Goal: Information Seeking & Learning: Learn about a topic

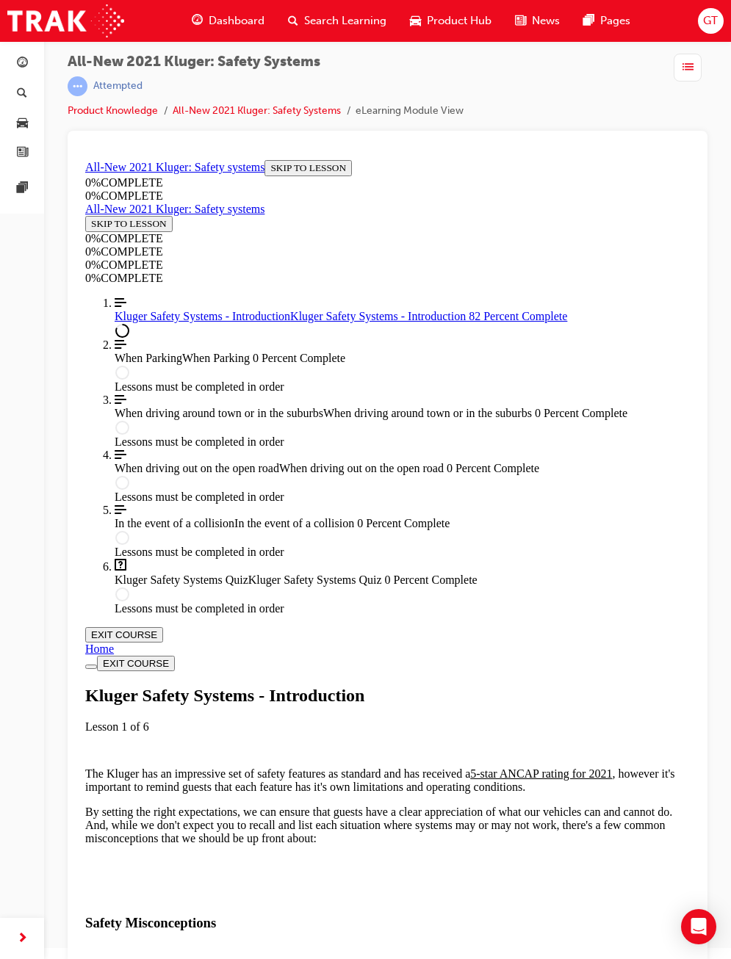
scroll to position [17, 0]
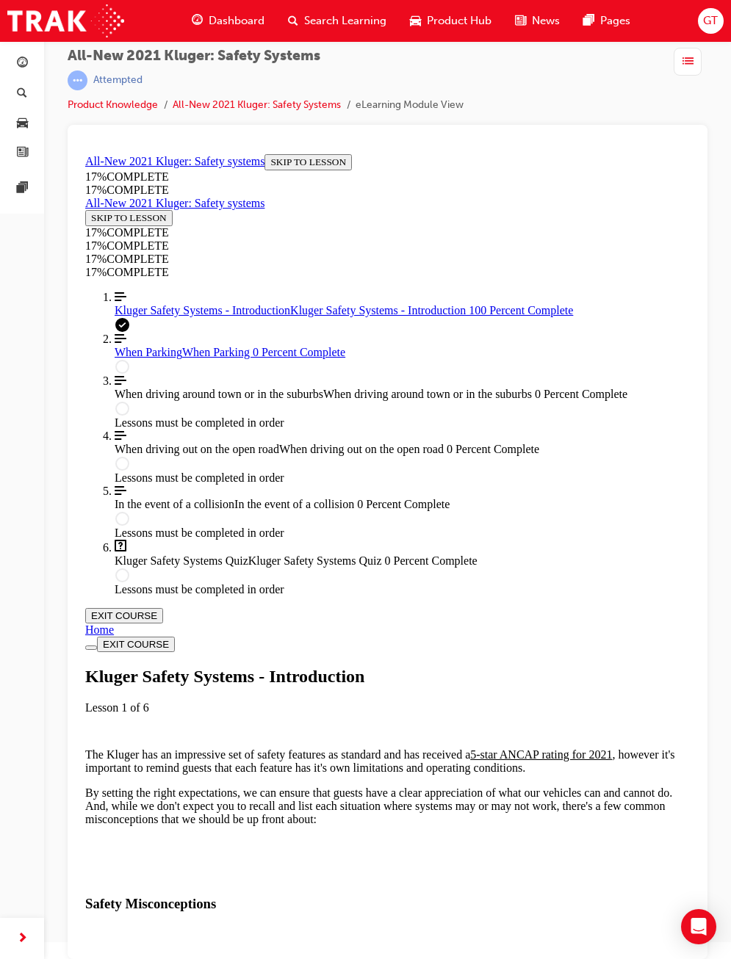
scroll to position [1709, 0]
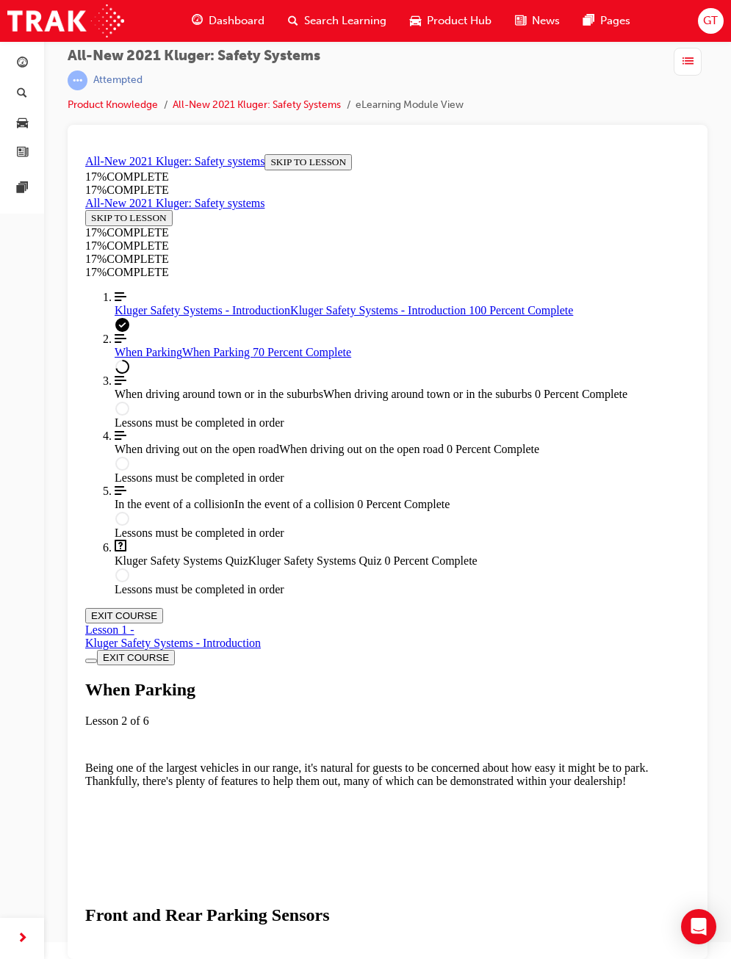
scroll to position [2768, 0]
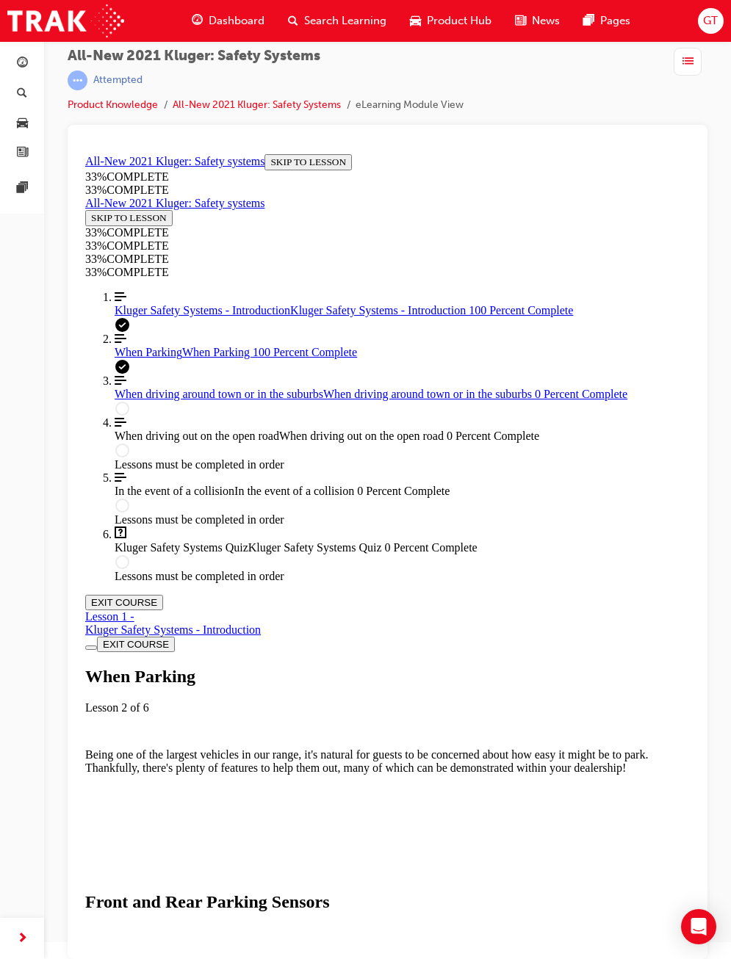
scroll to position [4452, 0]
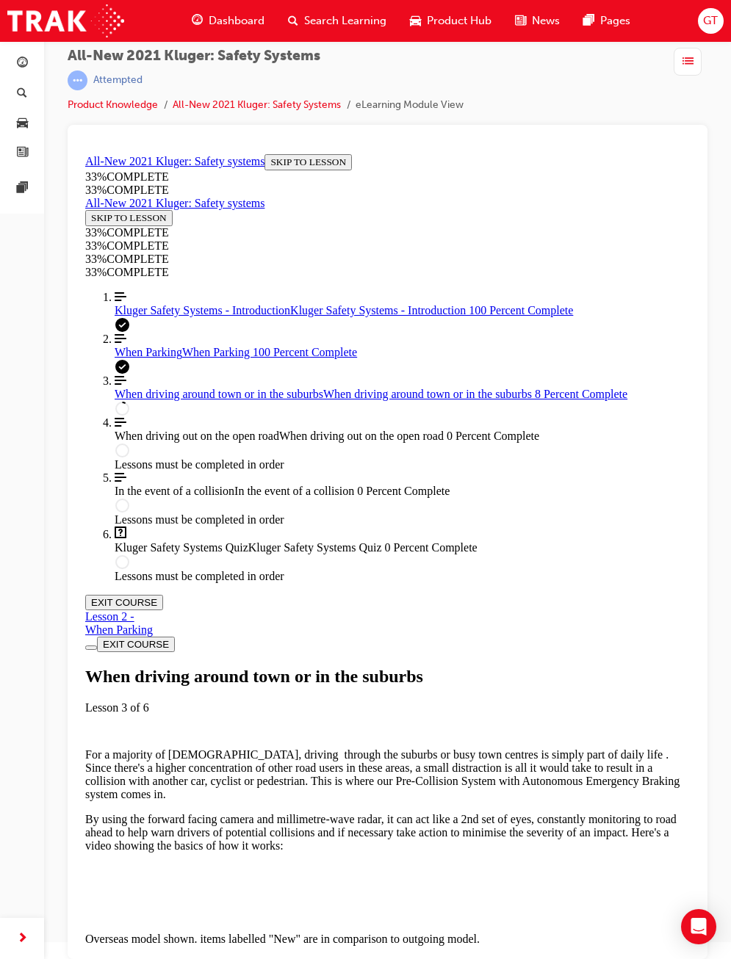
scroll to position [271, 0]
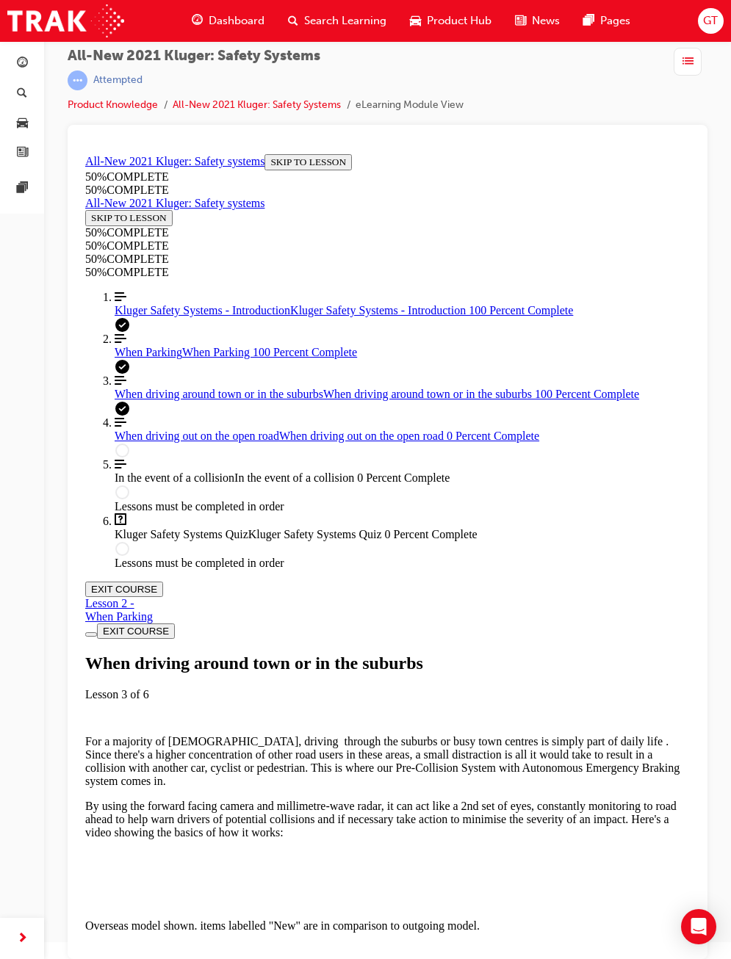
scroll to position [2230, 0]
drag, startPoint x: 178, startPoint y: 629, endPoint x: 206, endPoint y: 645, distance: 32.2
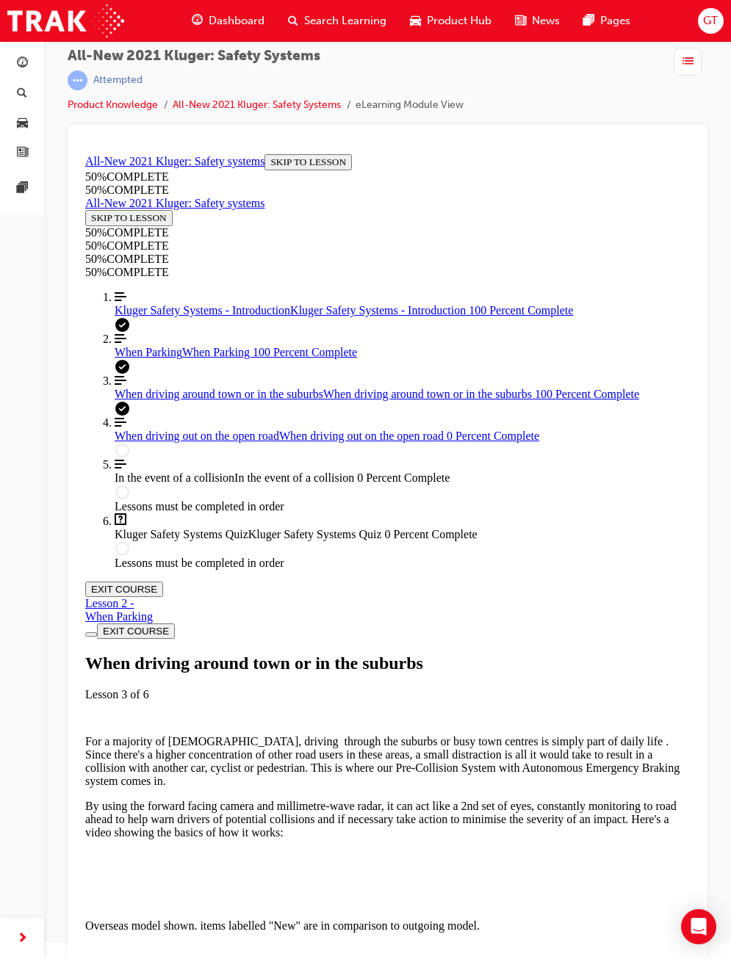
drag, startPoint x: 211, startPoint y: 578, endPoint x: 214, endPoint y: 590, distance: 13.0
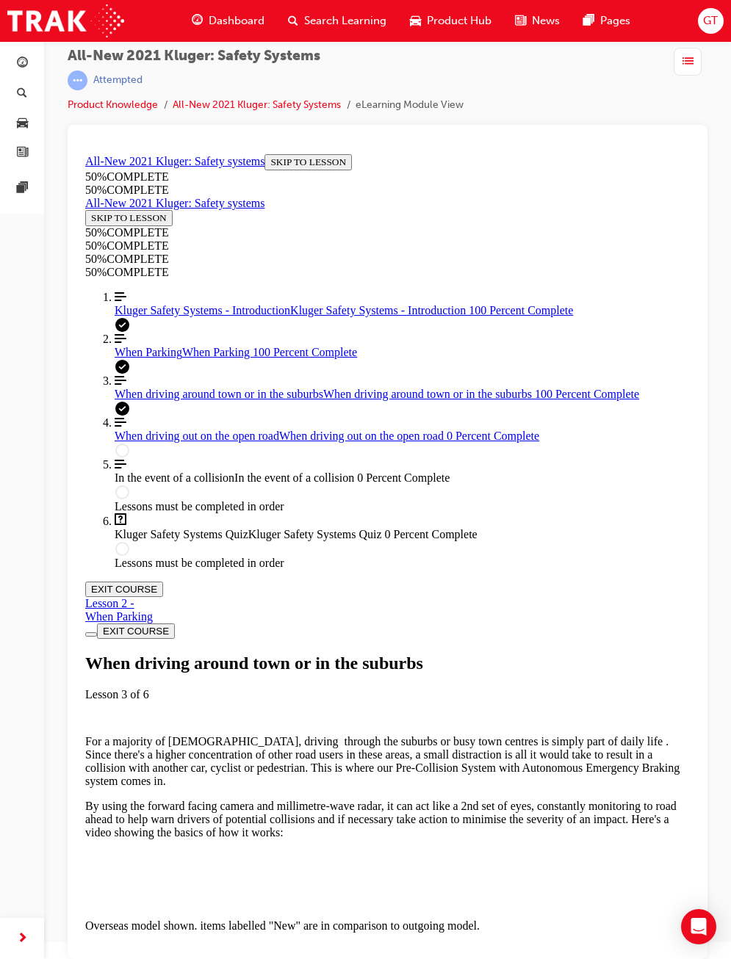
drag, startPoint x: 358, startPoint y: 753, endPoint x: 114, endPoint y: 901, distance: 285.4
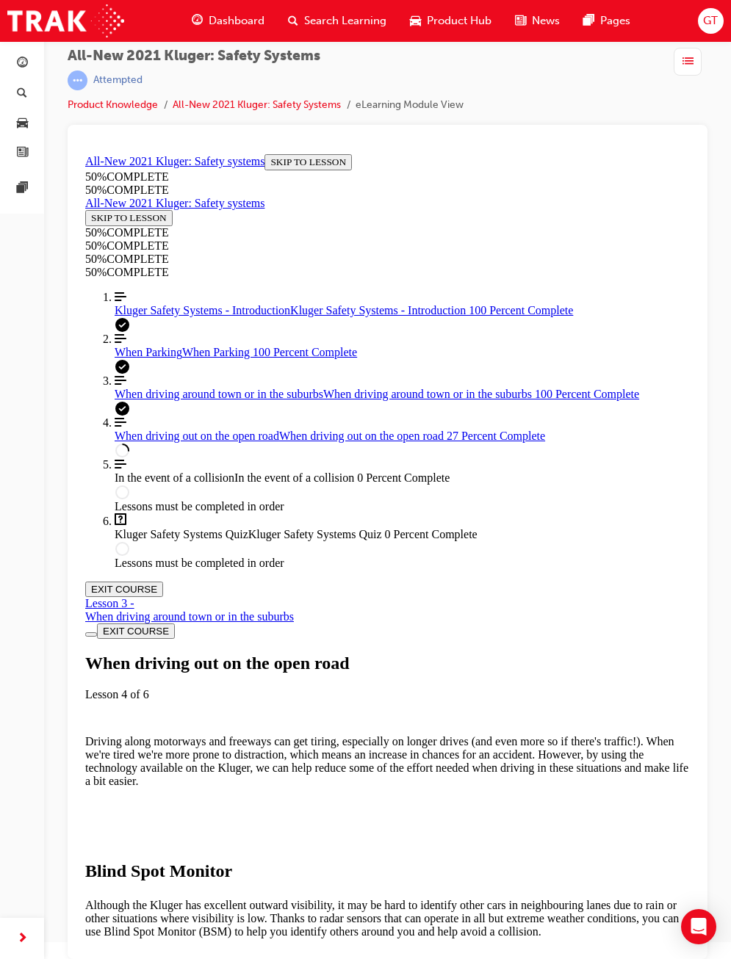
scroll to position [1079, 0]
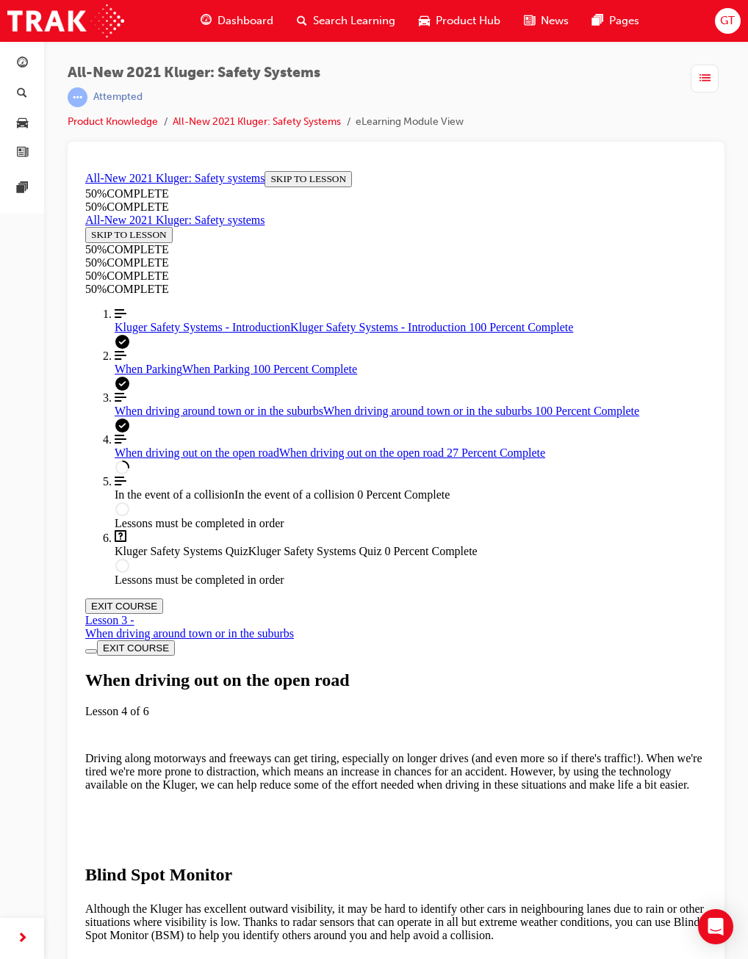
scroll to position [1183, 0]
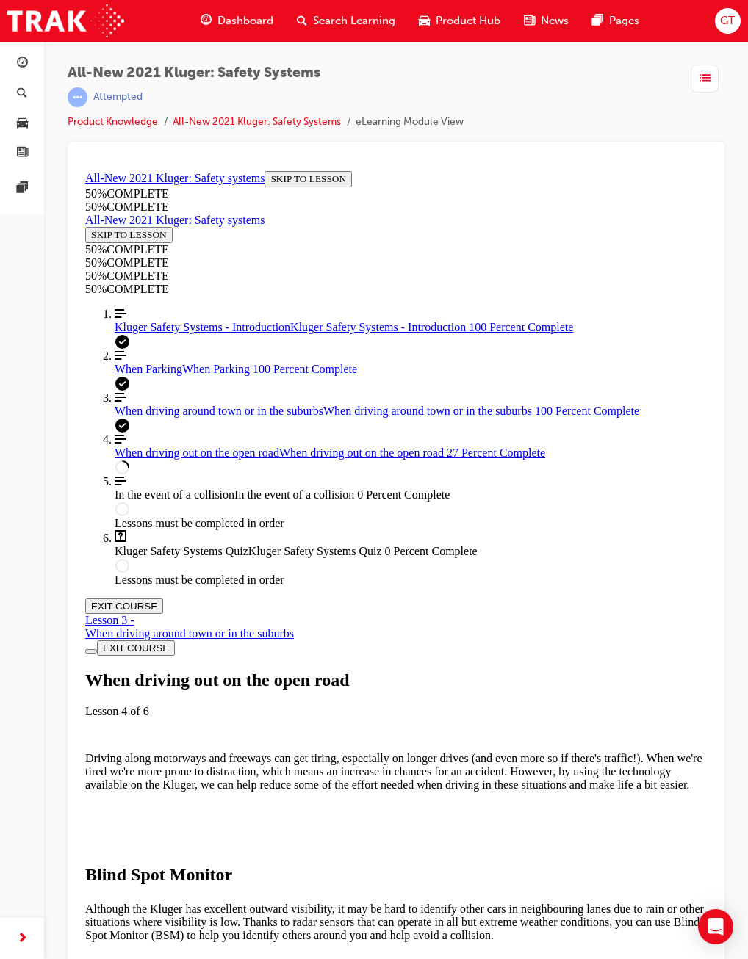
scroll to position [1770, 0]
drag, startPoint x: 245, startPoint y: 428, endPoint x: 546, endPoint y: 452, distance: 302.0
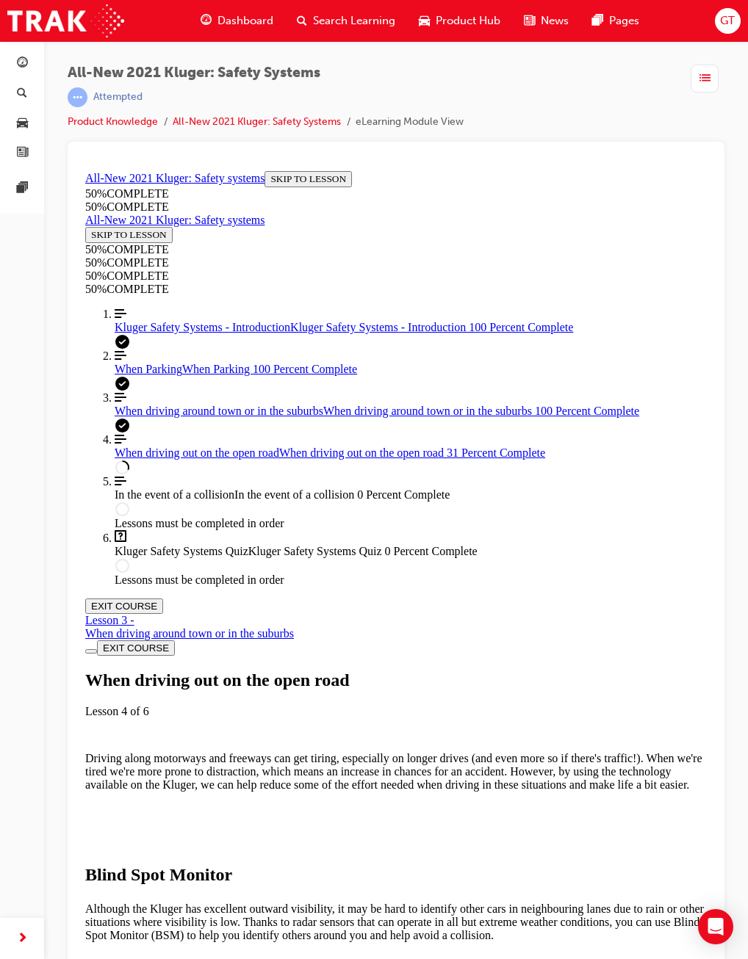
drag, startPoint x: 546, startPoint y: 452, endPoint x: 356, endPoint y: 464, distance: 190.5
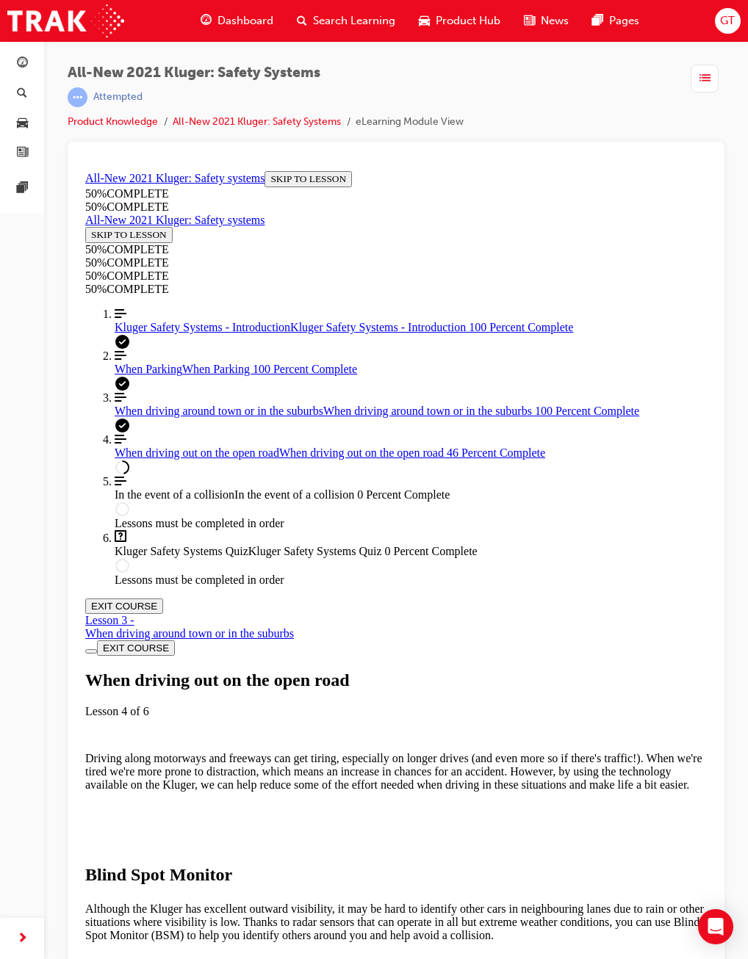
scroll to position [3072, 0]
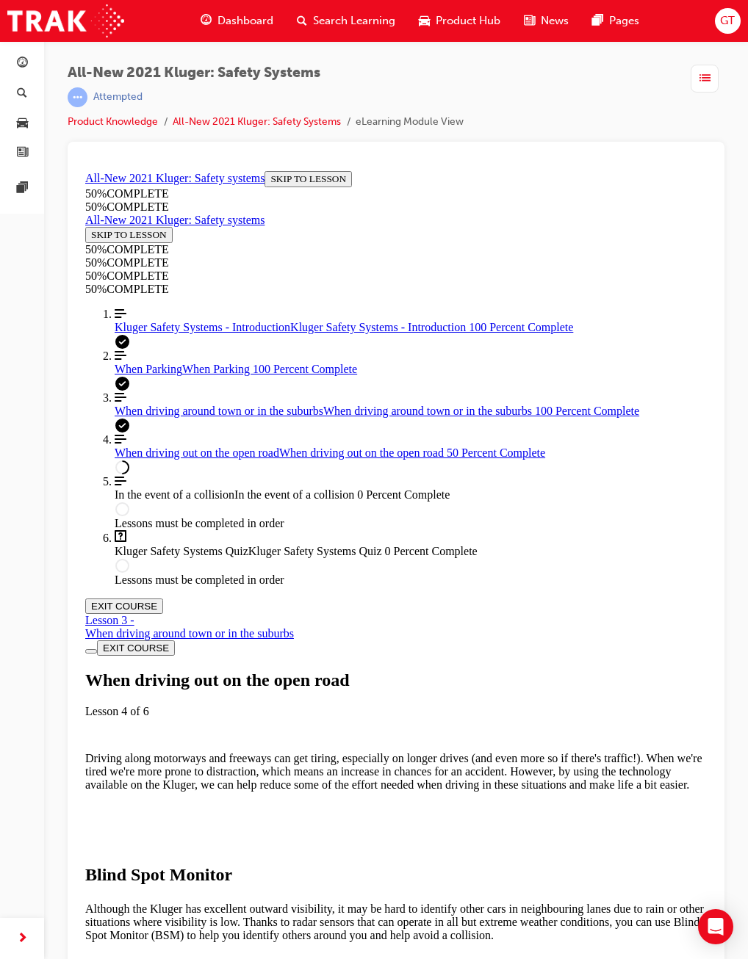
scroll to position [3732, 0]
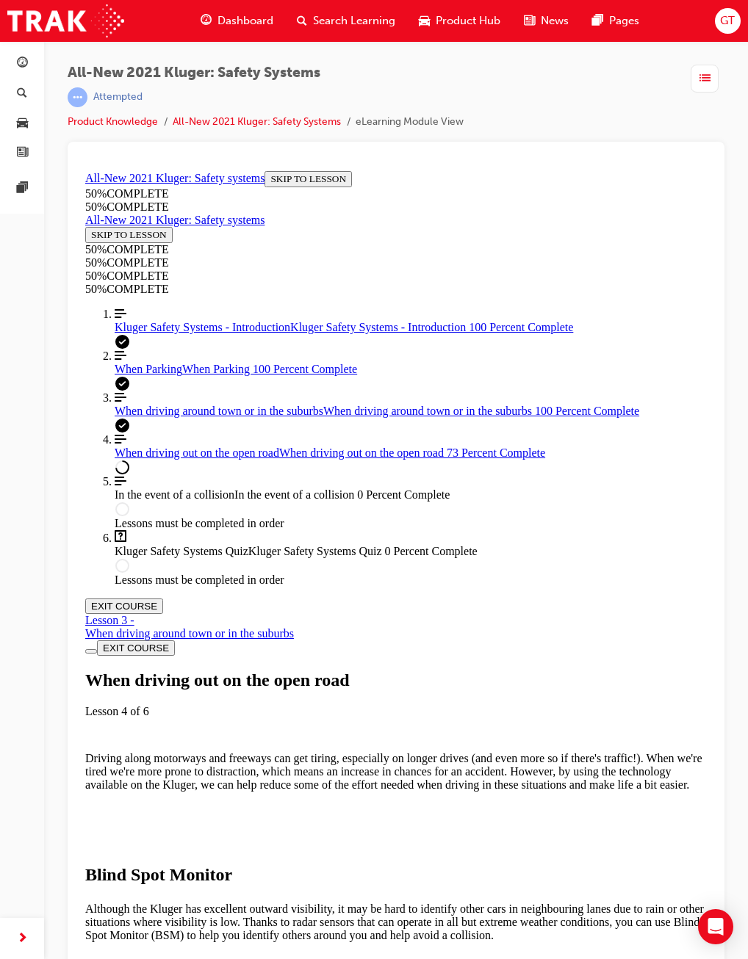
scroll to position [6009, 0]
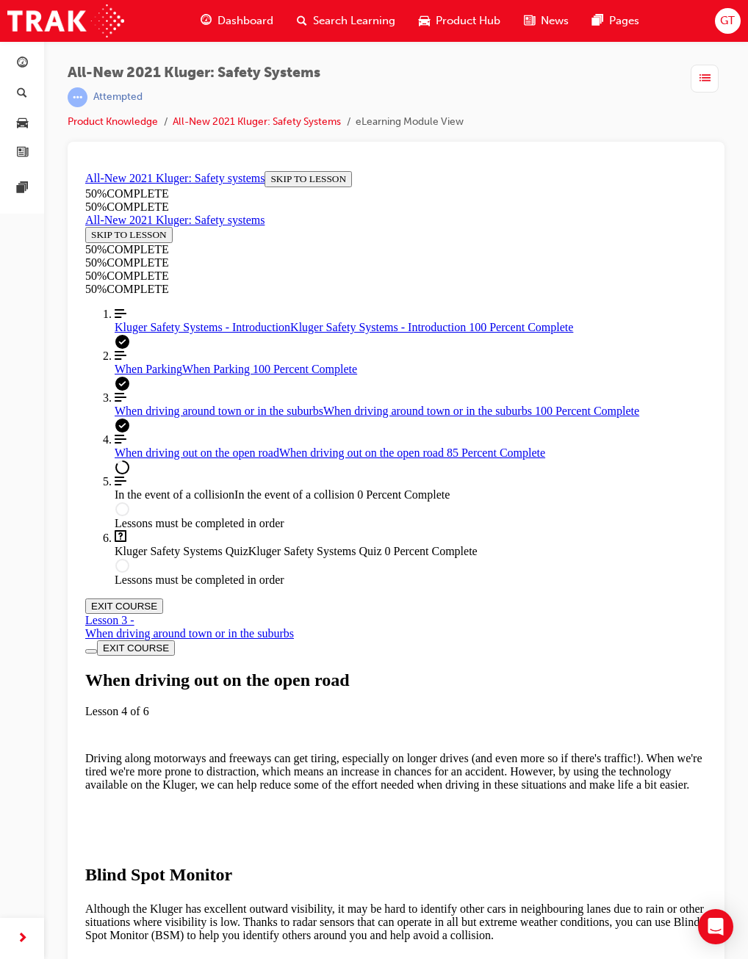
scroll to position [6523, 0]
drag, startPoint x: 230, startPoint y: 233, endPoint x: 568, endPoint y: 249, distance: 338.9
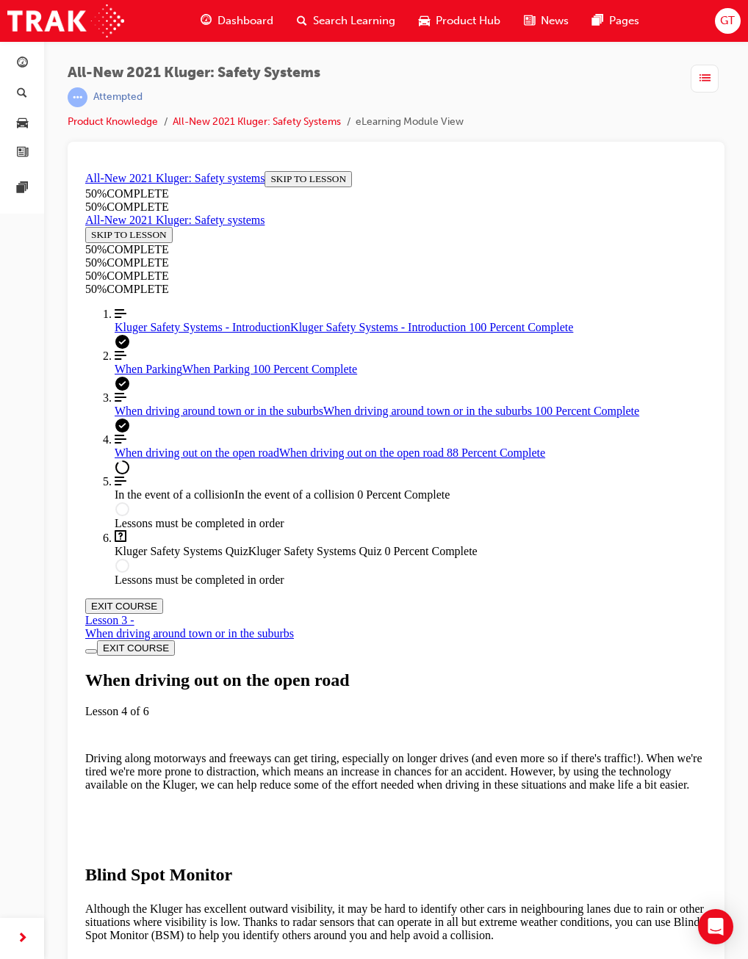
drag, startPoint x: 568, startPoint y: 249, endPoint x: 362, endPoint y: 264, distance: 206.9
drag, startPoint x: 376, startPoint y: 629, endPoint x: 374, endPoint y: 616, distance: 13.4
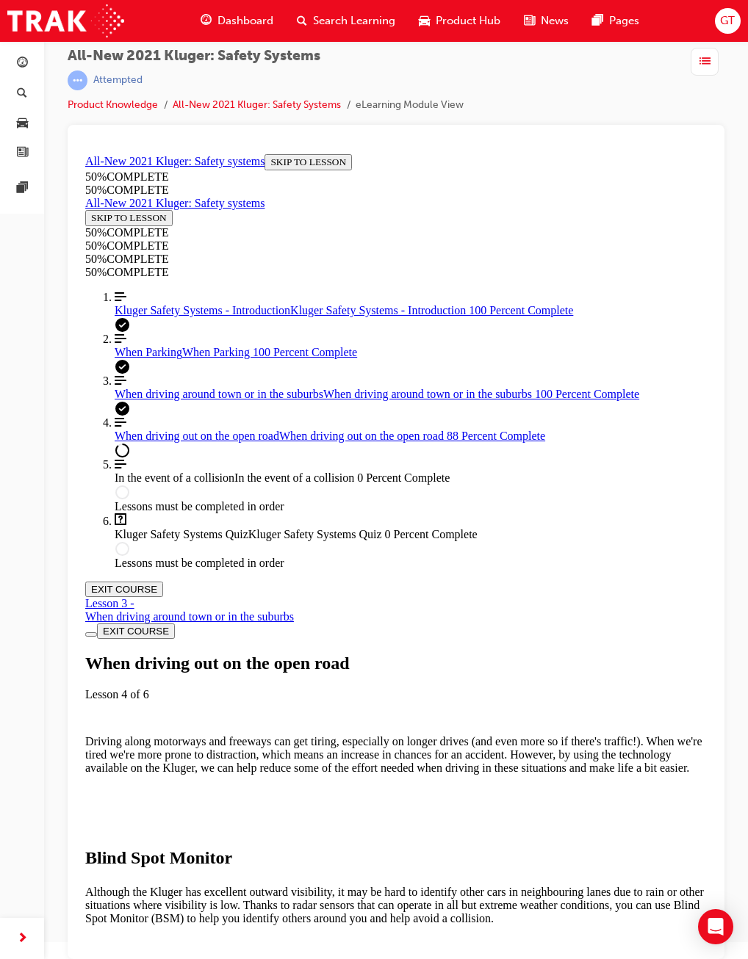
scroll to position [6988, 0]
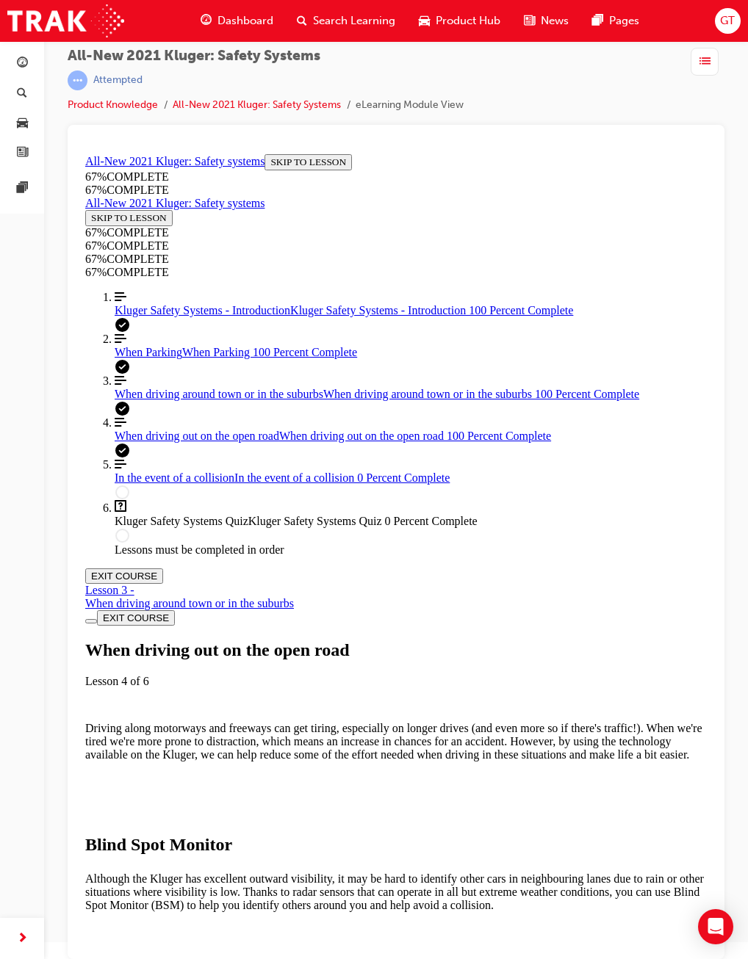
scroll to position [7439, 0]
drag, startPoint x: 289, startPoint y: 446, endPoint x: 417, endPoint y: 468, distance: 129.5
drag, startPoint x: 417, startPoint y: 468, endPoint x: 297, endPoint y: 470, distance: 120.4
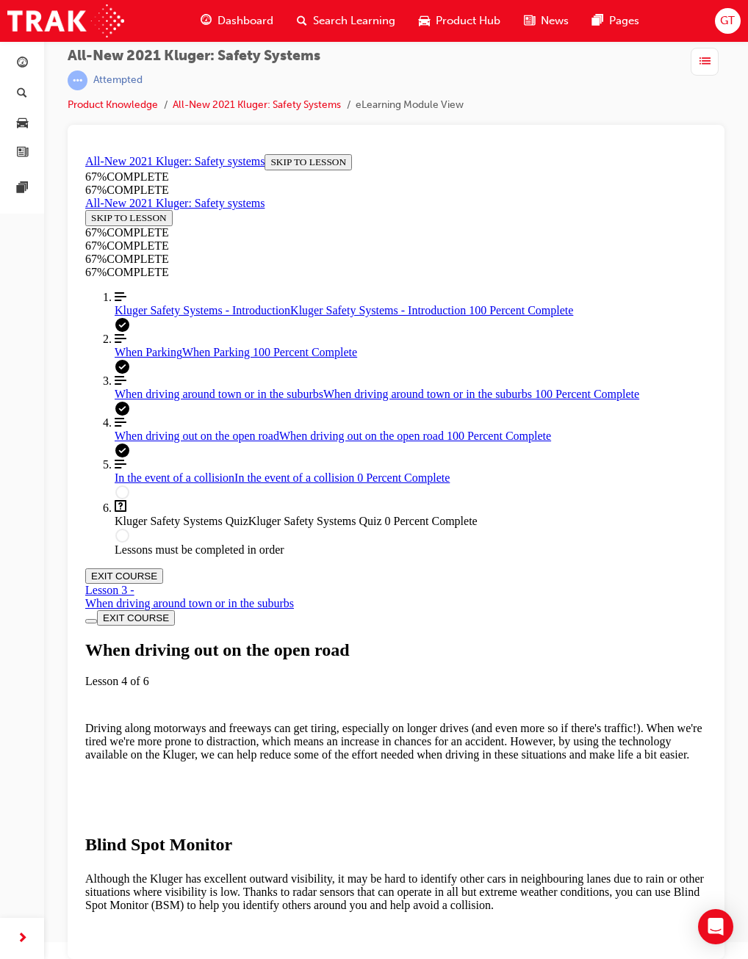
drag, startPoint x: 444, startPoint y: 943, endPoint x: 438, endPoint y: 937, distance: 7.8
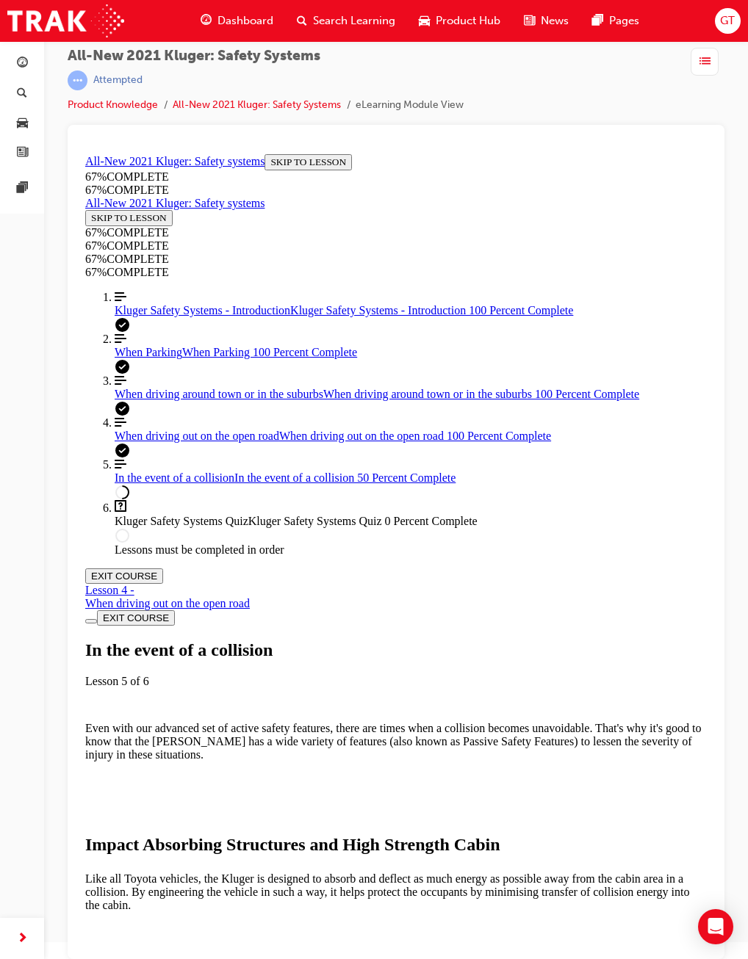
scroll to position [1152, 0]
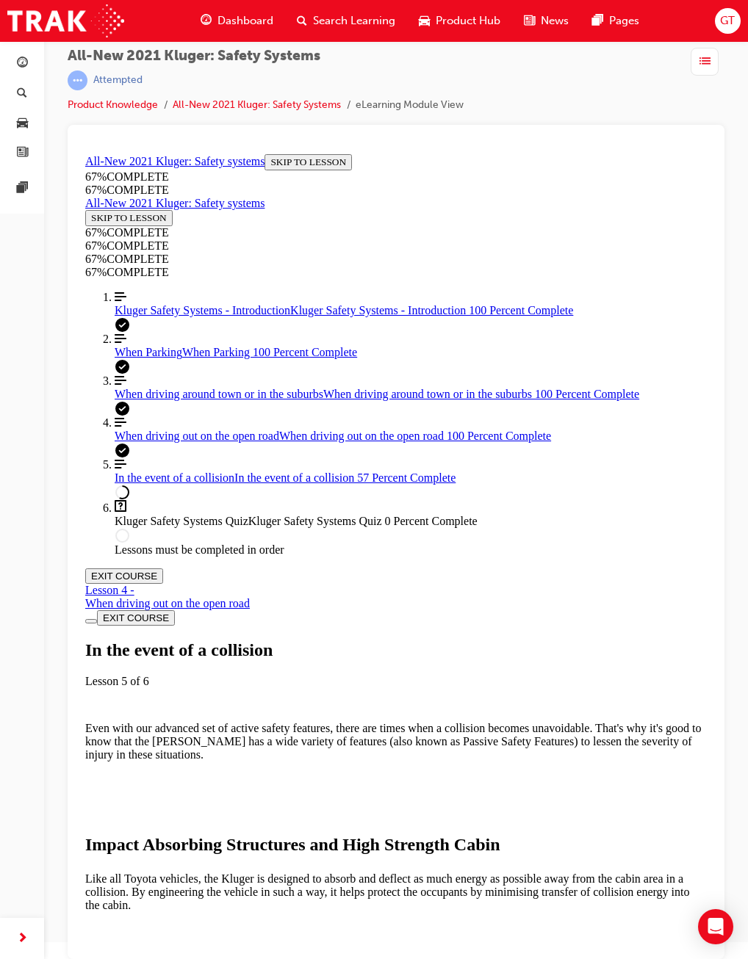
drag, startPoint x: 314, startPoint y: 637, endPoint x: 573, endPoint y: 638, distance: 258.5
drag, startPoint x: 573, startPoint y: 638, endPoint x: 445, endPoint y: 585, distance: 138.3
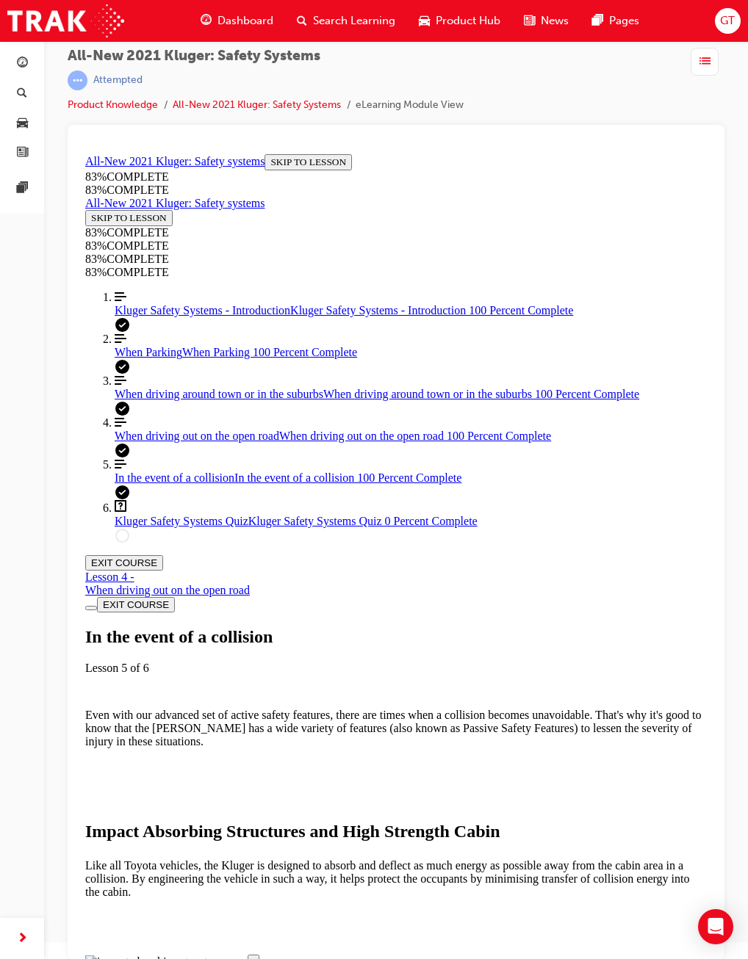
scroll to position [3274, 0]
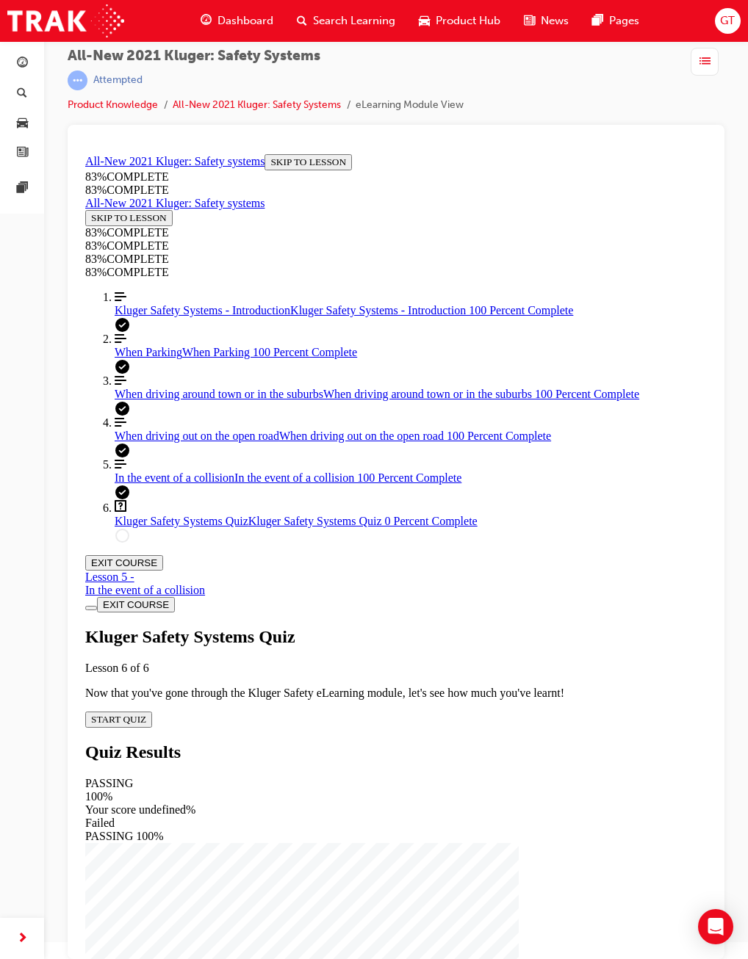
scroll to position [51, 0]
click at [250, 627] on div "Kluger Safety Systems Quiz Lesson 6 of 6 Now that you've gone through the Kluge…" at bounding box center [395, 677] width 621 height 101
click at [146, 714] on span "START QUIZ" at bounding box center [118, 719] width 55 height 11
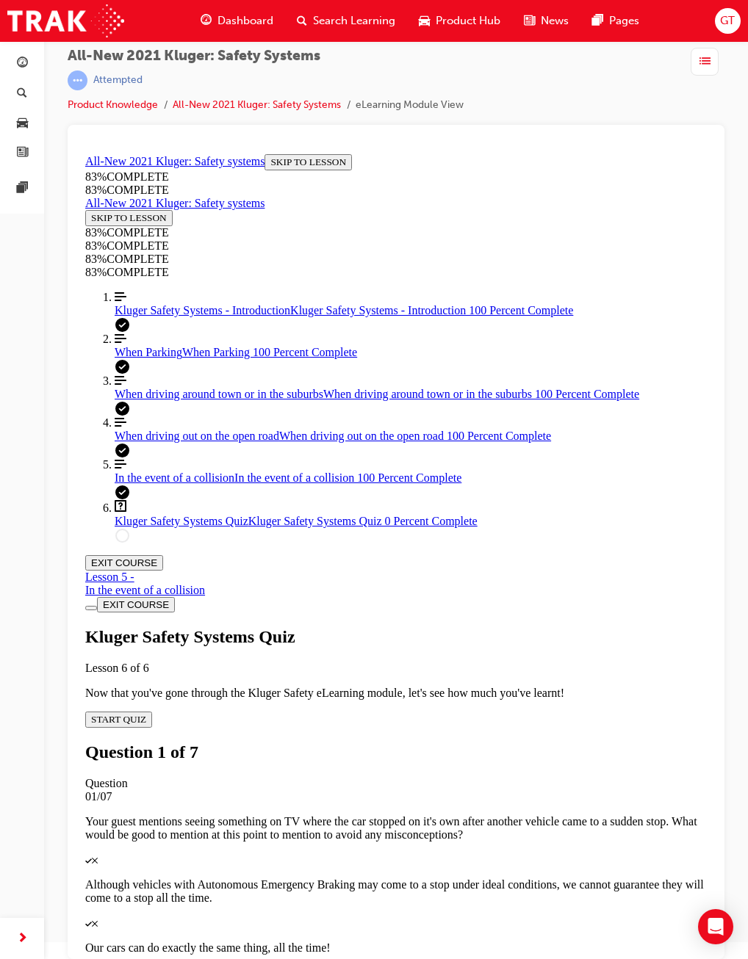
scroll to position [53, 0]
click at [462, 878] on p "Although vehicles with Autonomous Emergency Braking may come to a stop under id…" at bounding box center [395, 891] width 621 height 26
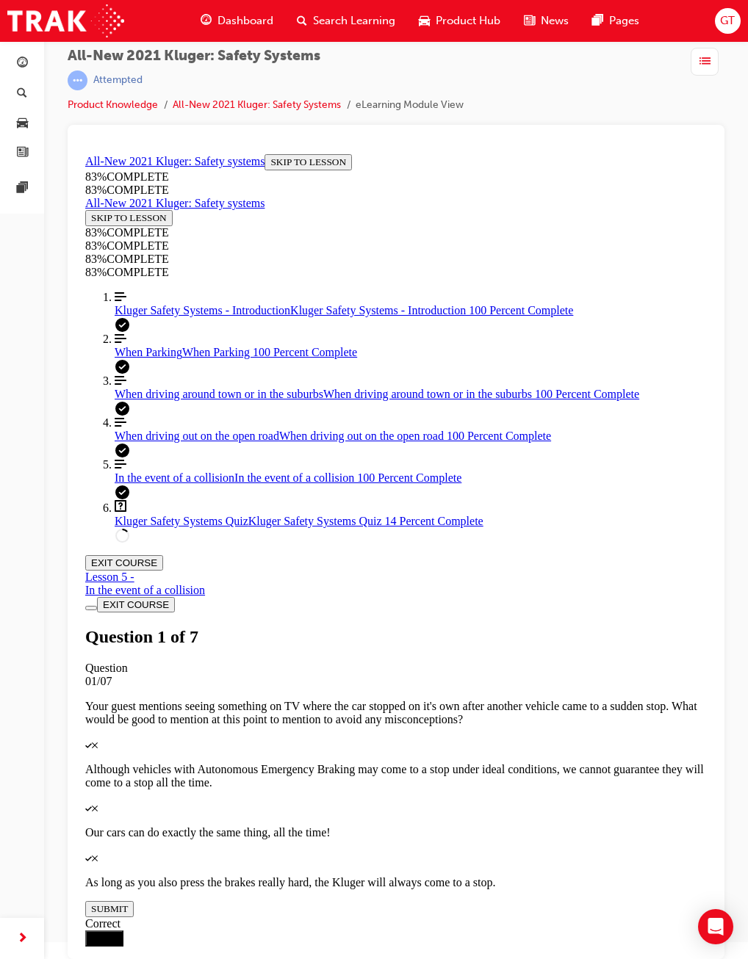
scroll to position [231, 0]
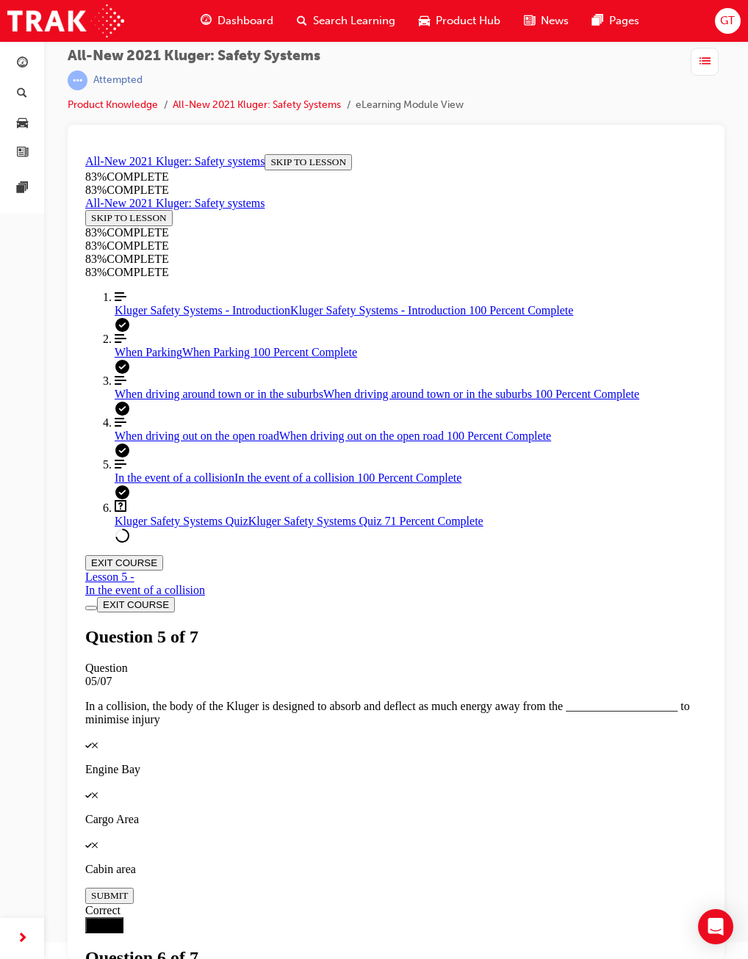
scroll to position [141, 0]
drag, startPoint x: 397, startPoint y: 690, endPoint x: 397, endPoint y: 715, distance: 25.7
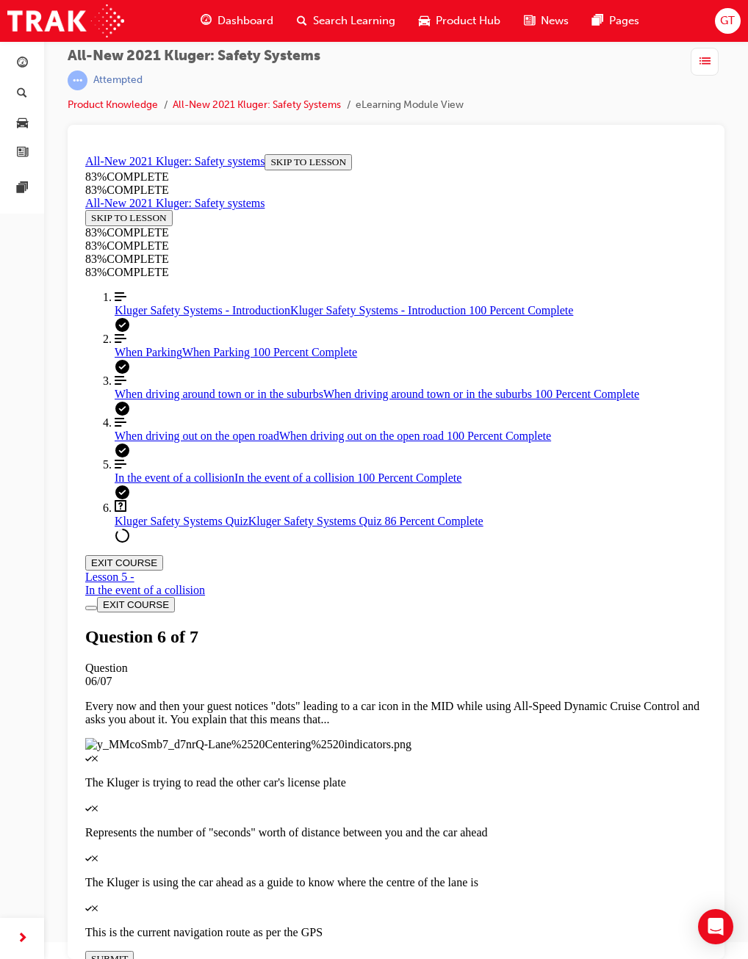
scroll to position [53, 0]
drag, startPoint x: 336, startPoint y: 457, endPoint x: 526, endPoint y: 590, distance: 232.0
drag, startPoint x: 322, startPoint y: 522, endPoint x: 375, endPoint y: 444, distance: 95.1
drag, startPoint x: 331, startPoint y: 515, endPoint x: 385, endPoint y: 519, distance: 53.7
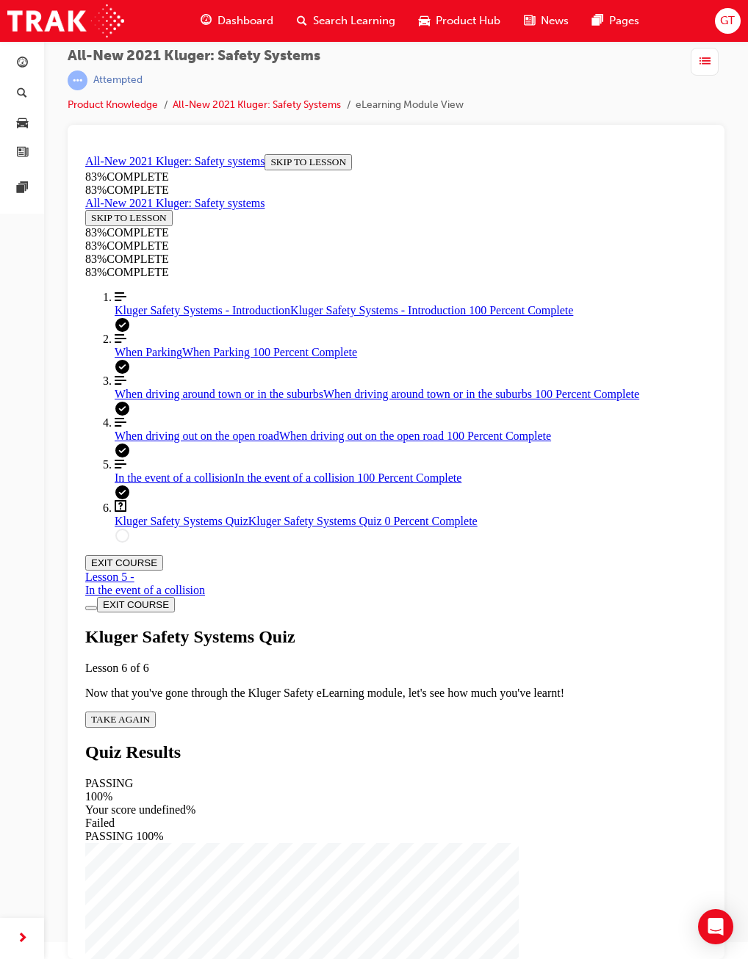
click at [150, 714] on span "TAKE AGAIN" at bounding box center [120, 719] width 59 height 11
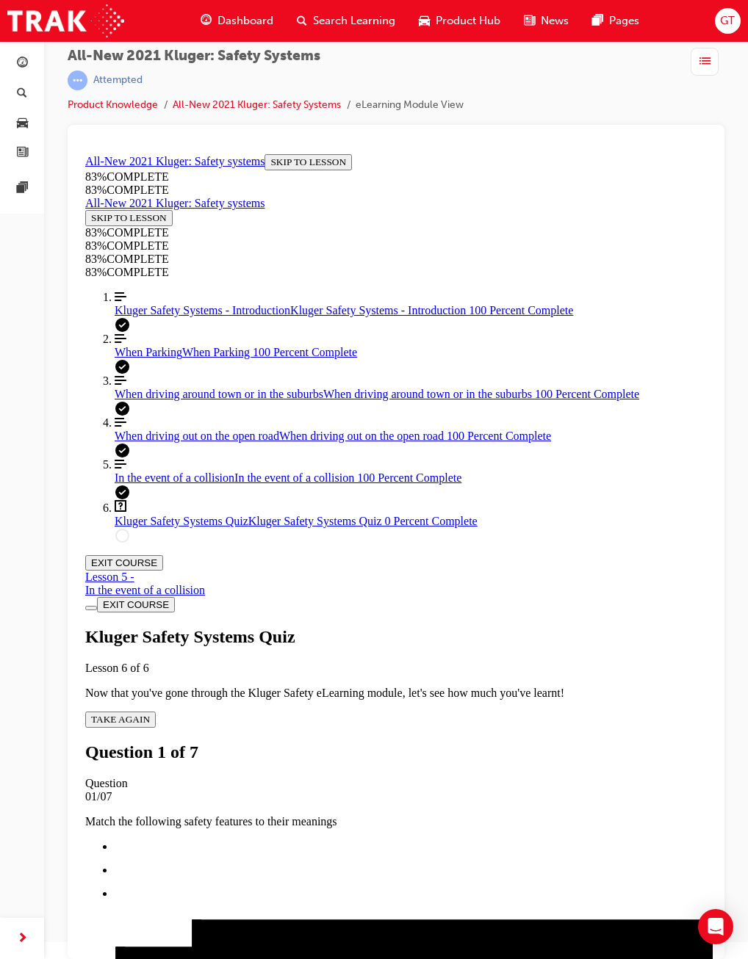
drag, startPoint x: 335, startPoint y: 458, endPoint x: 411, endPoint y: 455, distance: 76.5
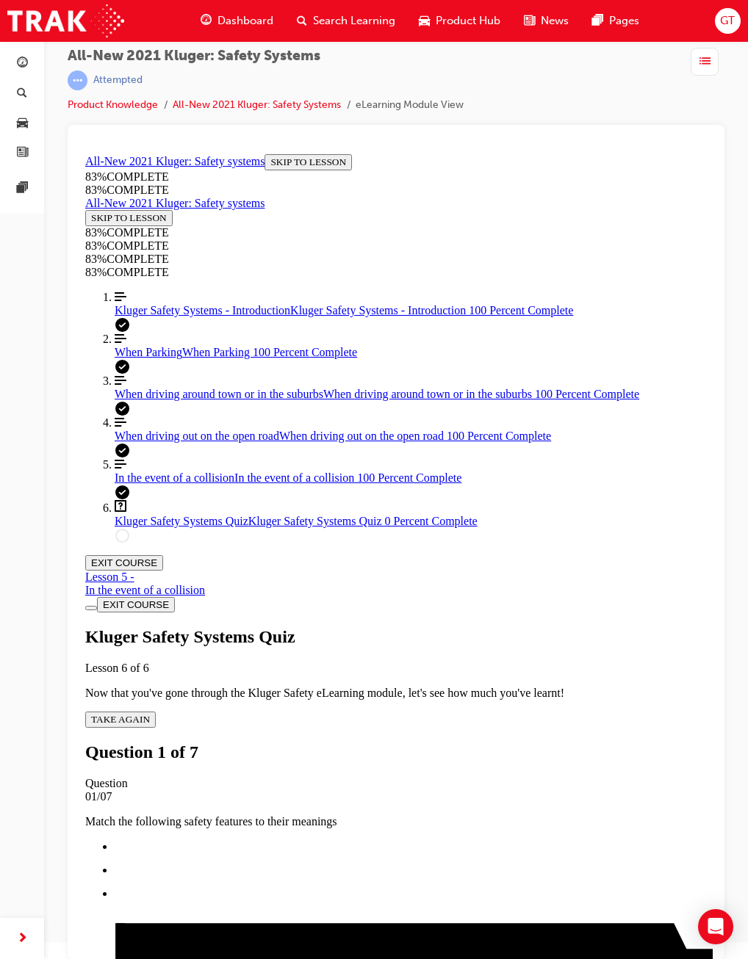
drag, startPoint x: 361, startPoint y: 519, endPoint x: 402, endPoint y: 519, distance: 41.1
drag, startPoint x: 358, startPoint y: 593, endPoint x: 380, endPoint y: 593, distance: 22.0
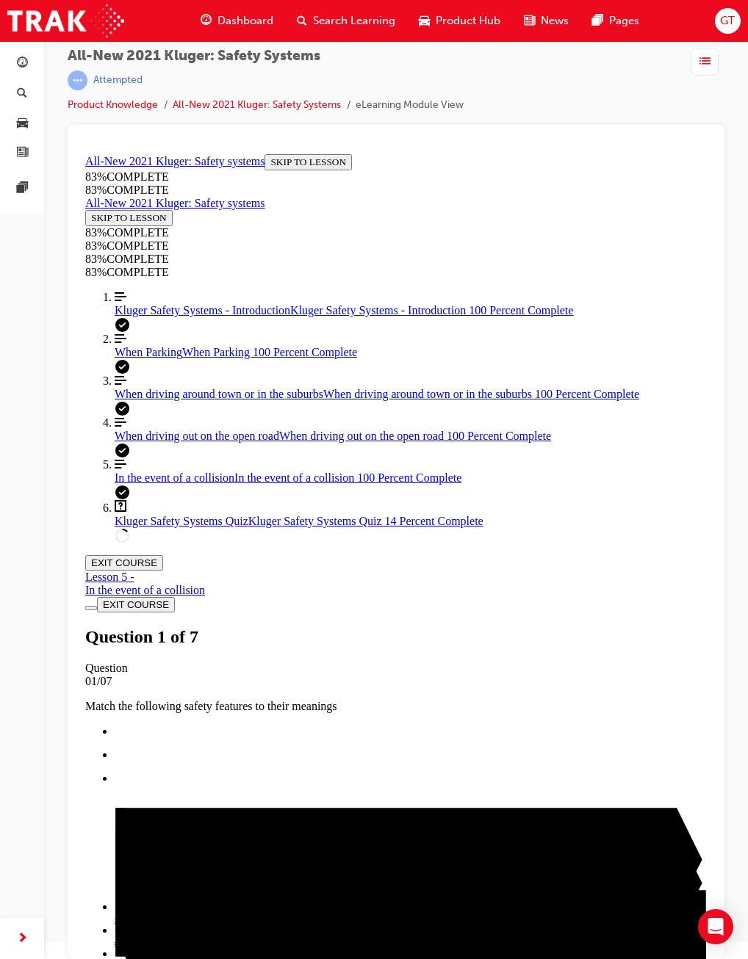
drag, startPoint x: 323, startPoint y: 476, endPoint x: 329, endPoint y: 488, distance: 13.1
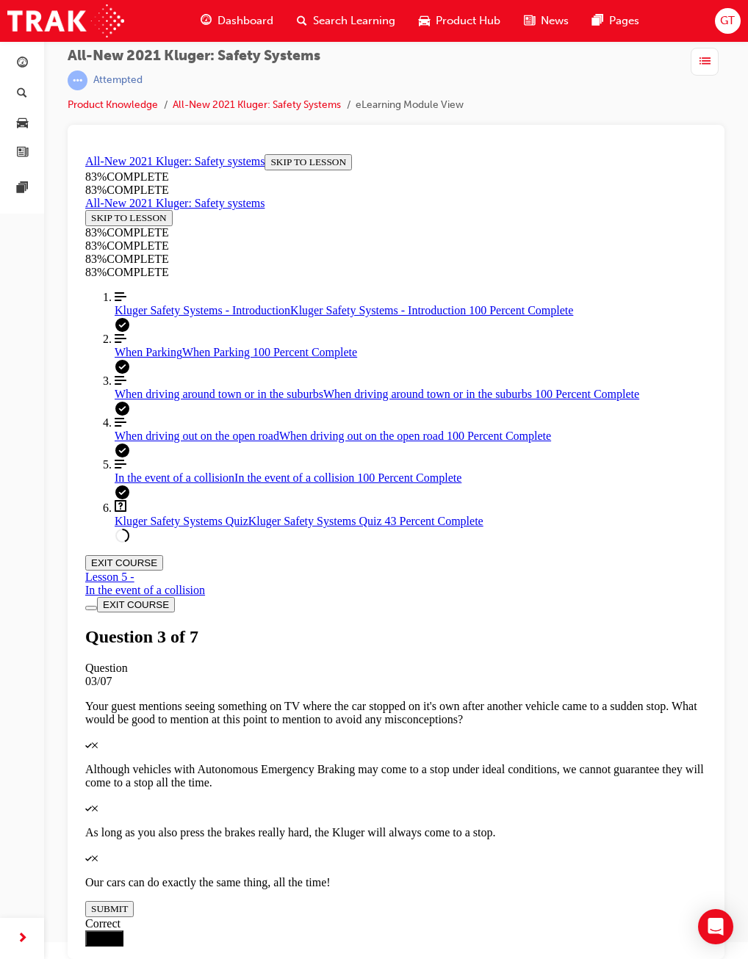
scroll to position [231, 0]
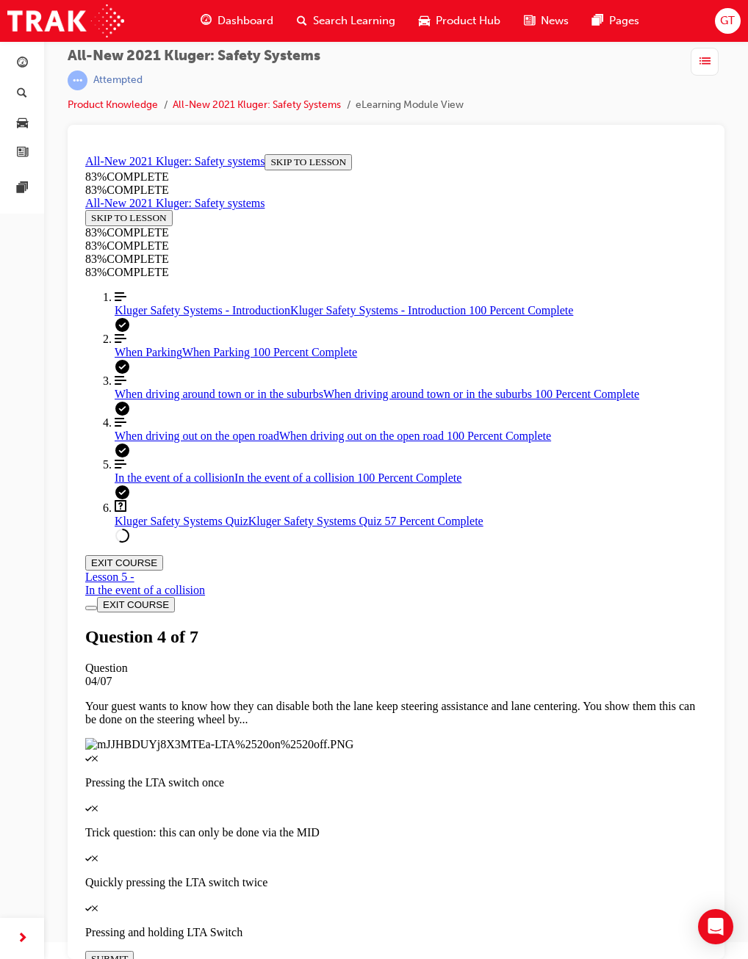
scroll to position [54, 0]
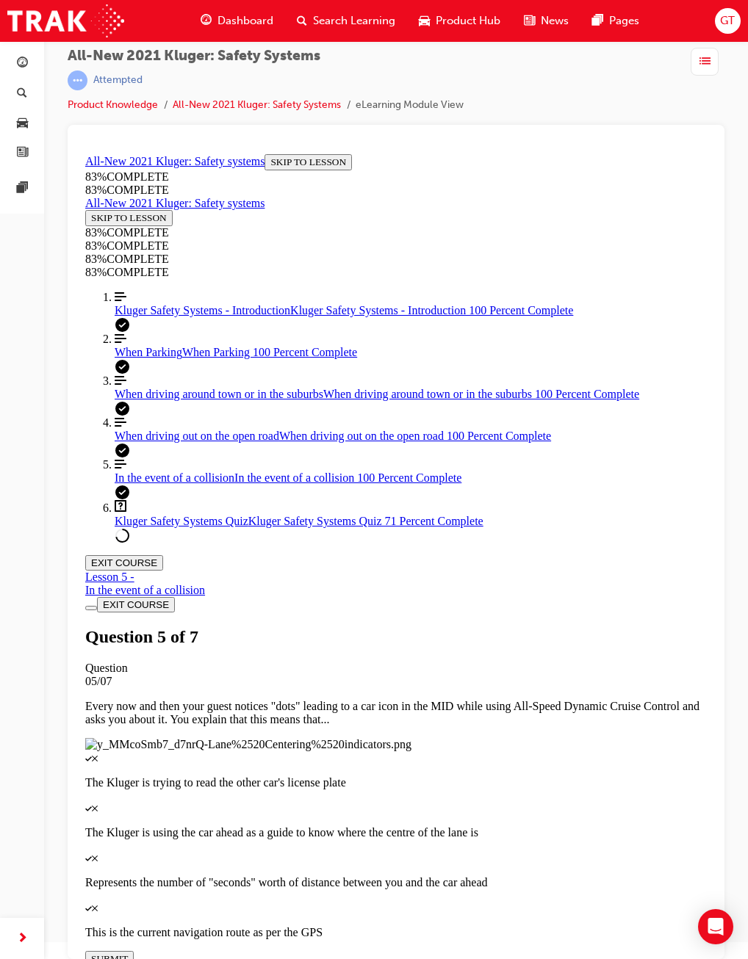
scroll to position [54, 0]
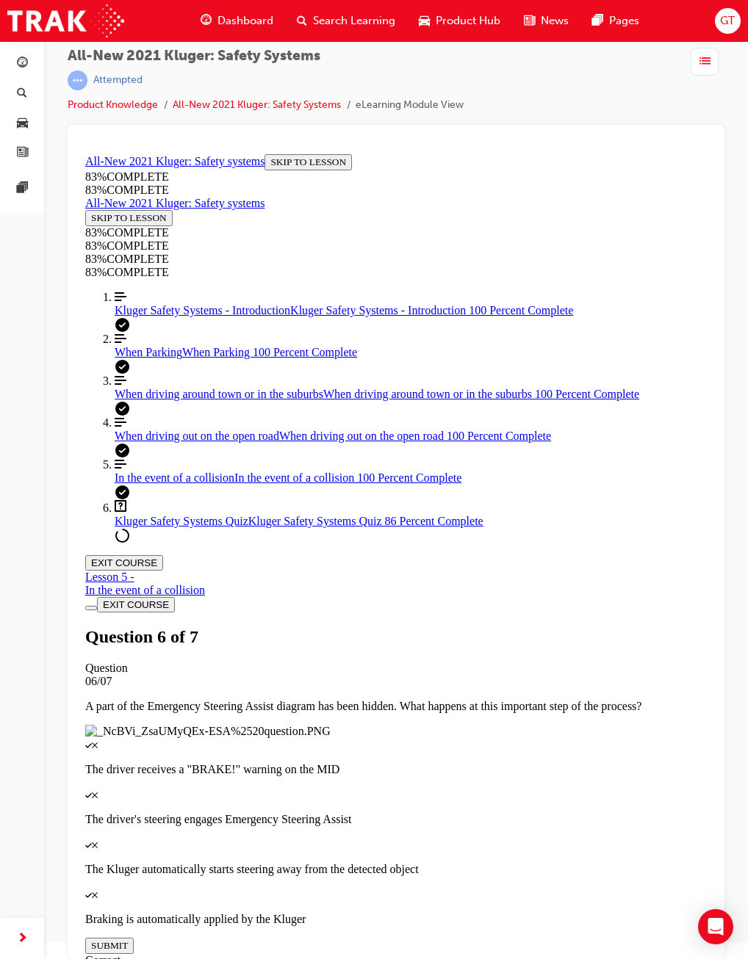
scroll to position [54, 0]
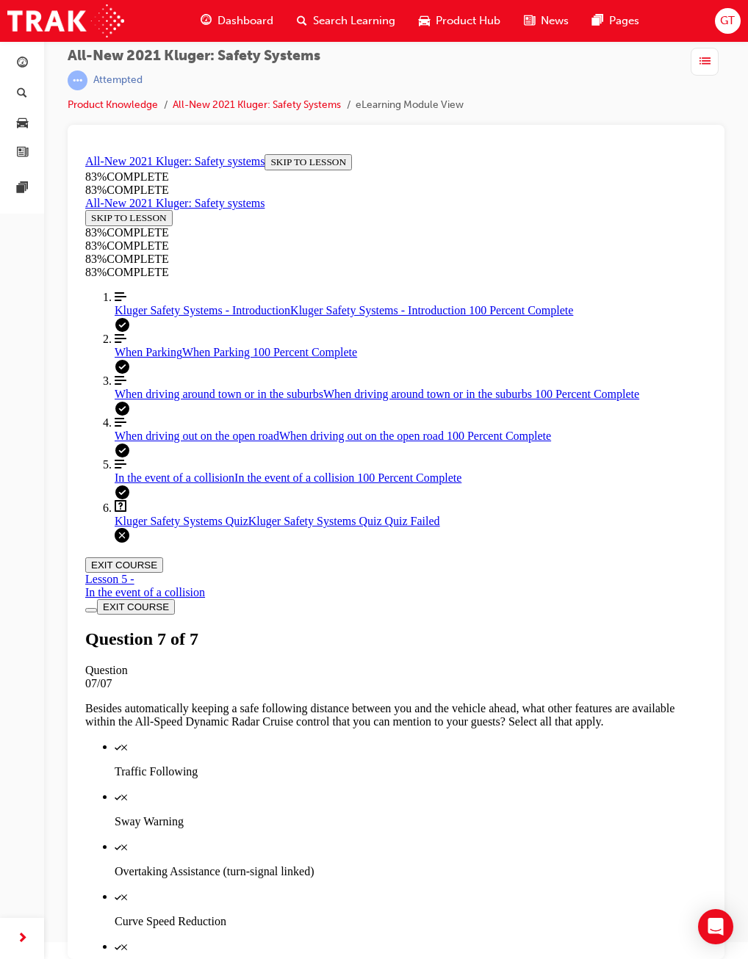
scroll to position [53, 0]
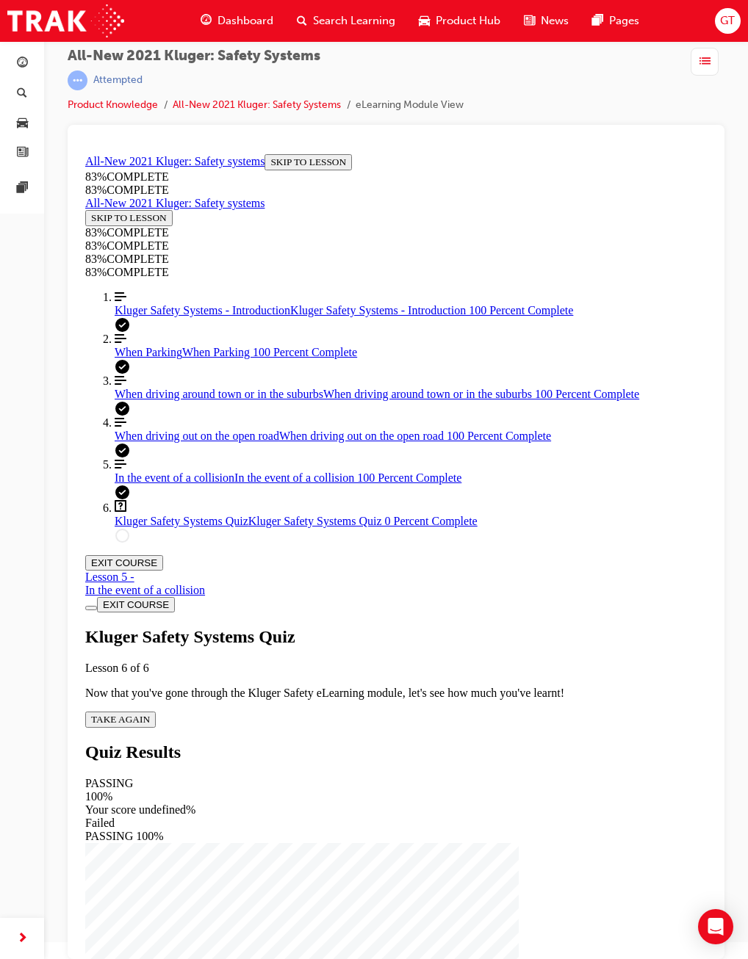
click at [264, 627] on div "Kluger Safety Systems Quiz Lesson 6 of 6 Now that you've gone through the Kluge…" at bounding box center [395, 677] width 621 height 101
click at [150, 714] on span "TAKE AGAIN" at bounding box center [120, 719] width 59 height 11
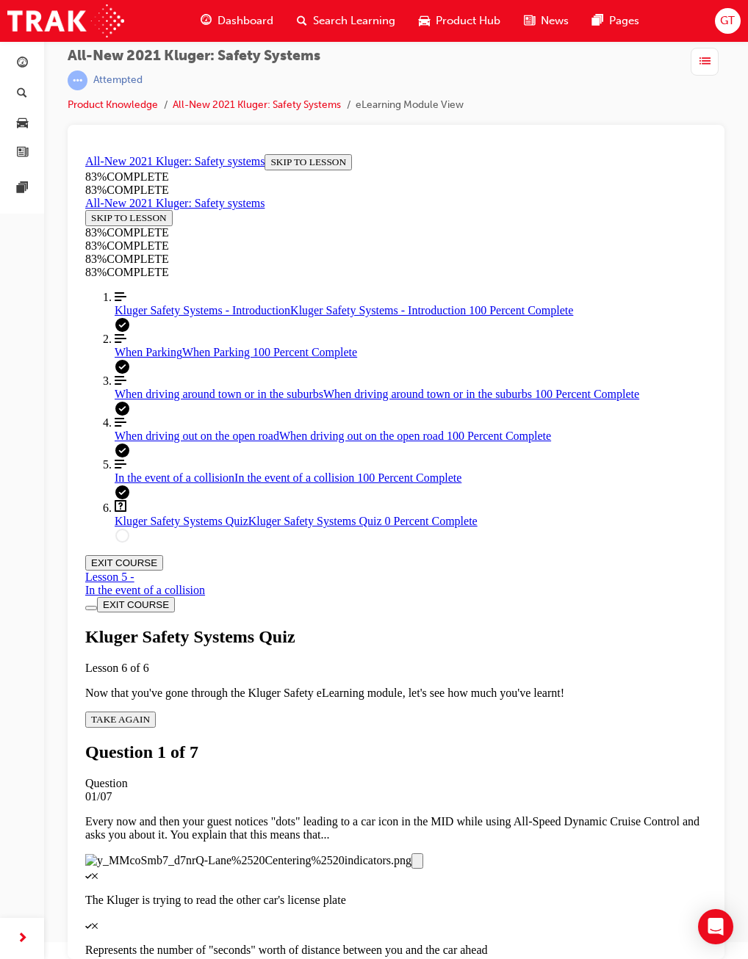
scroll to position [54, 0]
drag, startPoint x: 426, startPoint y: 871, endPoint x: 420, endPoint y: 888, distance: 18.6
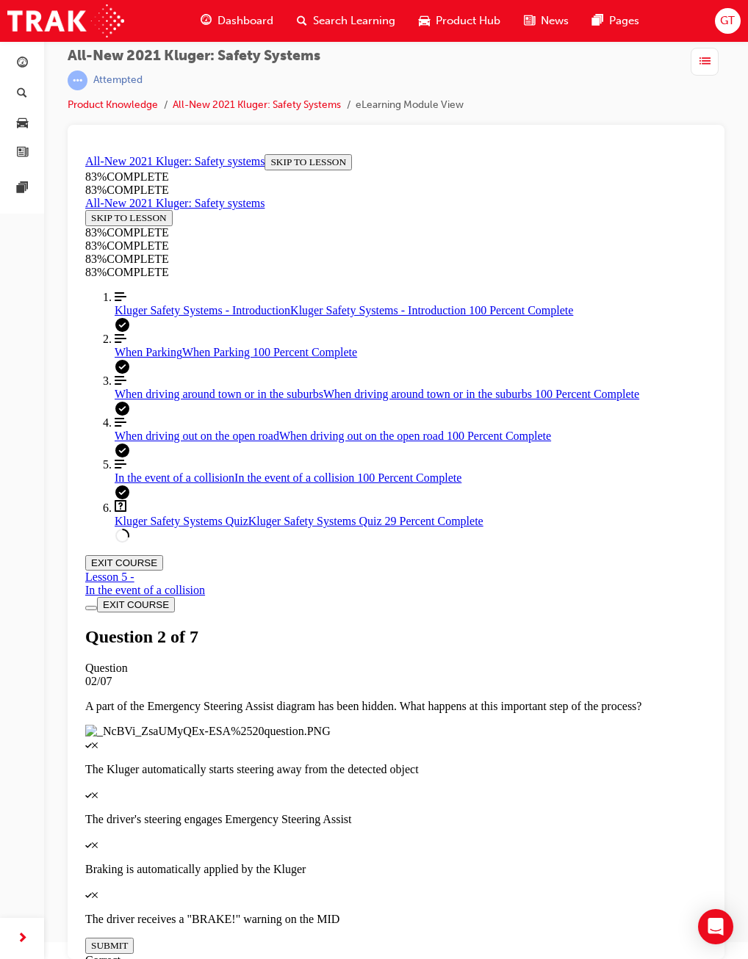
drag, startPoint x: 405, startPoint y: 397, endPoint x: 440, endPoint y: 394, distance: 35.4
drag, startPoint x: 440, startPoint y: 394, endPoint x: 381, endPoint y: 370, distance: 63.5
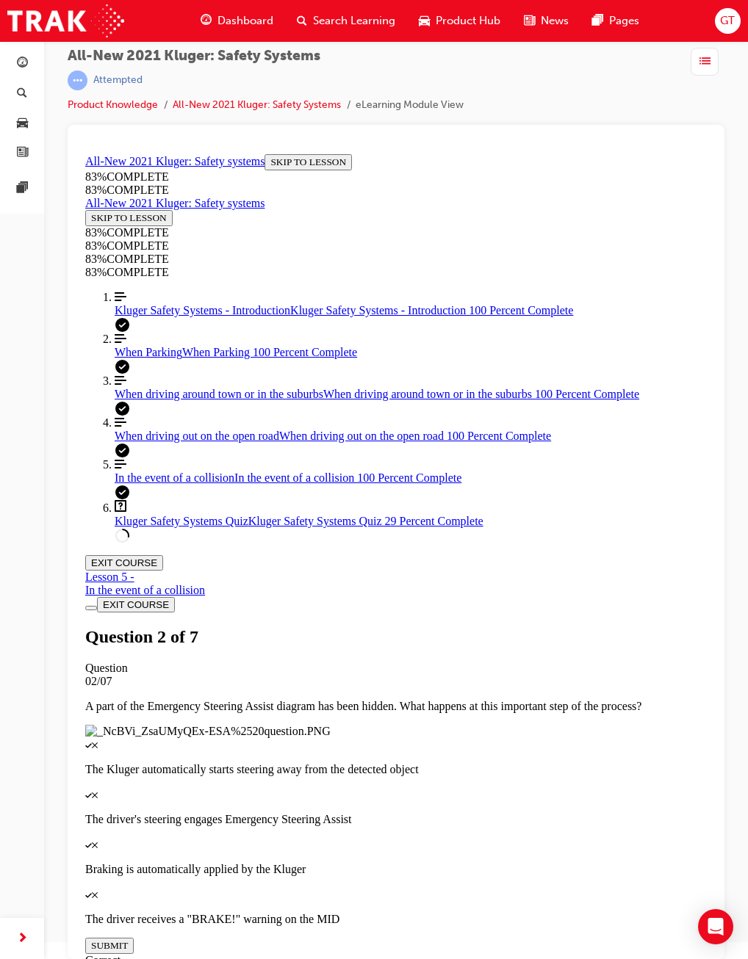
drag, startPoint x: 332, startPoint y: 528, endPoint x: 361, endPoint y: 632, distance: 108.3
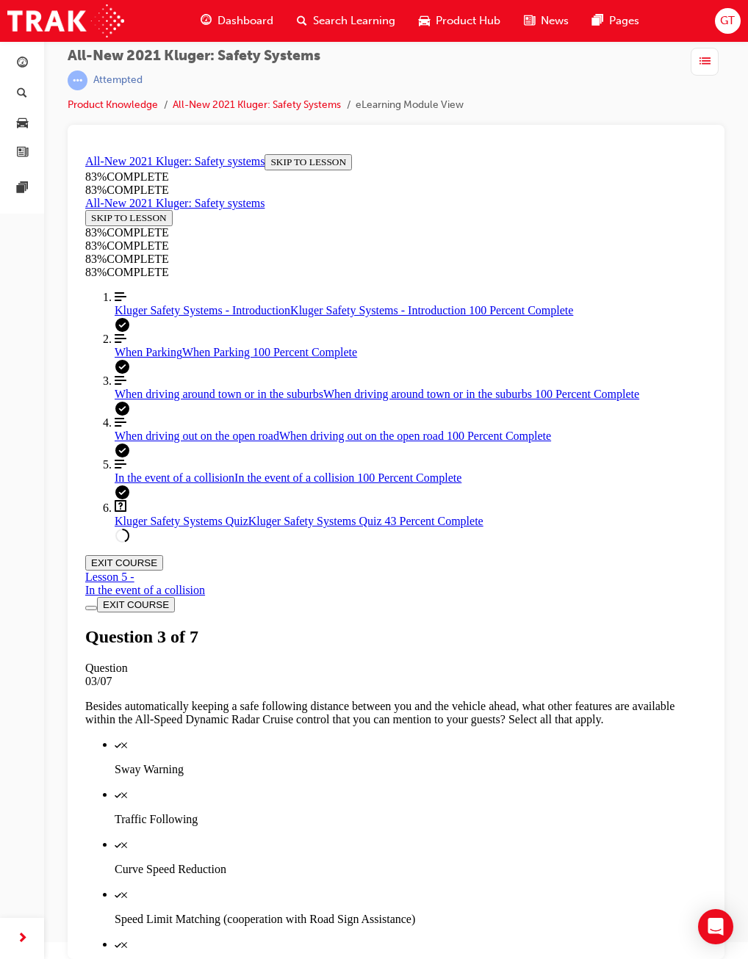
drag, startPoint x: 333, startPoint y: 582, endPoint x: 395, endPoint y: 515, distance: 90.4
drag, startPoint x: 357, startPoint y: 451, endPoint x: 402, endPoint y: 449, distance: 44.8
drag, startPoint x: 350, startPoint y: 450, endPoint x: 371, endPoint y: 588, distance: 139.6
drag, startPoint x: 299, startPoint y: 467, endPoint x: 345, endPoint y: 468, distance: 46.3
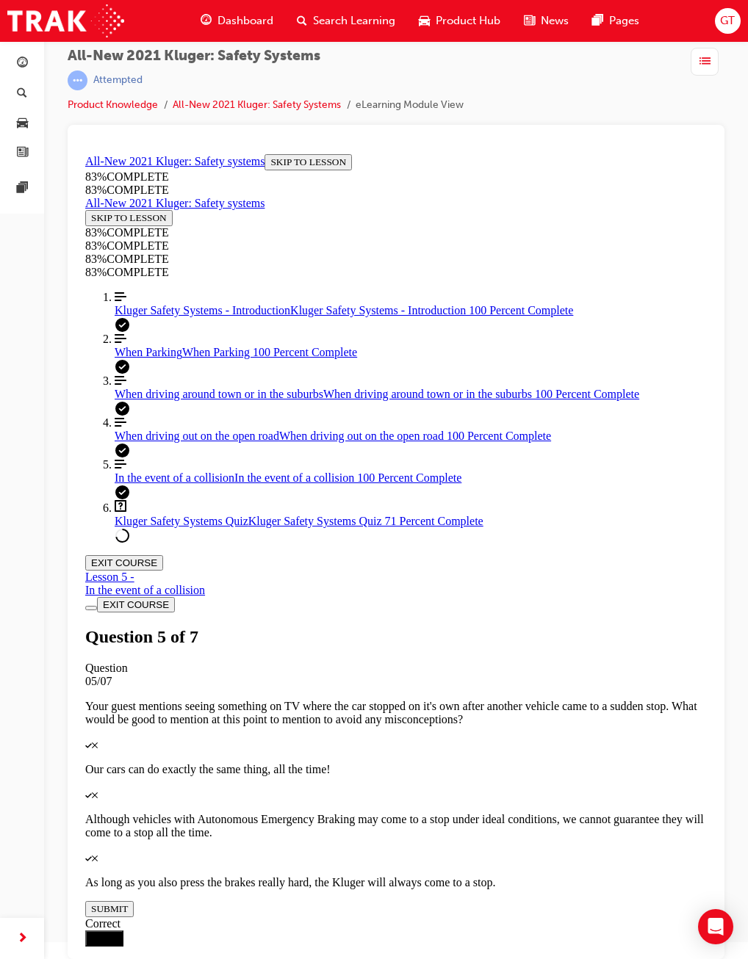
scroll to position [54, 0]
drag, startPoint x: 656, startPoint y: 670, endPoint x: 686, endPoint y: 668, distance: 29.5
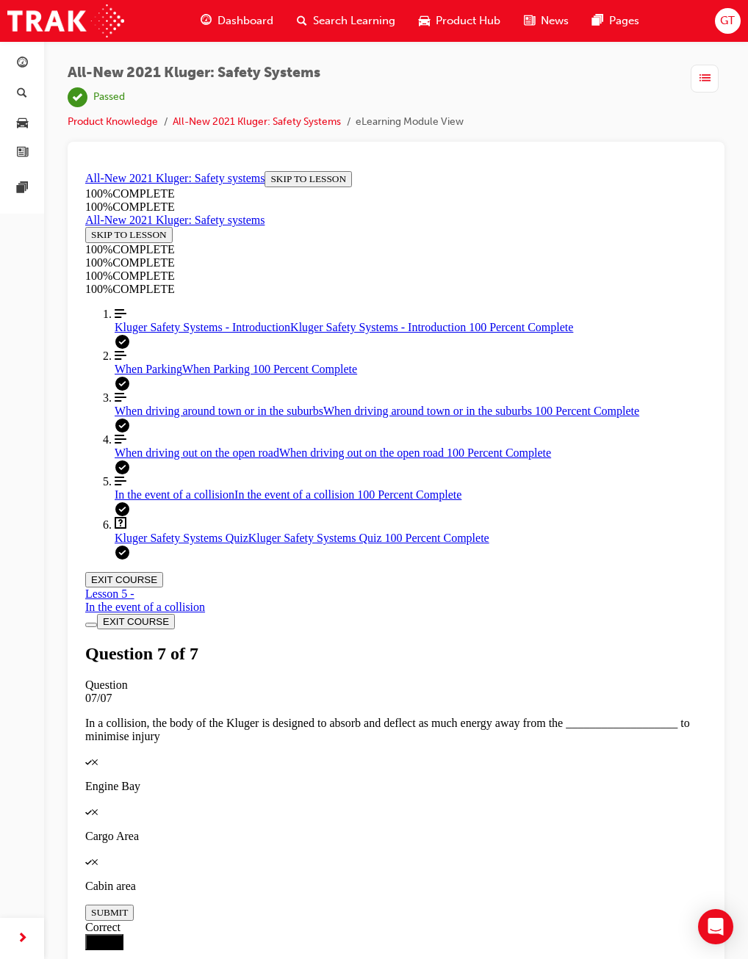
scroll to position [0, 0]
click at [163, 572] on button "EXIT COURSE" at bounding box center [124, 579] width 78 height 15
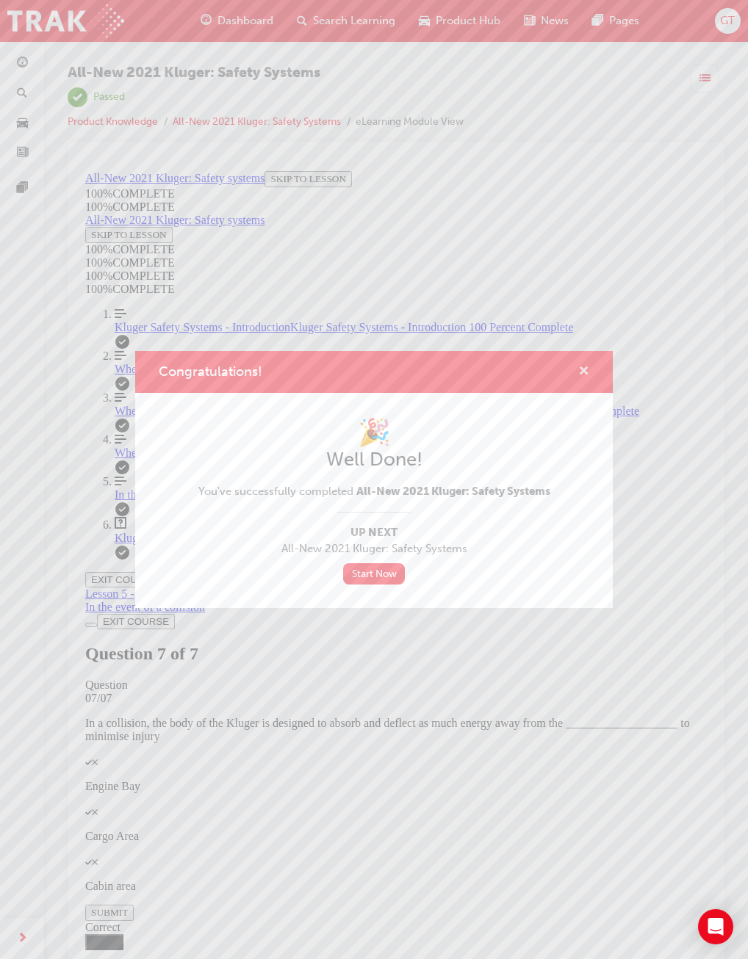
click at [584, 367] on span "cross-icon" at bounding box center [583, 372] width 11 height 13
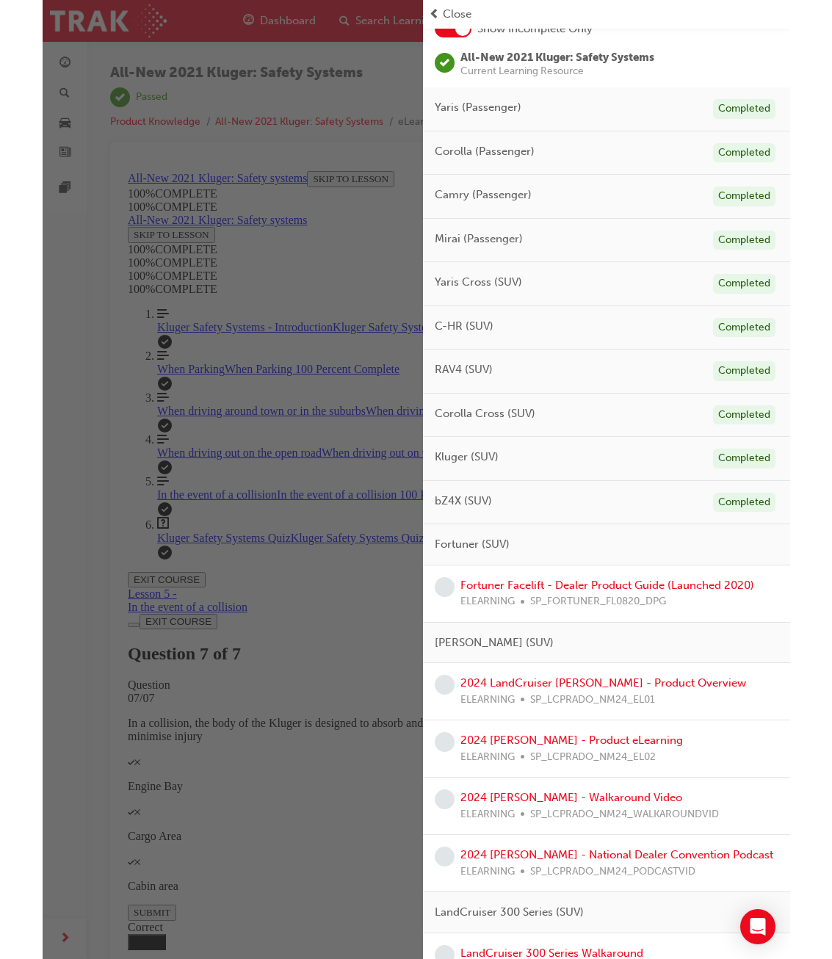
scroll to position [220, 0]
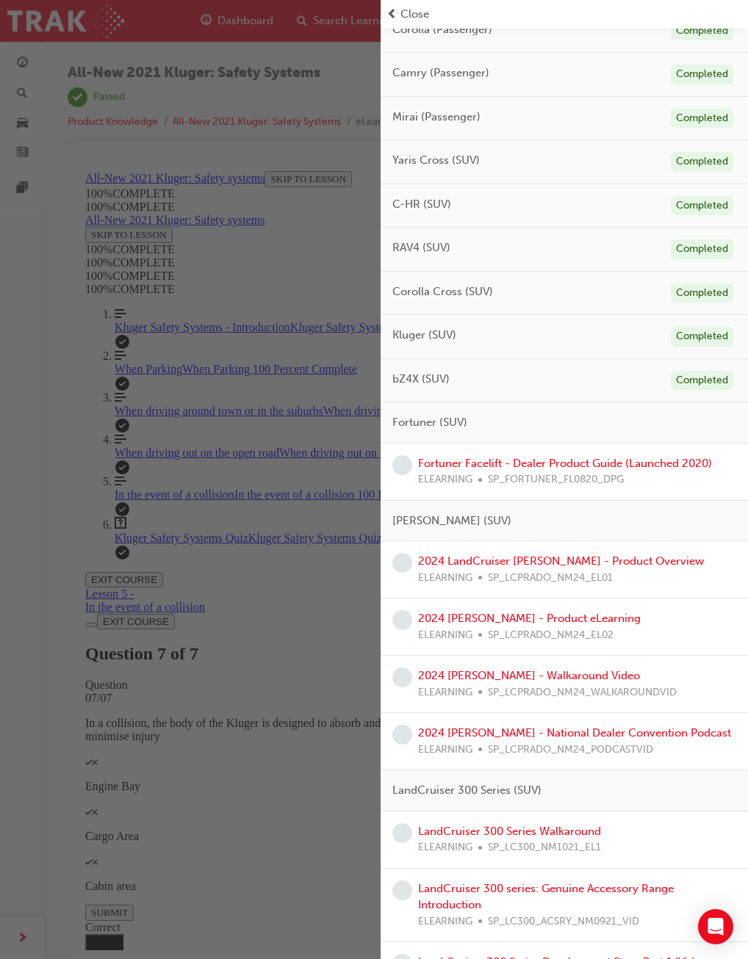
click at [548, 470] on div "Fortuner Facelift - Dealer Product Guide (Launched 2020) ELEARNING SP_FORTUNER_…" at bounding box center [565, 471] width 294 height 33
click at [548, 465] on link "Fortuner Facelift - Dealer Product Guide (Launched 2020)" at bounding box center [565, 463] width 294 height 13
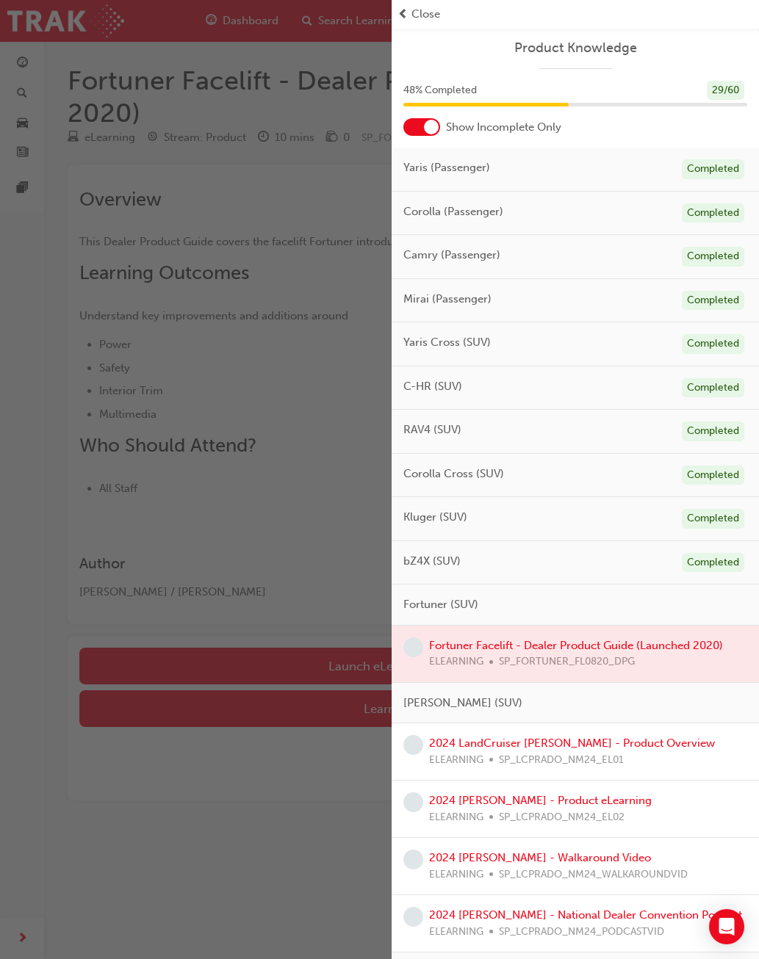
click at [209, 424] on div "button" at bounding box center [195, 479] width 391 height 959
click at [460, 649] on div at bounding box center [574, 654] width 367 height 57
click at [526, 637] on div at bounding box center [574, 654] width 367 height 57
click at [275, 600] on div "button" at bounding box center [195, 479] width 391 height 959
click at [411, 17] on div "Close" at bounding box center [574, 14] width 355 height 17
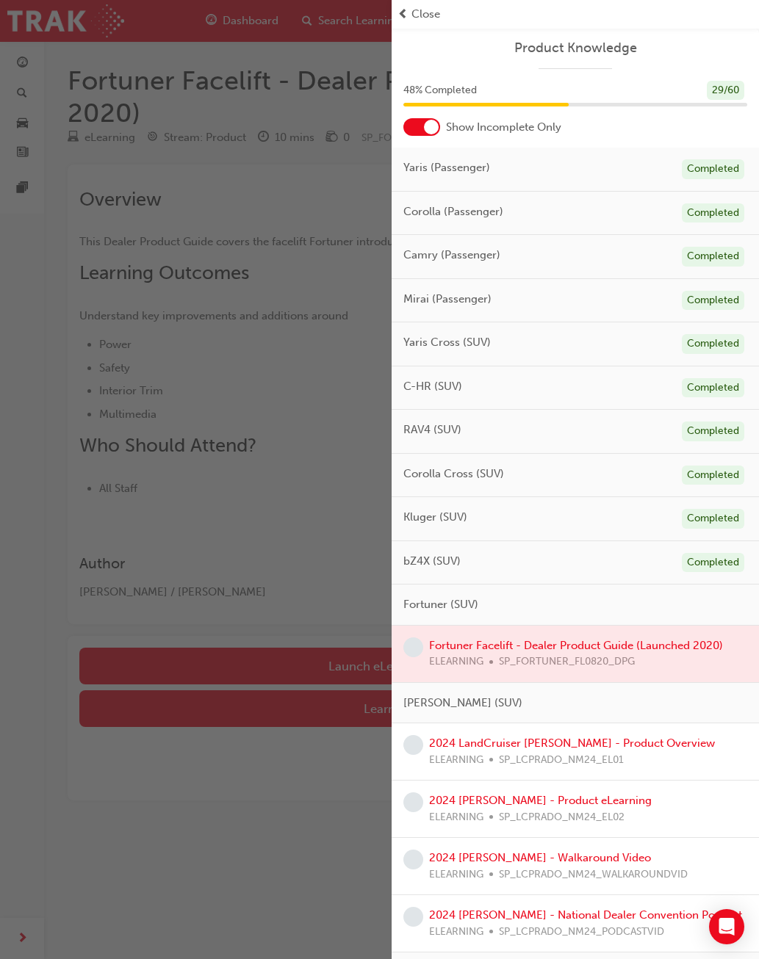
click at [405, 10] on span "prev-icon" at bounding box center [402, 14] width 11 height 17
click at [403, 12] on span "prev-icon" at bounding box center [402, 14] width 11 height 17
click at [361, 46] on div "button" at bounding box center [195, 479] width 391 height 959
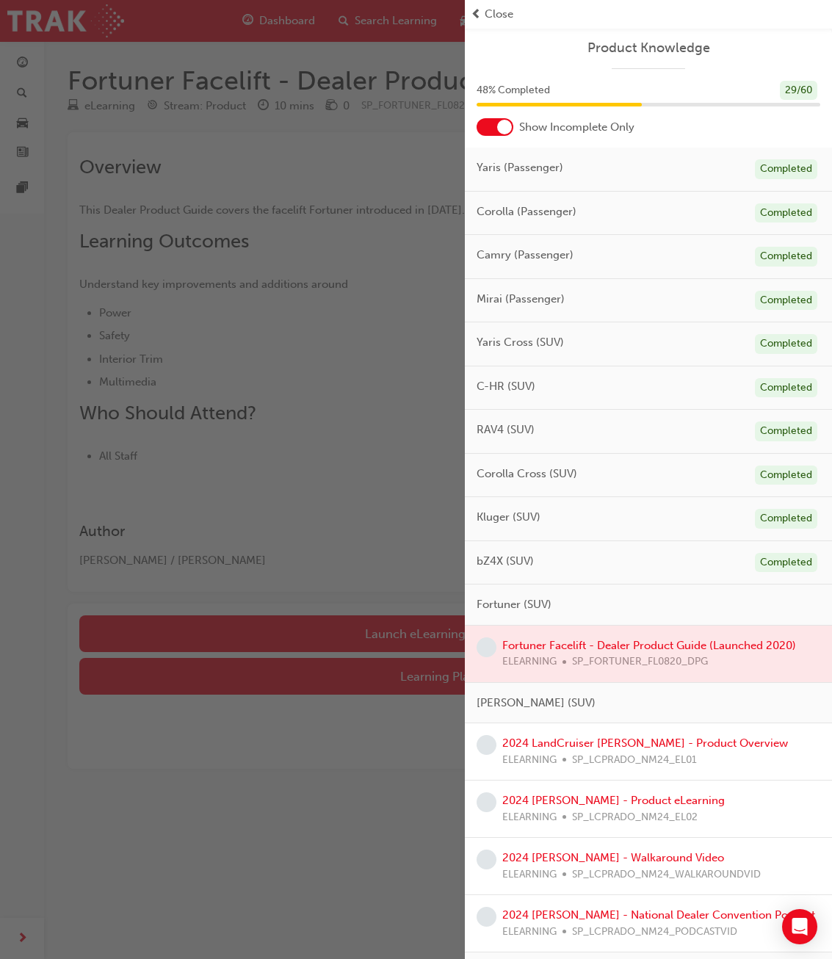
click at [467, 13] on div "Close" at bounding box center [648, 14] width 367 height 29
click at [474, 13] on span "prev-icon" at bounding box center [476, 14] width 11 height 17
click at [474, 15] on span "prev-icon" at bounding box center [476, 14] width 11 height 17
drag, startPoint x: 475, startPoint y: 15, endPoint x: 490, endPoint y: 24, distance: 17.5
click at [476, 15] on span "prev-icon" at bounding box center [476, 14] width 11 height 17
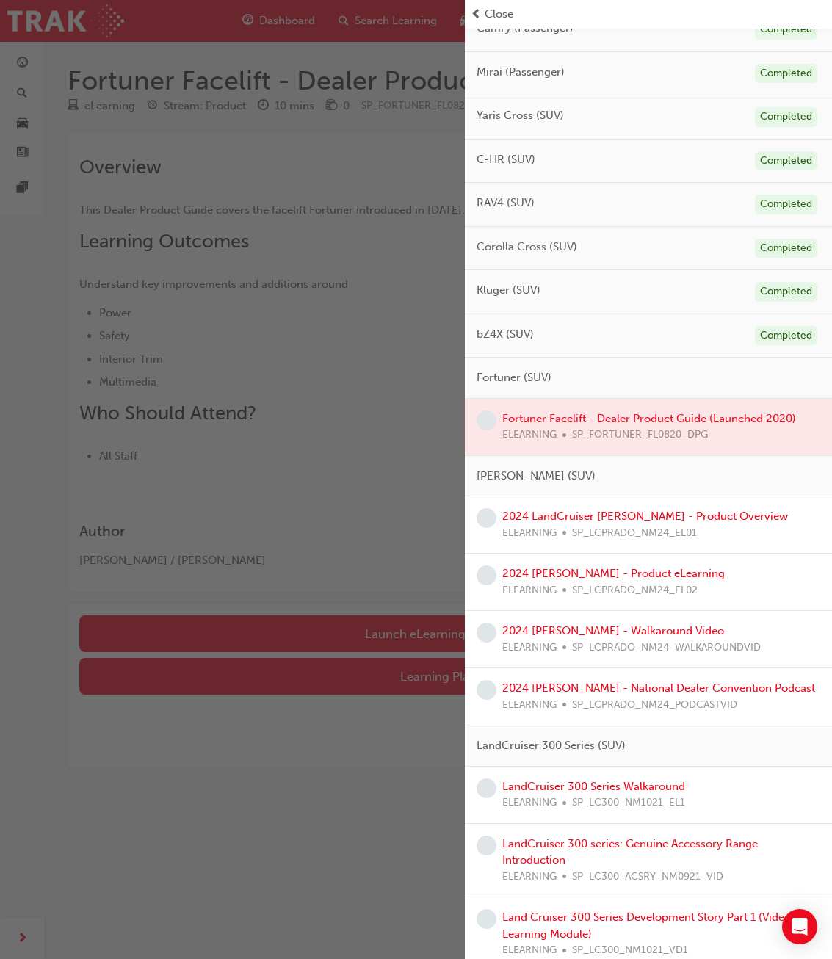
scroll to position [367, 0]
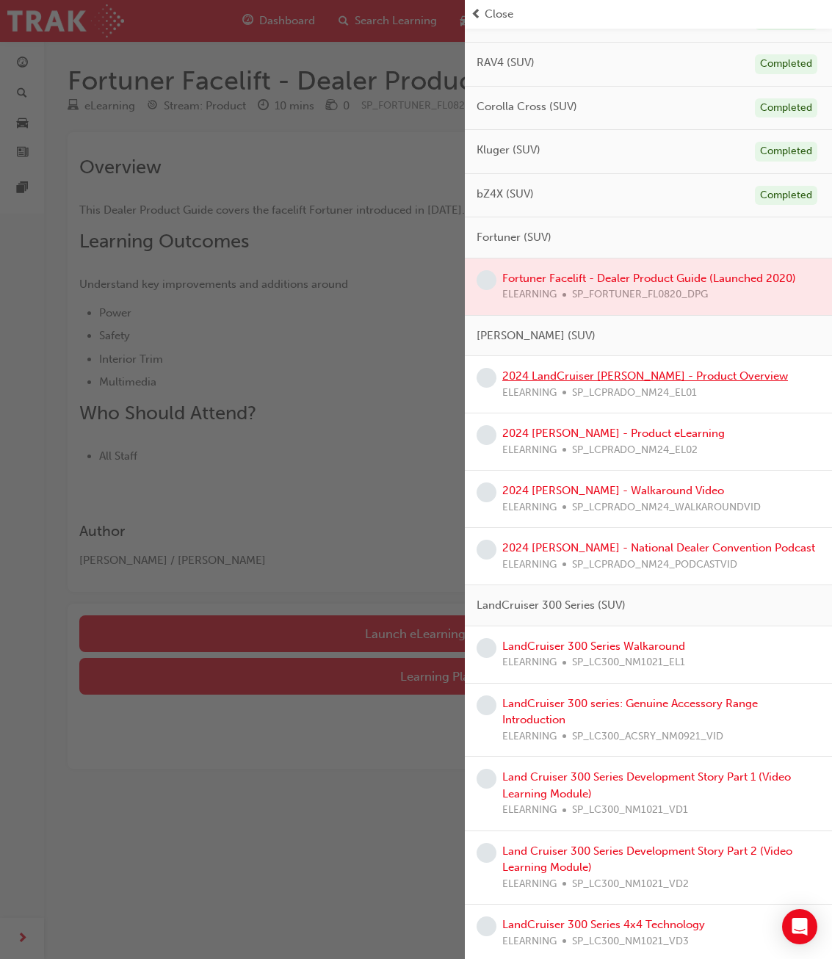
click at [565, 375] on link "2024 LandCruiser [PERSON_NAME] - Product Overview" at bounding box center [645, 375] width 286 height 13
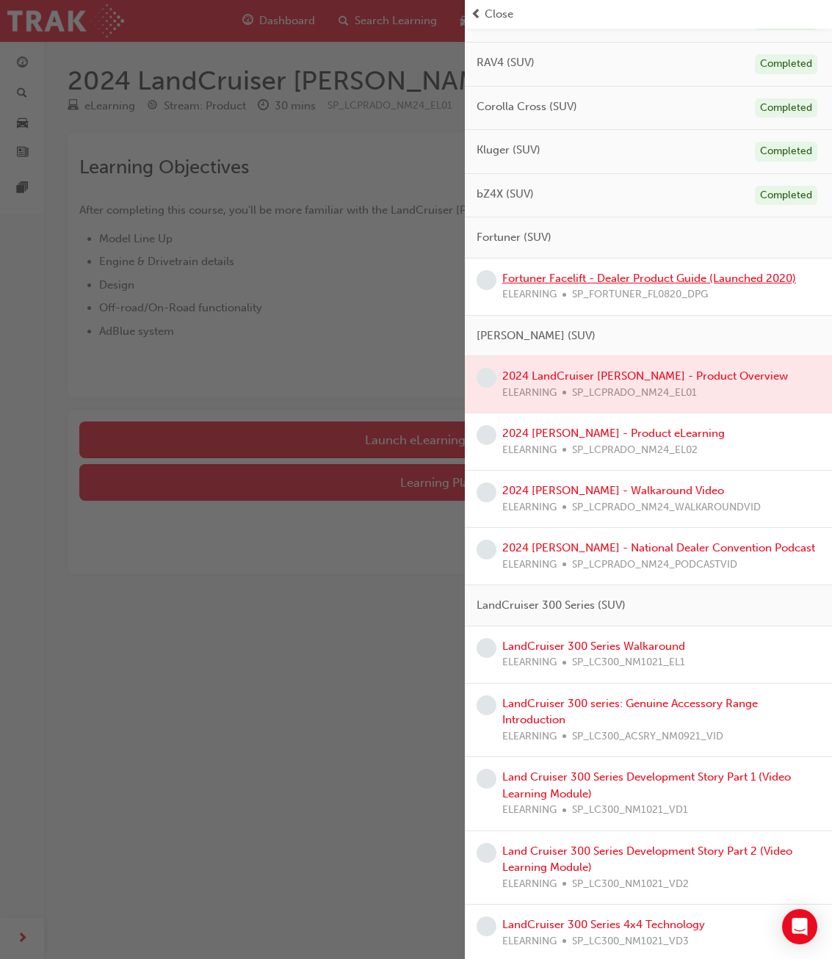
click at [571, 276] on link "Fortuner Facelift - Dealer Product Guide (Launched 2020)" at bounding box center [649, 278] width 294 height 13
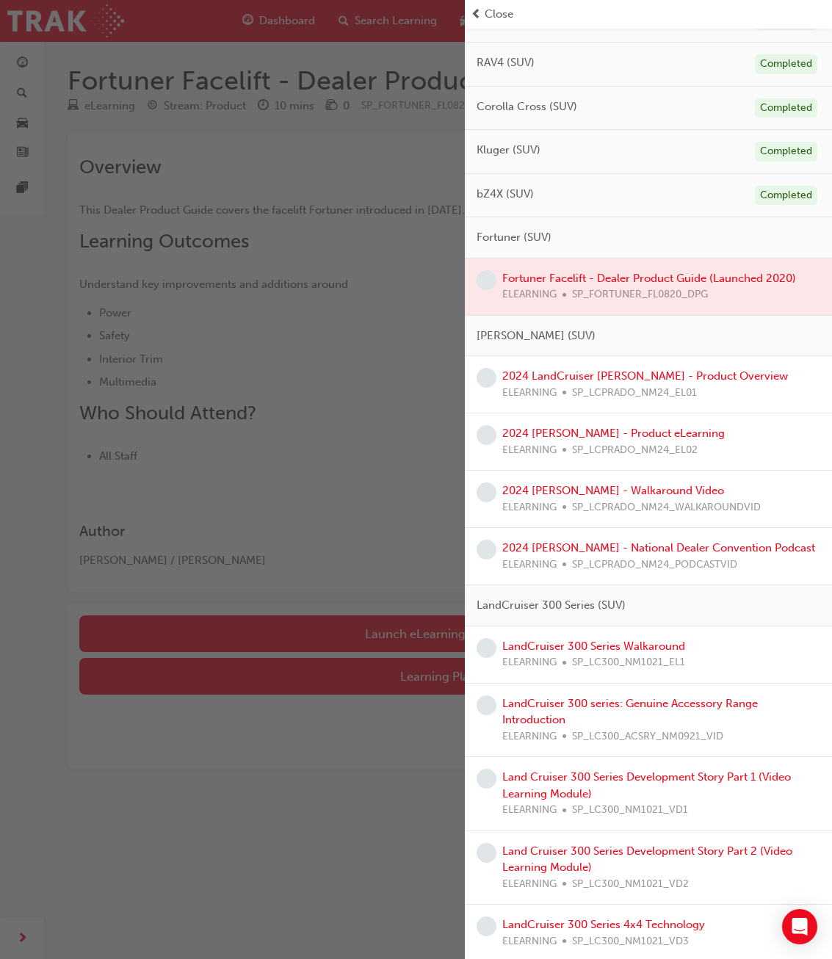
click at [178, 104] on div "button" at bounding box center [232, 479] width 465 height 959
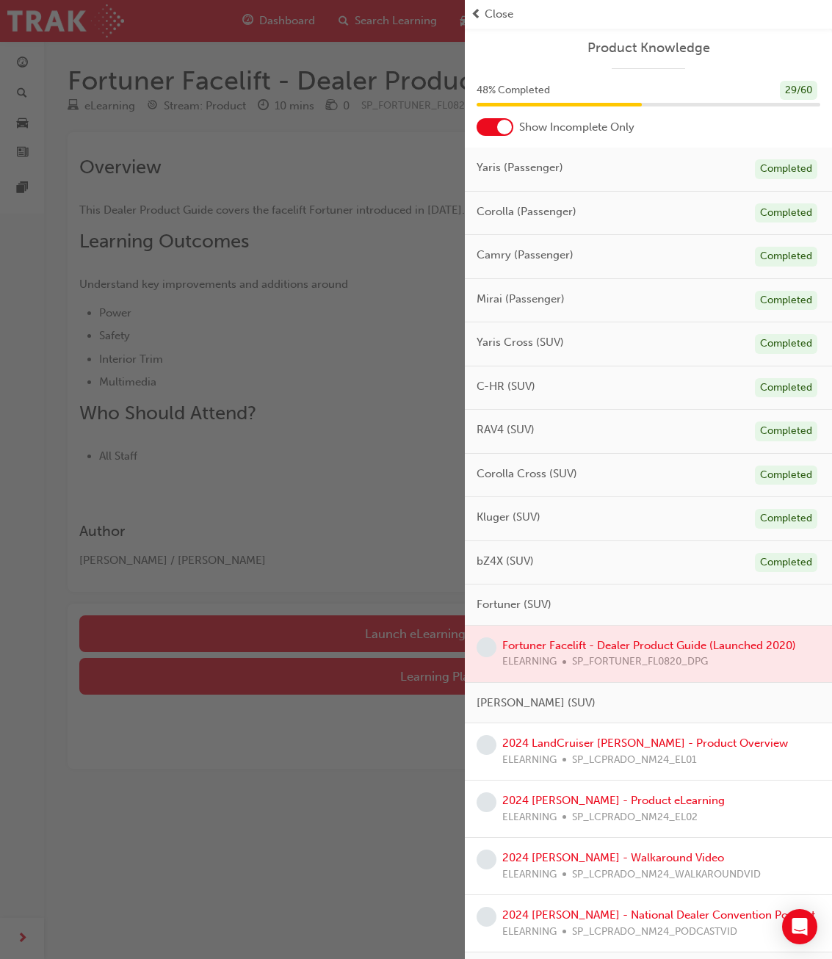
click at [755, 639] on div at bounding box center [648, 654] width 367 height 57
click at [756, 645] on div at bounding box center [648, 654] width 367 height 57
click at [507, 21] on span "Close" at bounding box center [499, 14] width 29 height 17
click at [484, 10] on div "Close" at bounding box center [648, 14] width 355 height 17
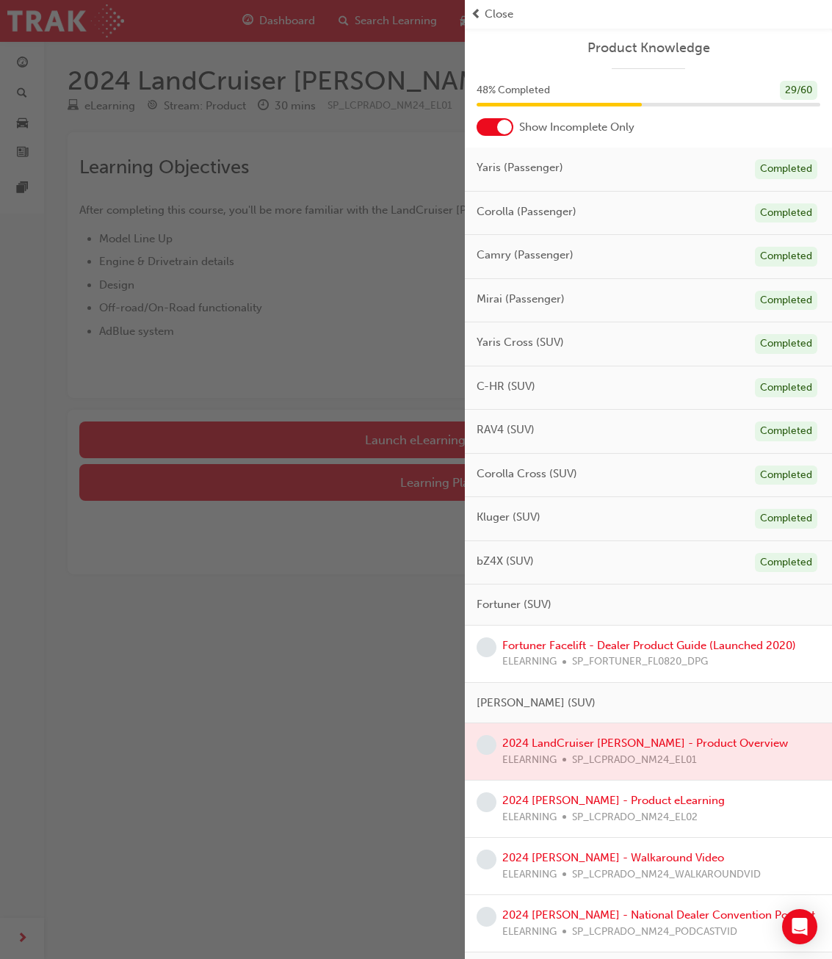
click at [380, 394] on div "button" at bounding box center [232, 479] width 465 height 959
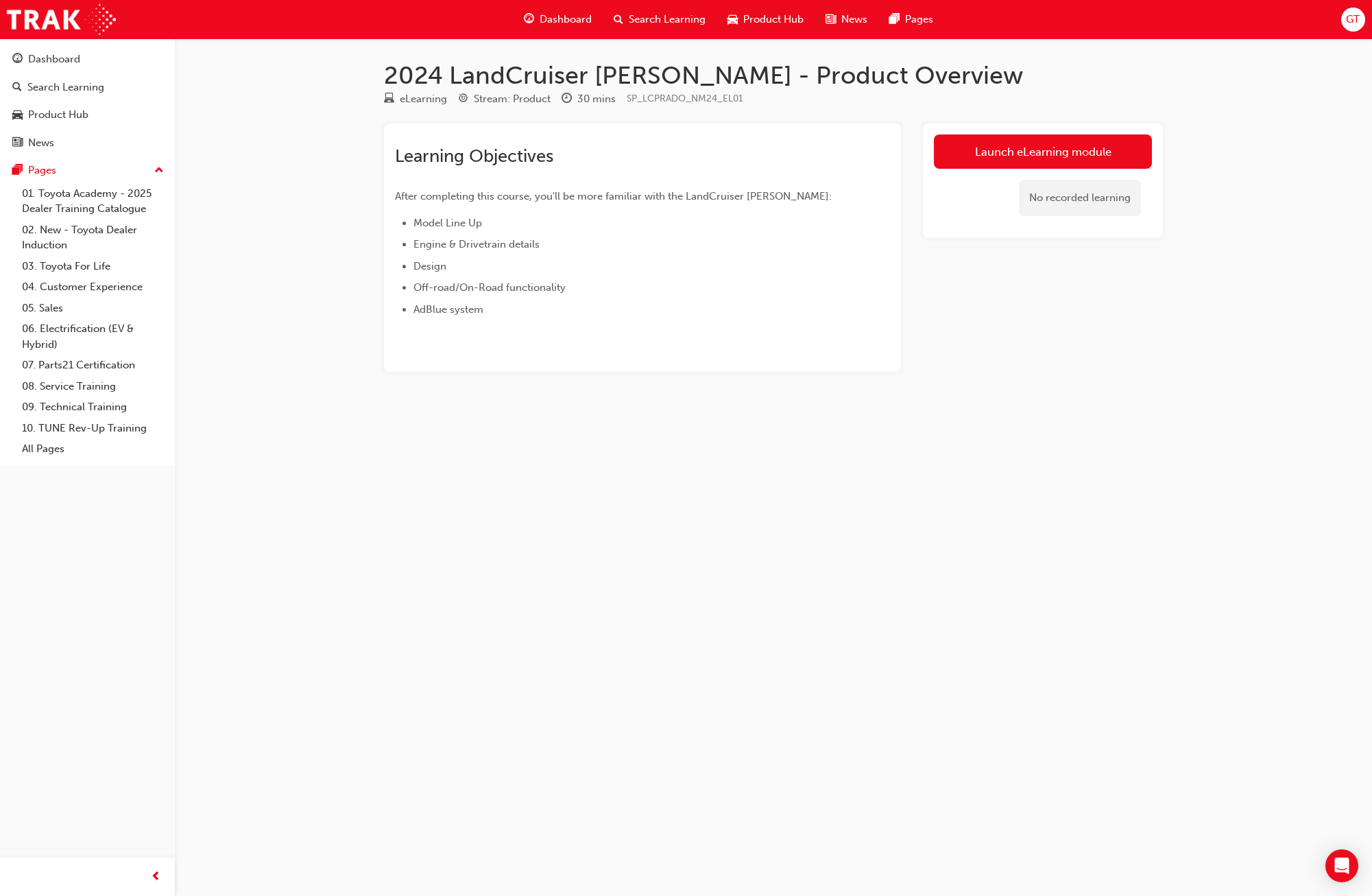
click at [567, 28] on div "Dashboard" at bounding box center [558, 20] width 90 height 28
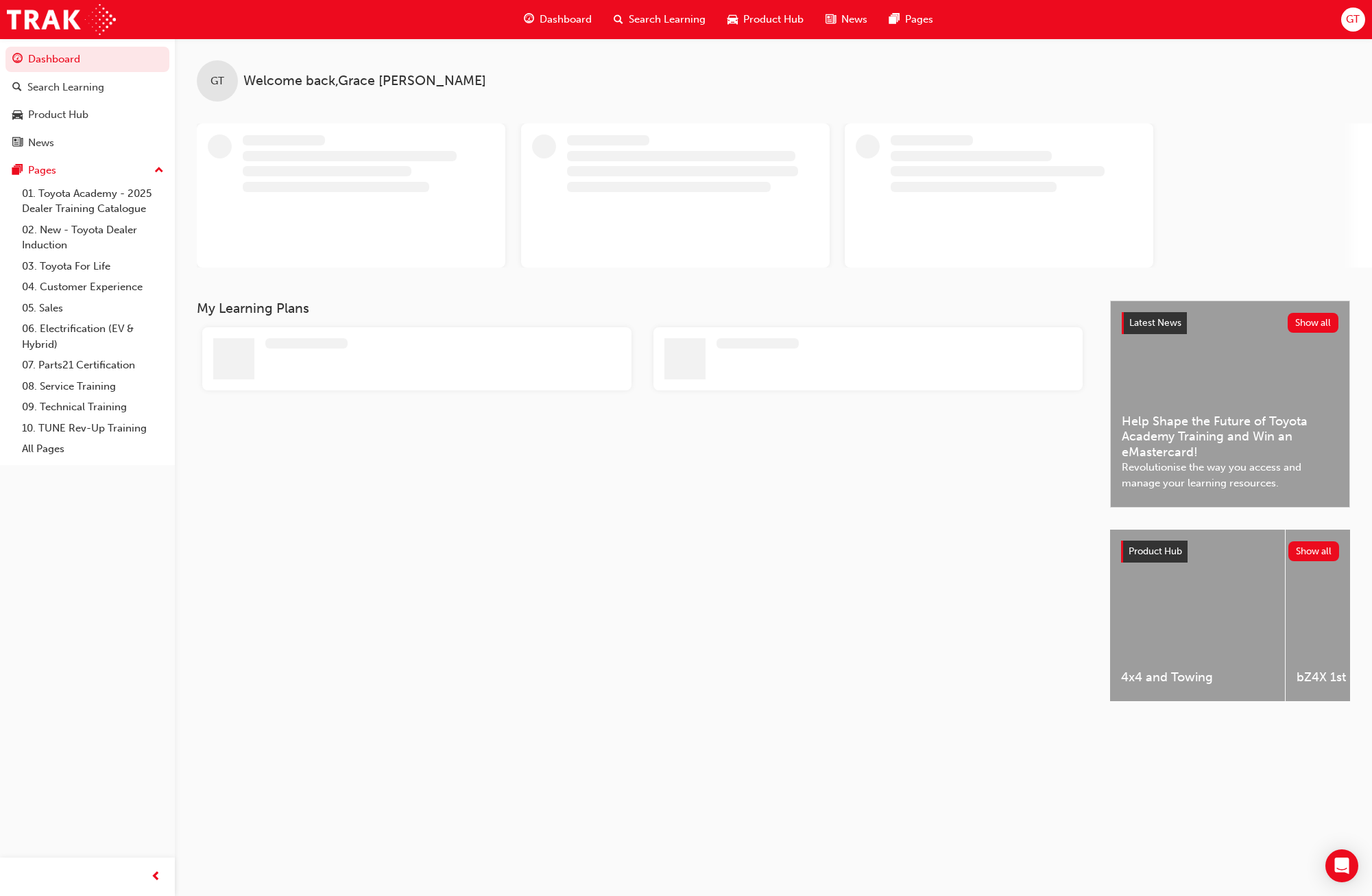
click at [638, 19] on span "Search Learning" at bounding box center [667, 19] width 77 height 16
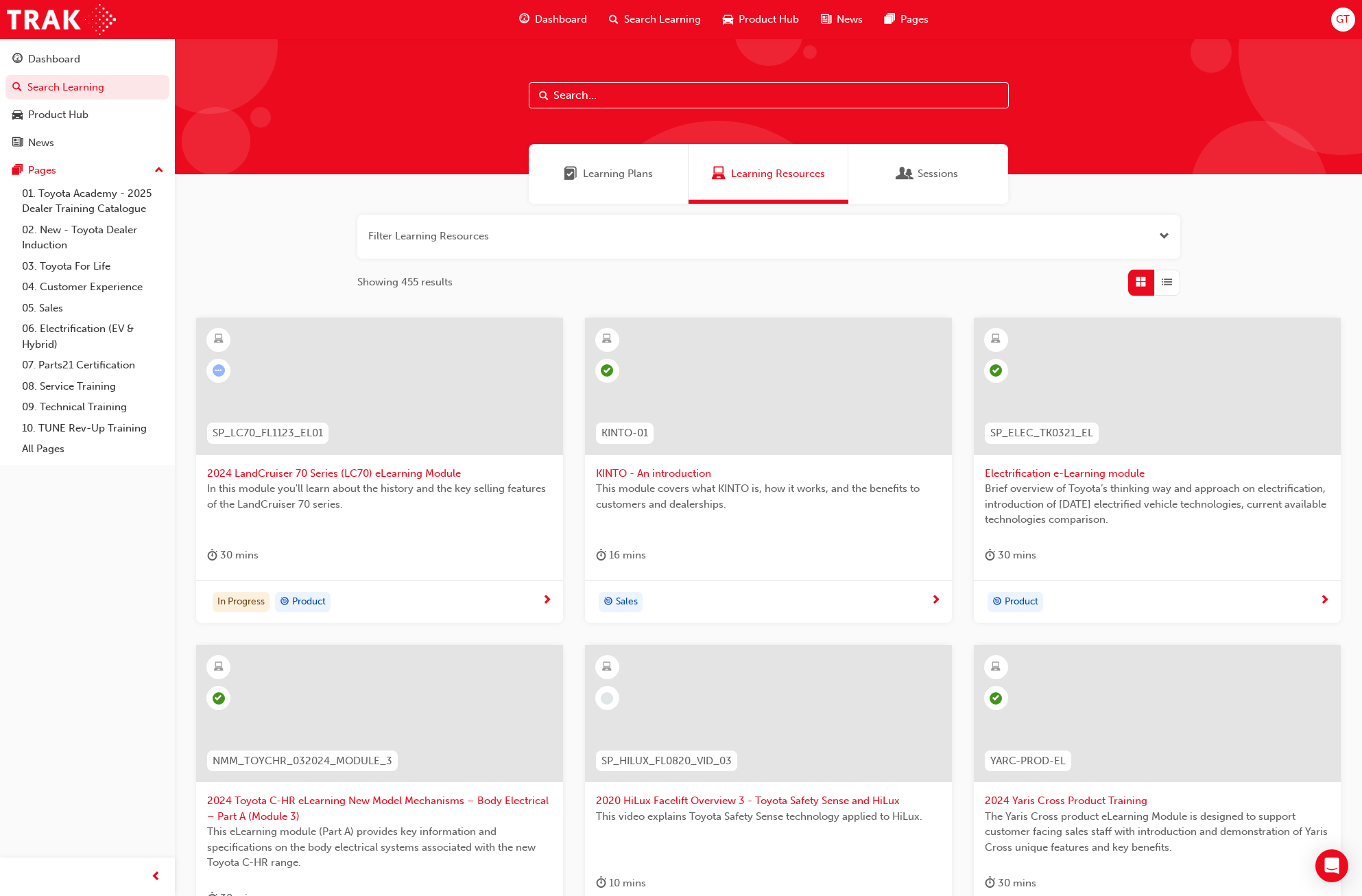
click at [622, 162] on div "Learning Plans" at bounding box center [608, 174] width 160 height 60
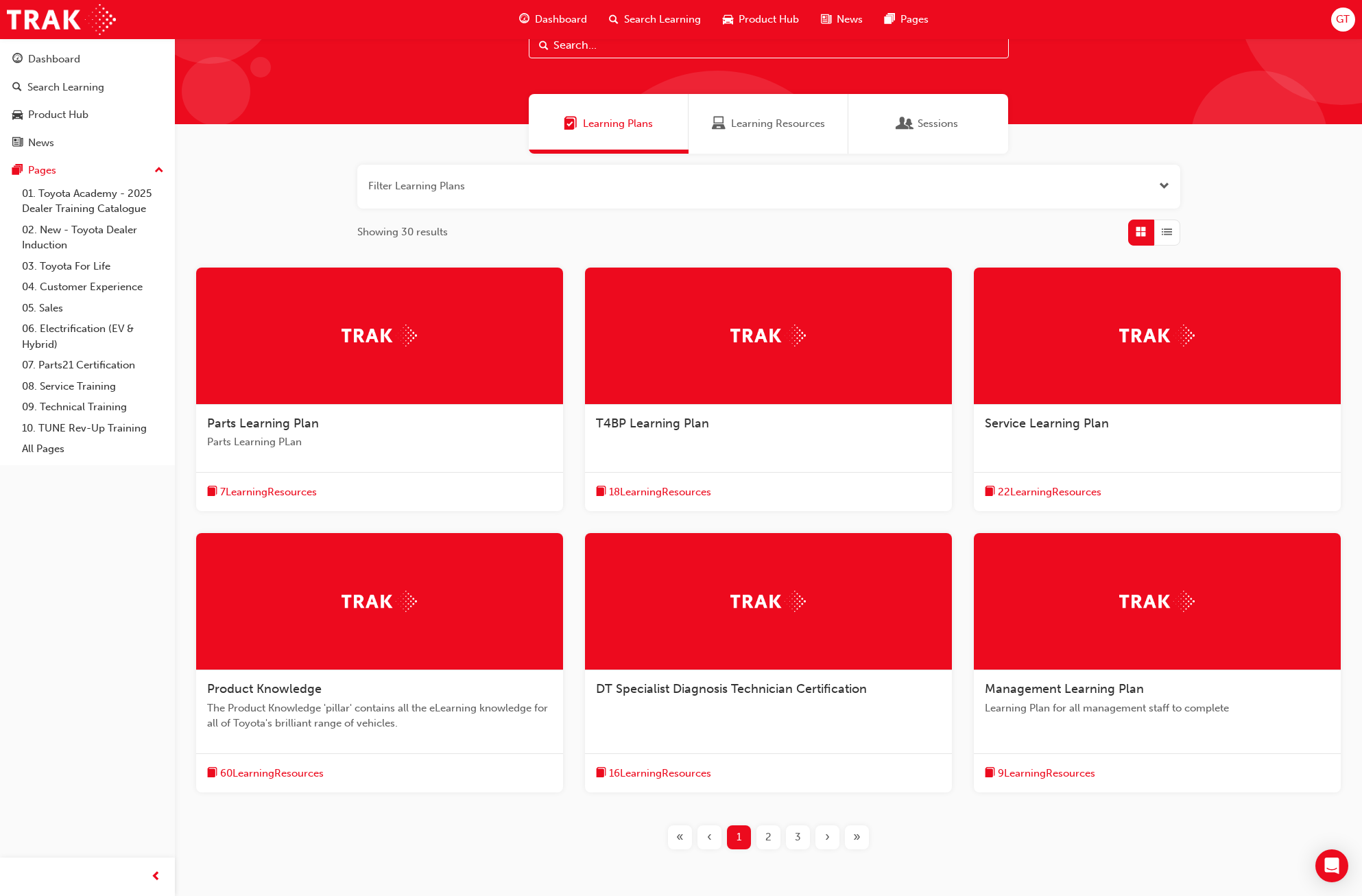
scroll to position [115, 0]
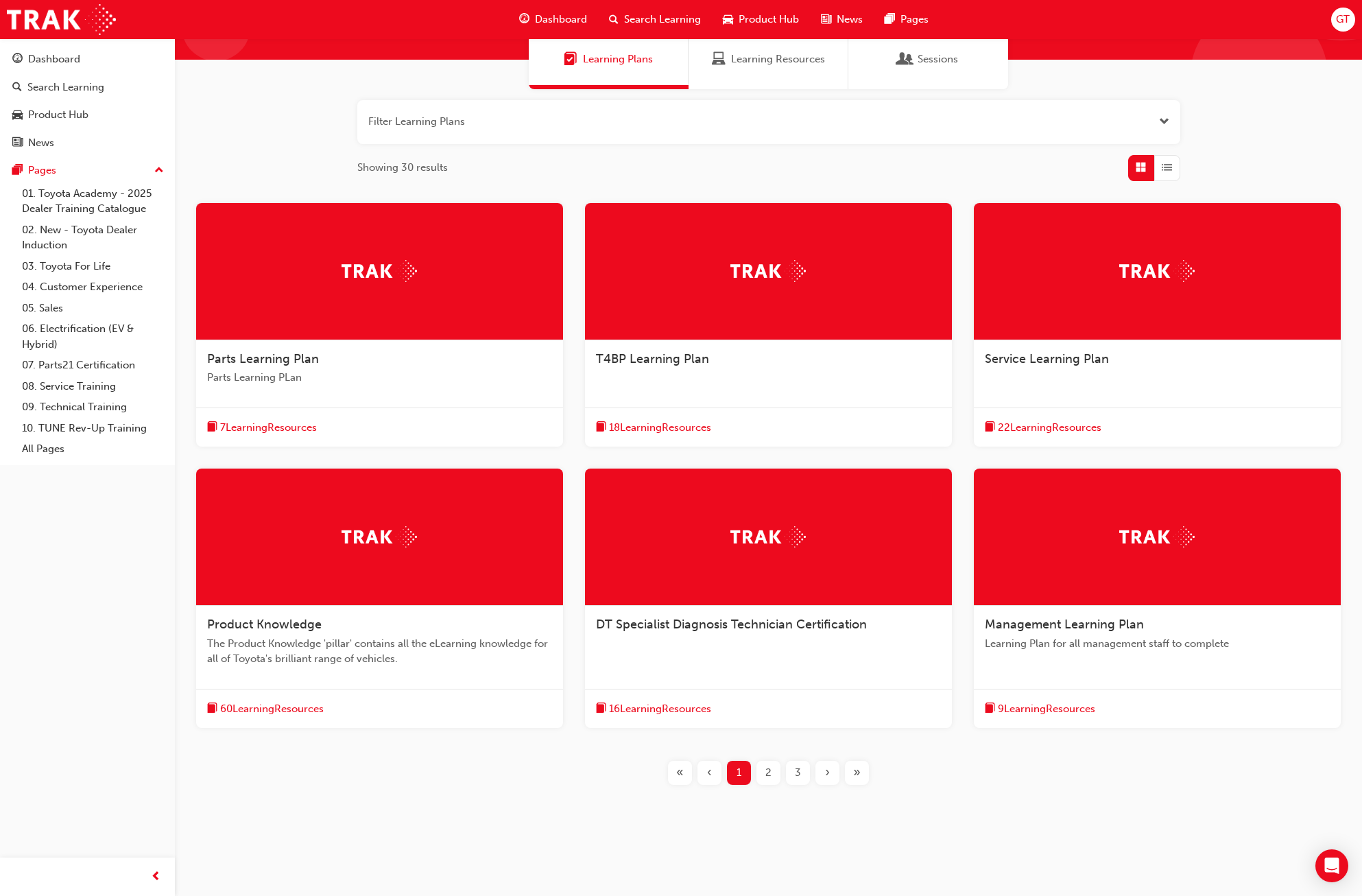
click at [498, 616] on div "Product Knowledge The Product Knowledge 'pillar' contains all the eLearning kno…" at bounding box center [379, 647] width 367 height 83
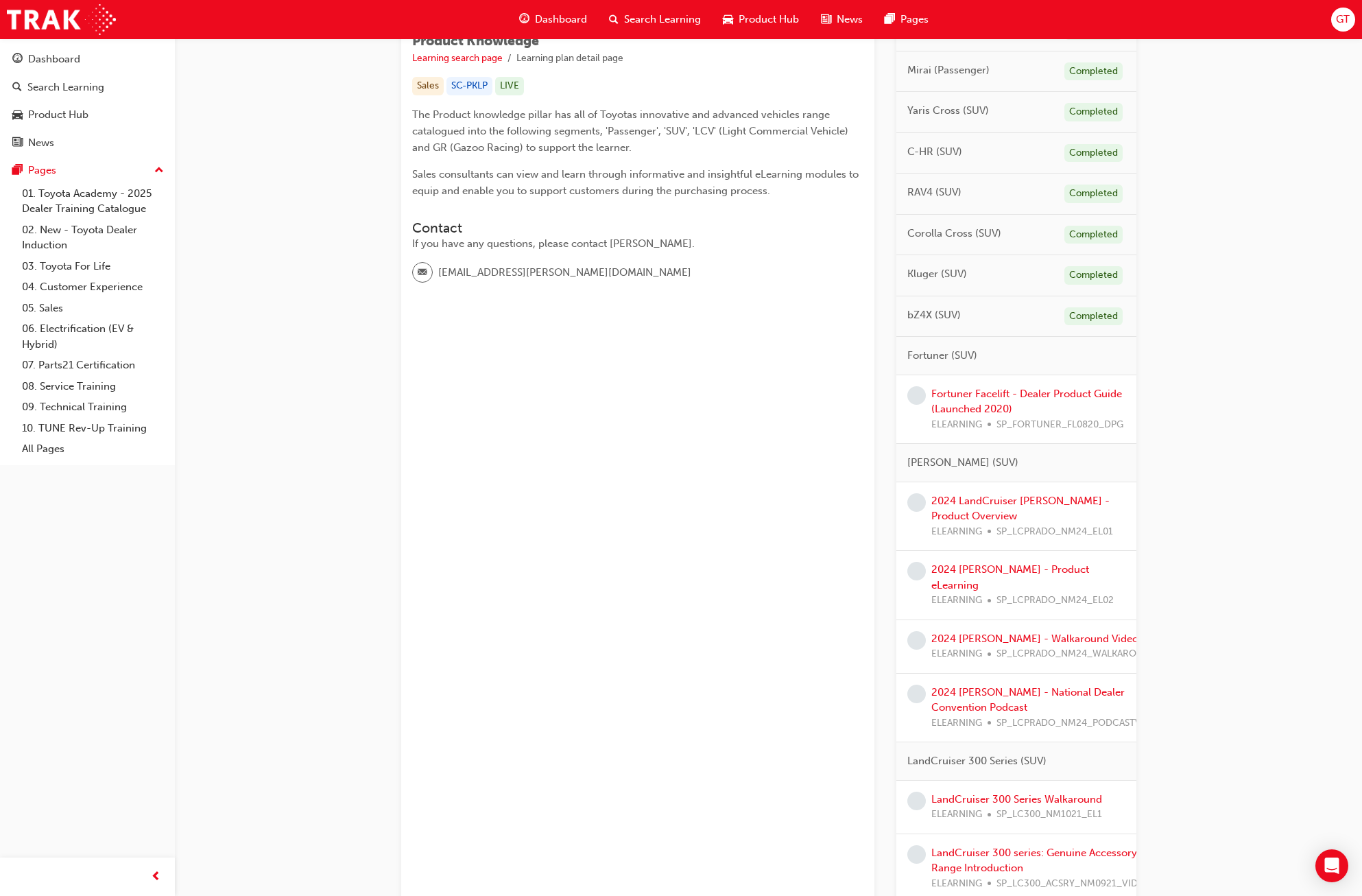
scroll to position [275, 0]
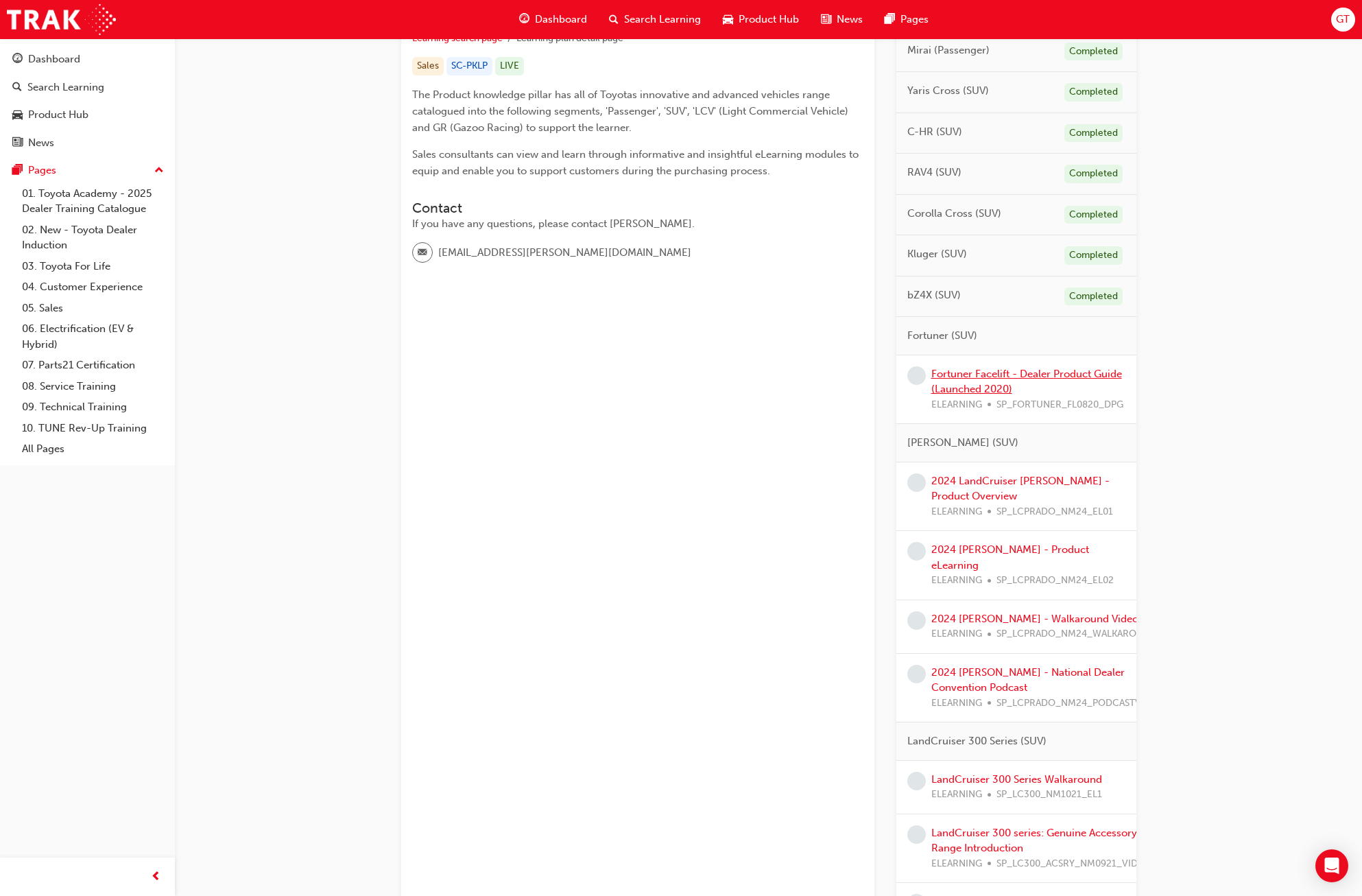
click at [776, 373] on link "Fortuner Facelift - Dealer Product Guide (Launched 2020)" at bounding box center [1027, 382] width 191 height 28
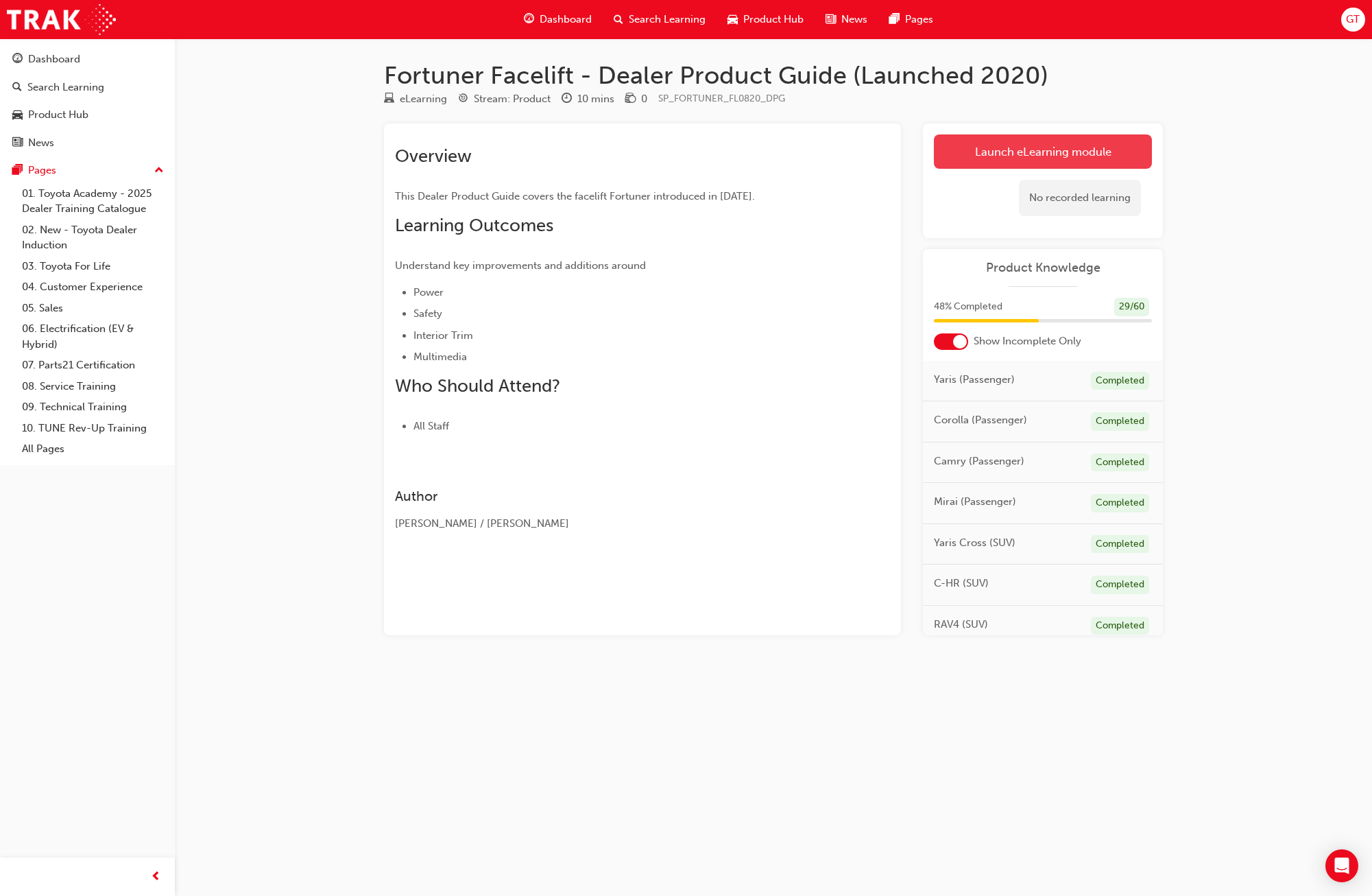
click at [776, 156] on link "Launch eLearning module" at bounding box center [1043, 151] width 219 height 35
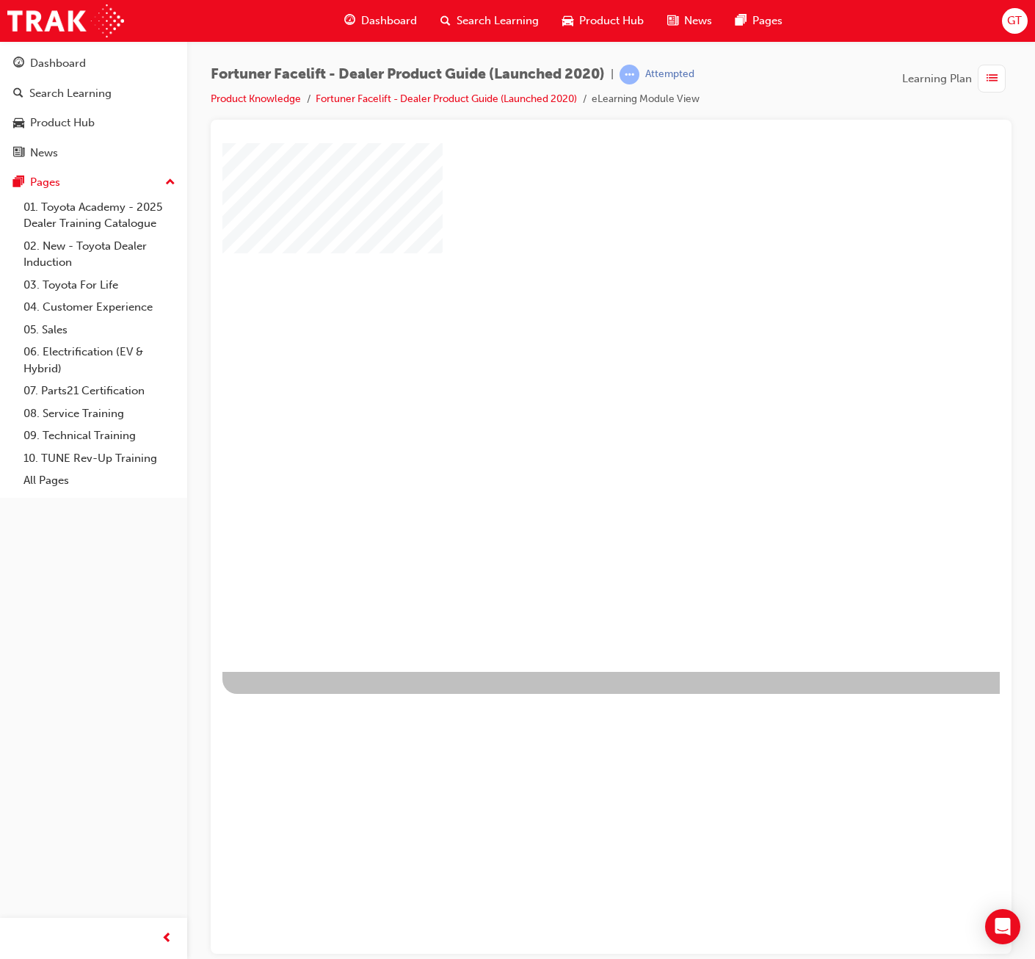
click at [569, 364] on div "play" at bounding box center [569, 364] width 0 height 0
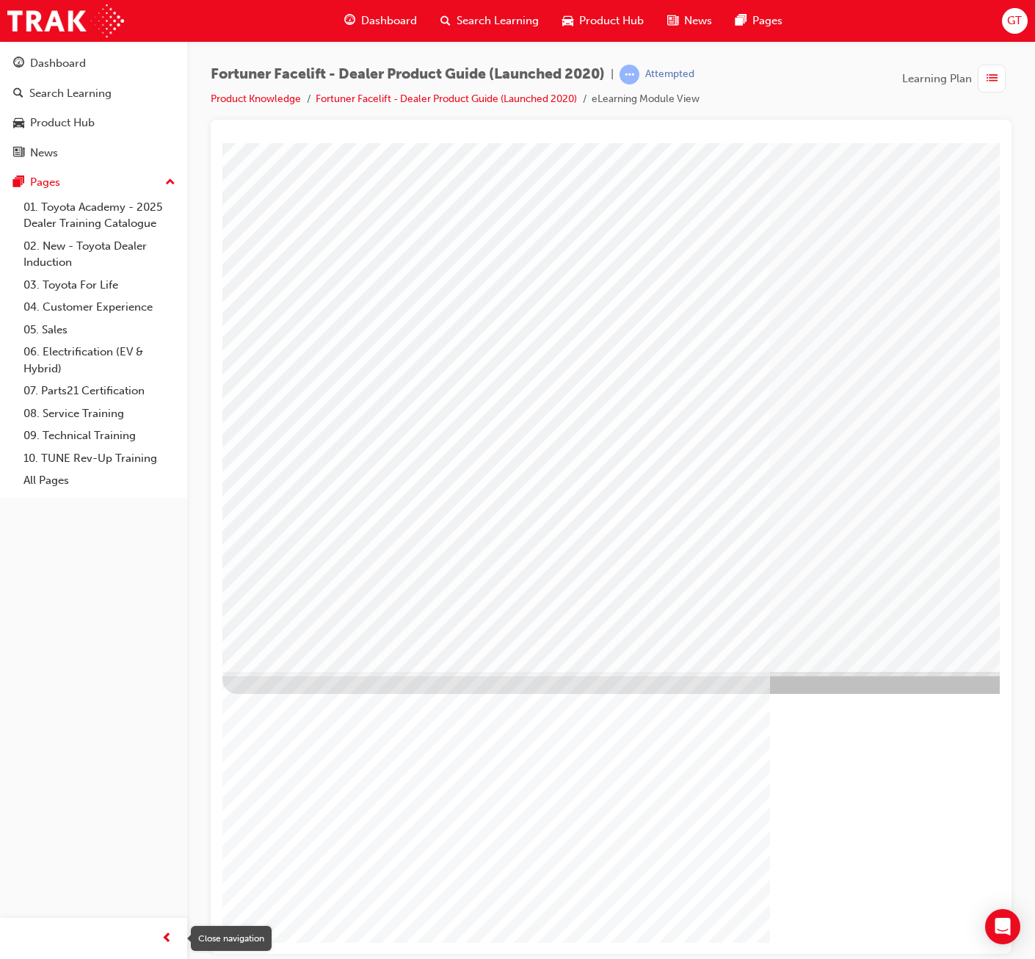
click at [160, 943] on div "button" at bounding box center [166, 938] width 29 height 29
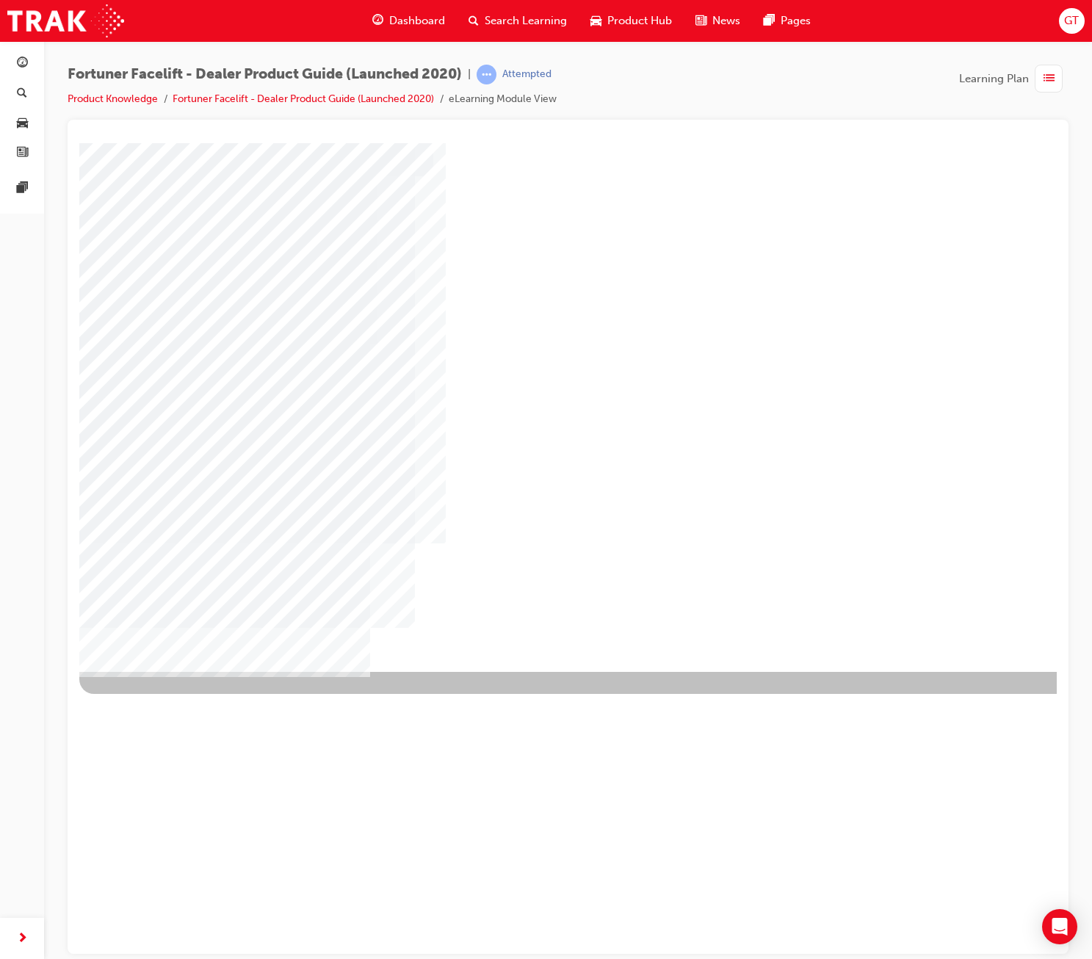
click at [172, 698] on div "NEXT Trigger this button to go to the next slide" at bounding box center [125, 711] width 93 height 26
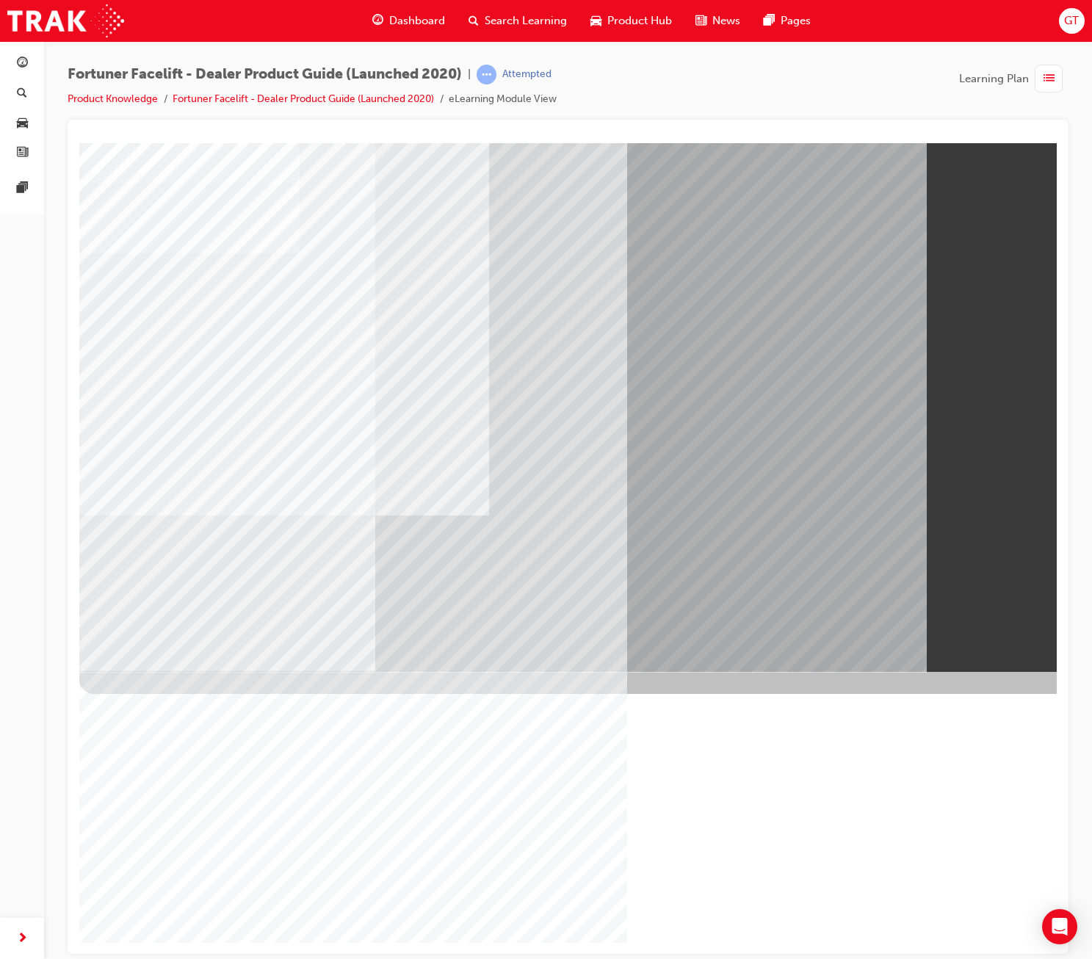
drag, startPoint x: 996, startPoint y: 631, endPoint x: 1054, endPoint y: 258, distance: 376.8
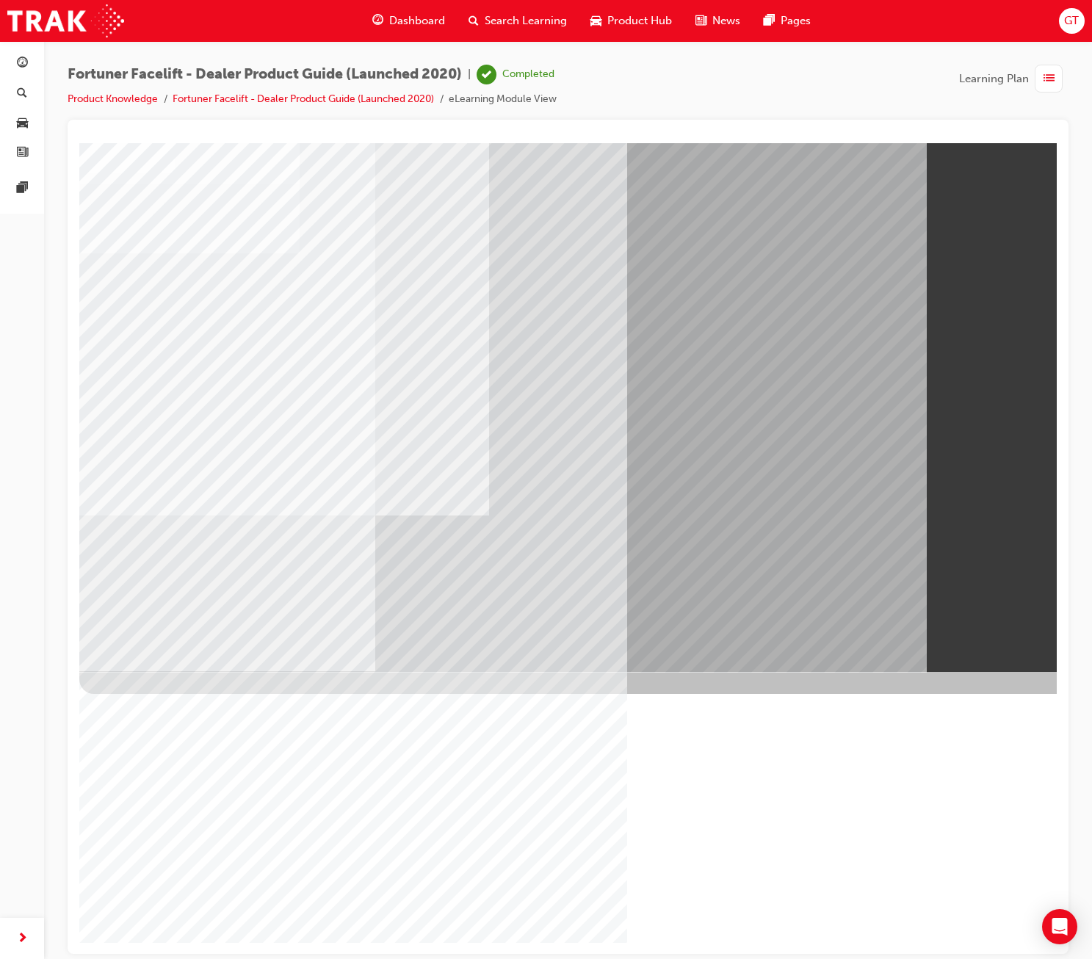
click at [831, 79] on div "button" at bounding box center [1049, 79] width 28 height 28
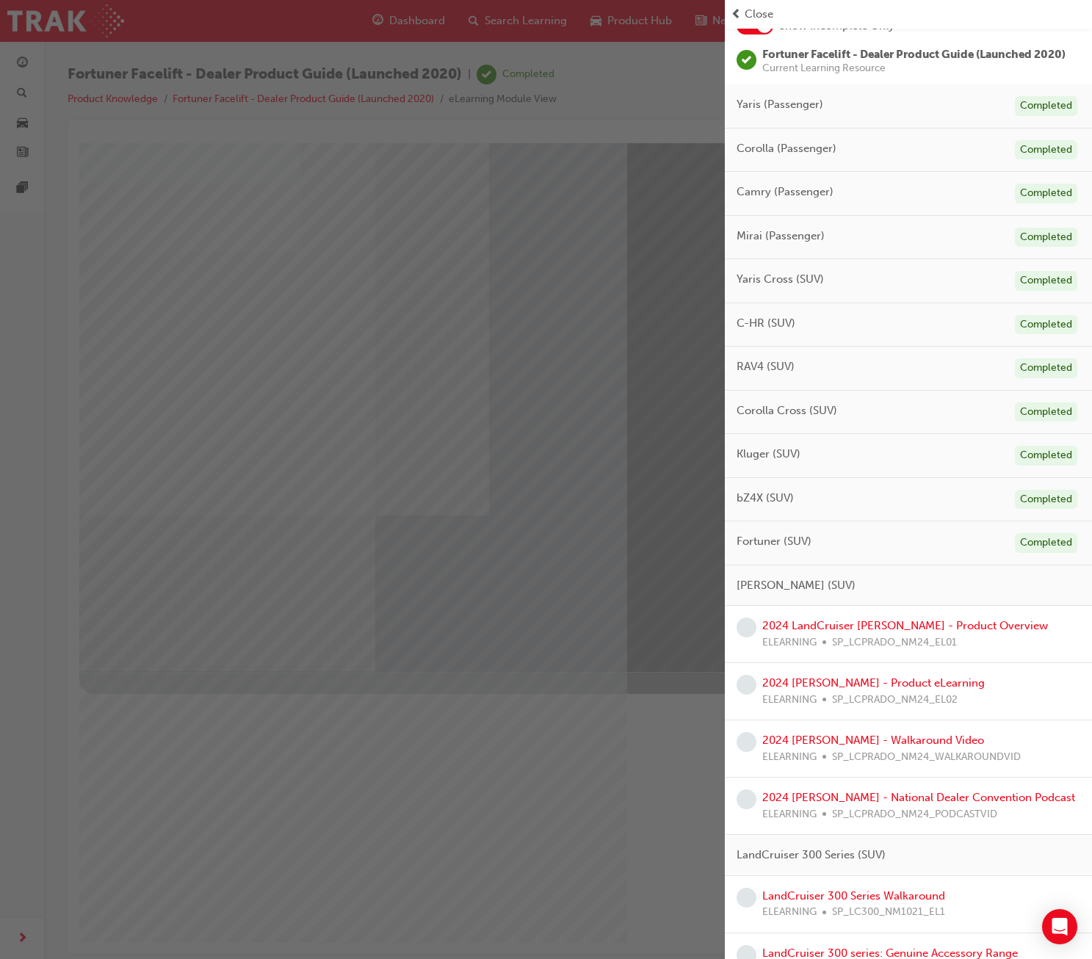
scroll to position [294, 0]
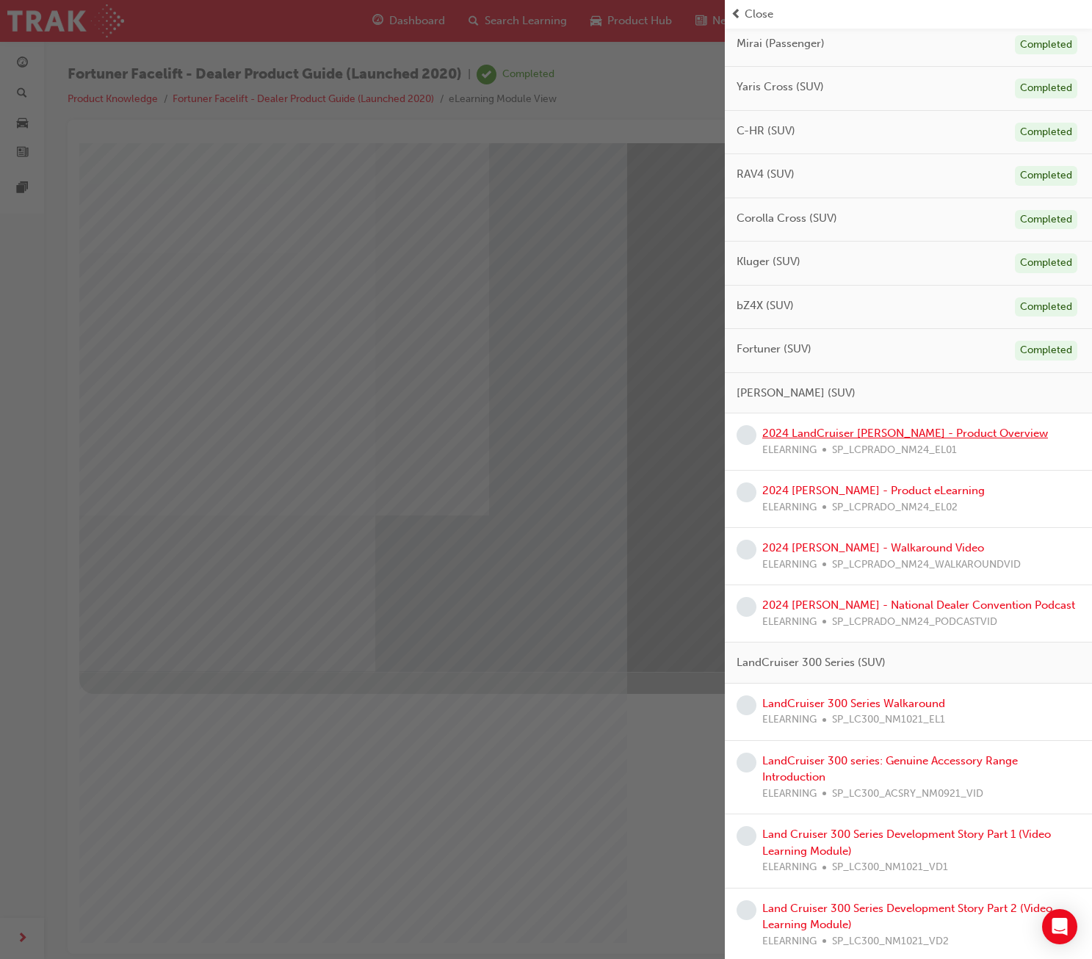
click at [831, 440] on link "2024 LandCruiser [PERSON_NAME] - Product Overview" at bounding box center [905, 433] width 286 height 13
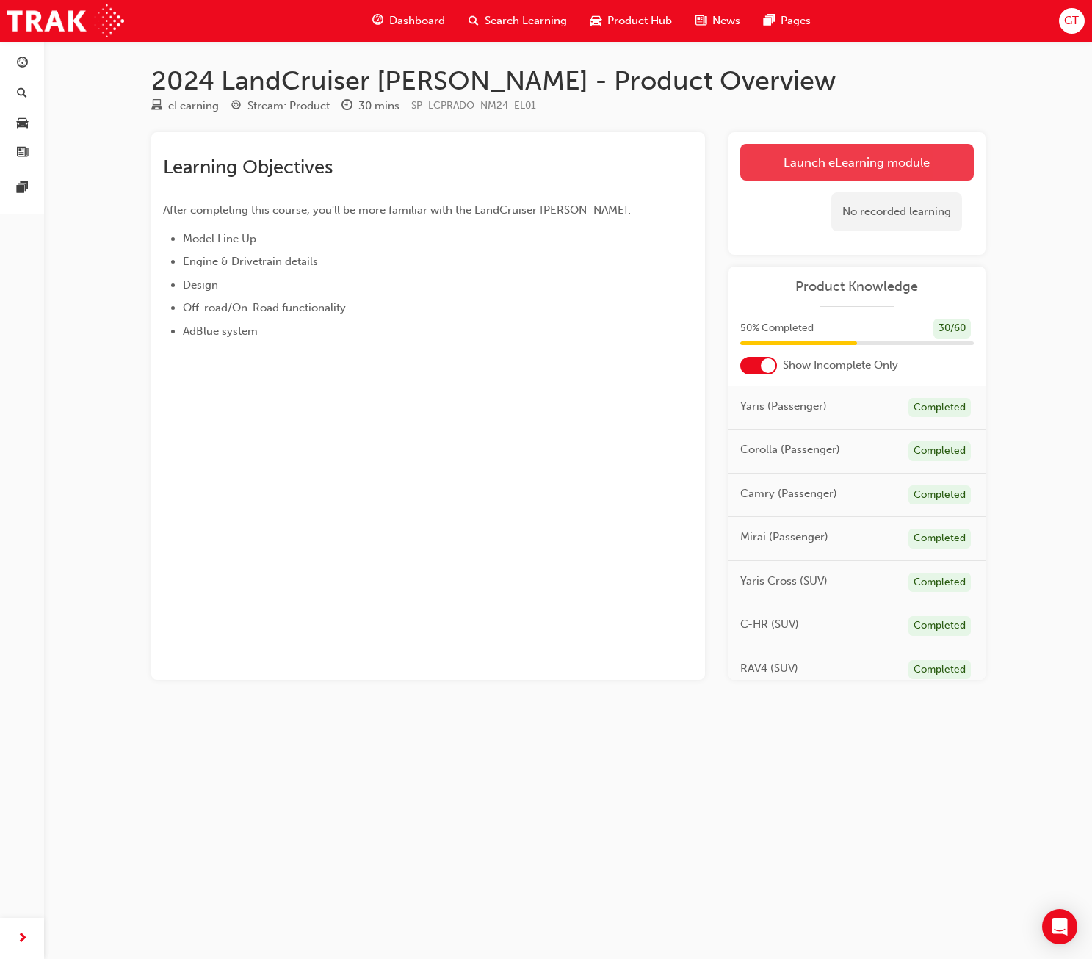
click at [831, 168] on link "Launch eLearning module" at bounding box center [857, 162] width 234 height 37
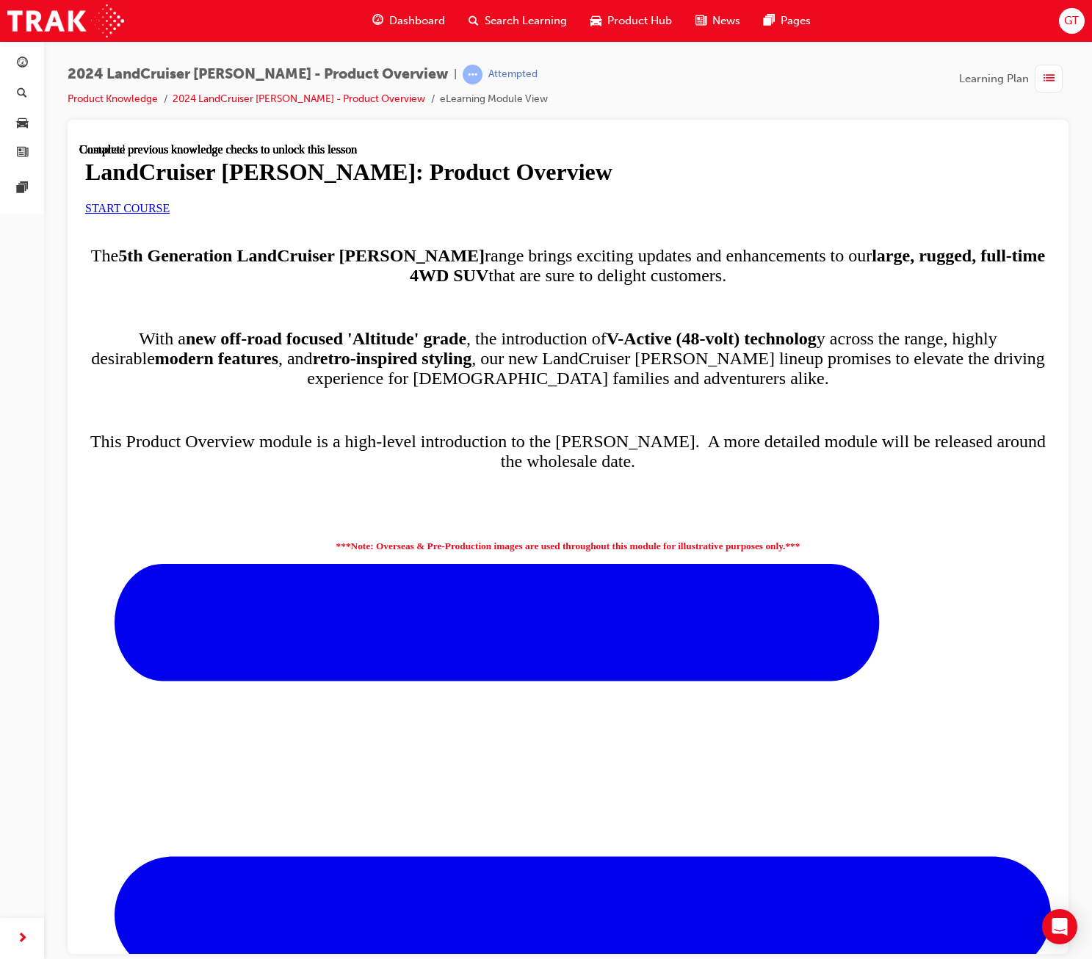
click at [170, 214] on link "START COURSE" at bounding box center [127, 207] width 84 height 12
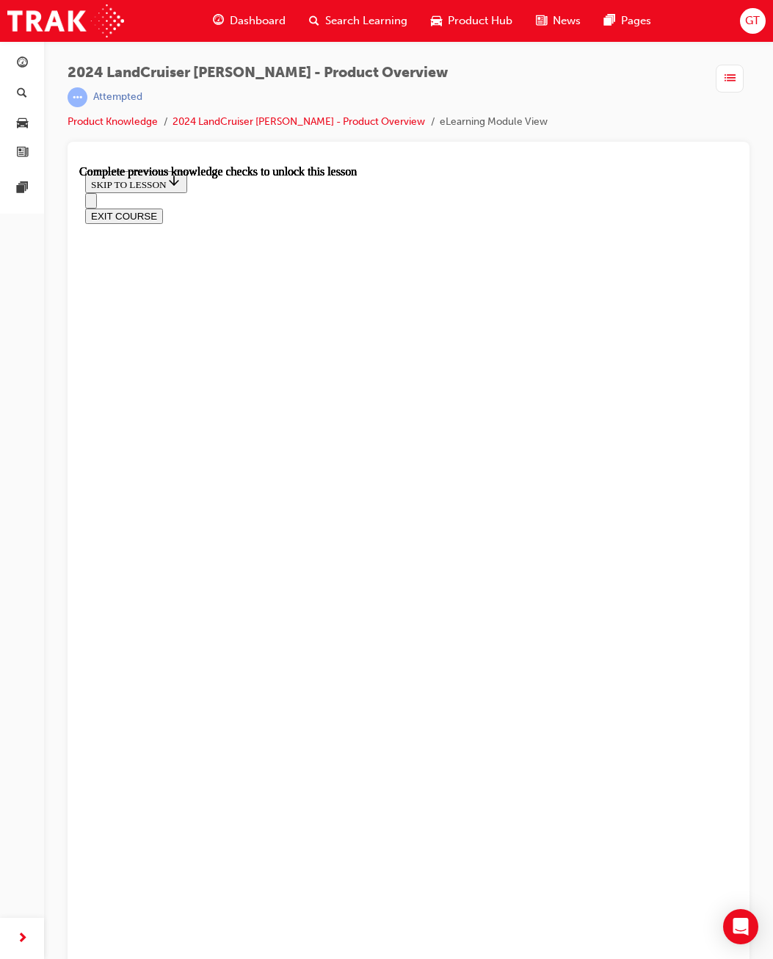
scroll to position [662, 0]
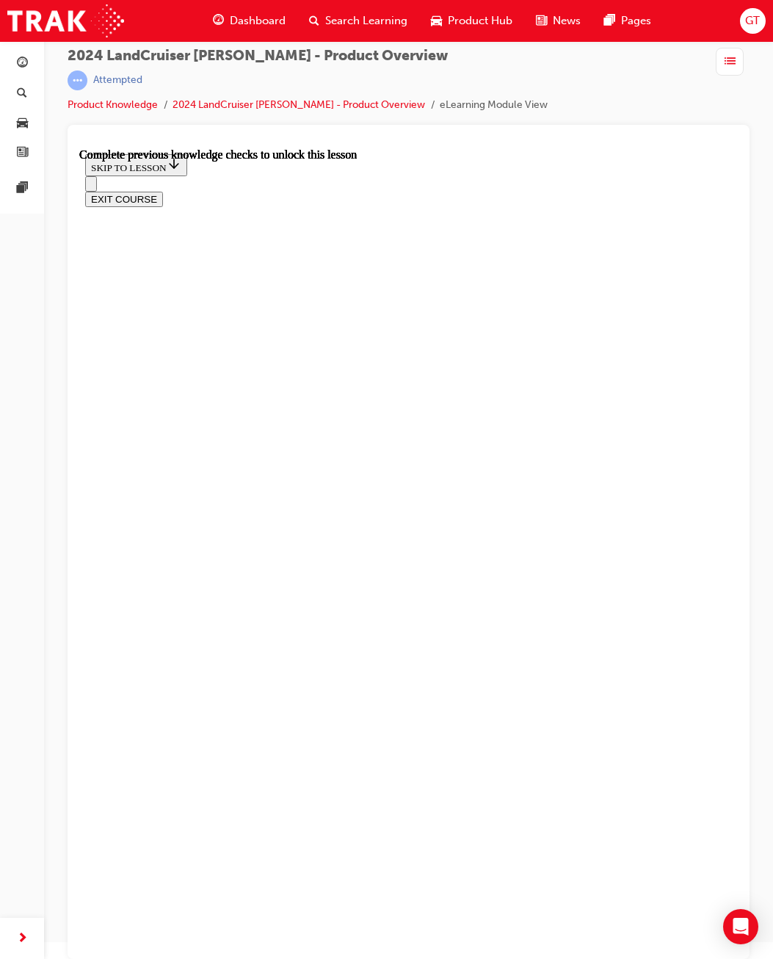
scroll to position [703, 0]
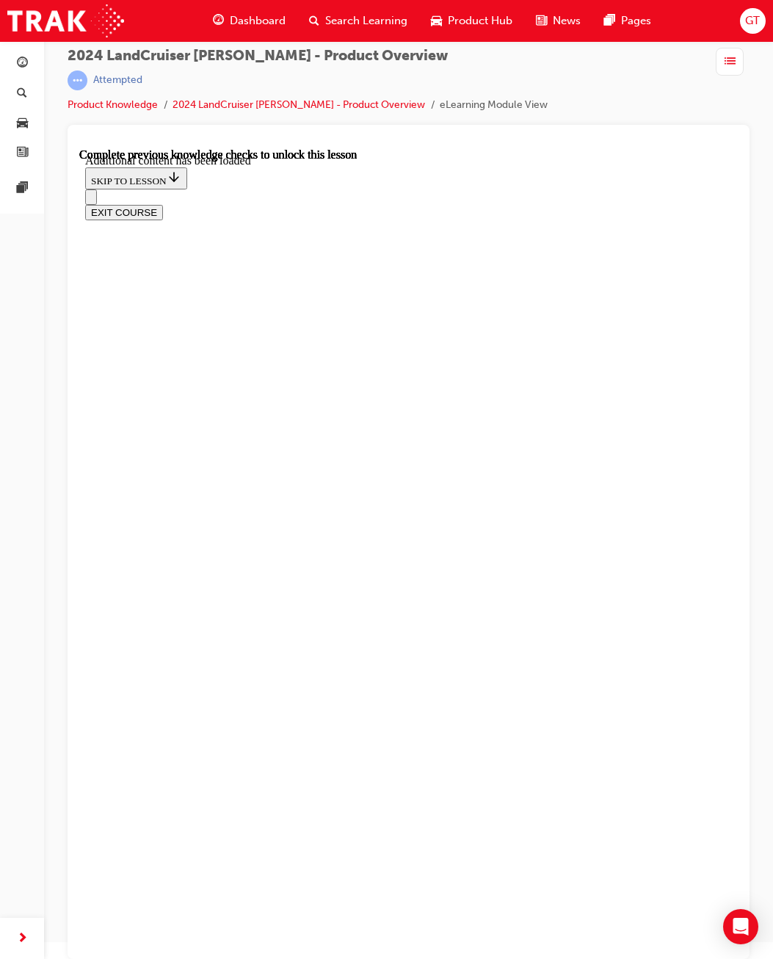
drag, startPoint x: 200, startPoint y: 681, endPoint x: 394, endPoint y: 686, distance: 193.9
drag, startPoint x: 394, startPoint y: 686, endPoint x: 324, endPoint y: 705, distance: 72.3
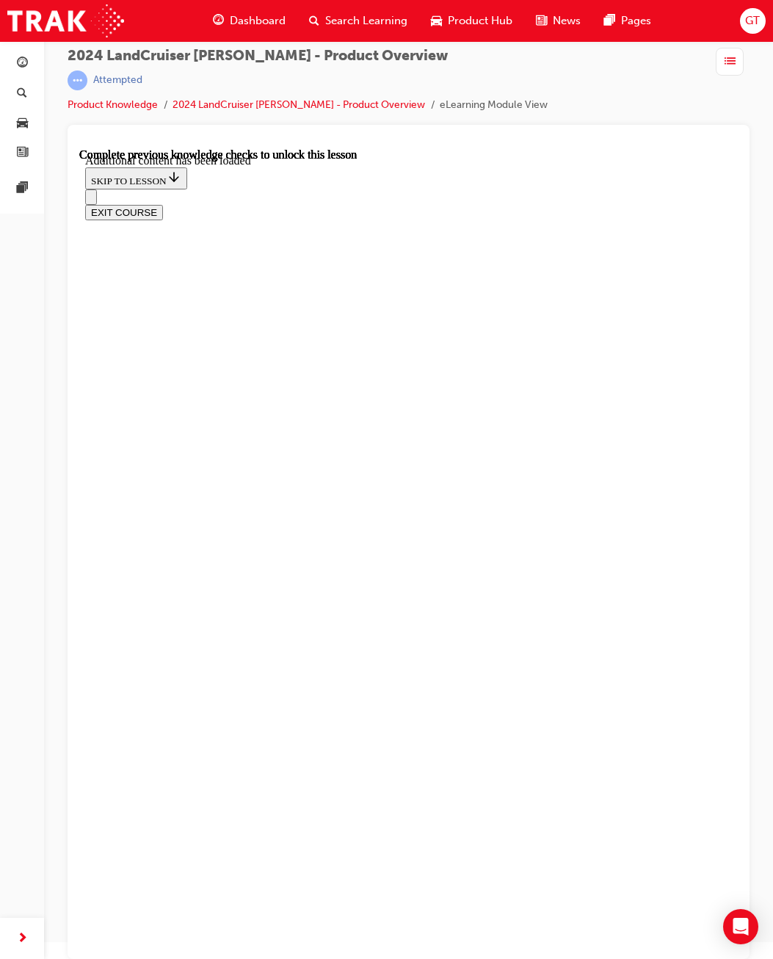
scroll to position [2579, 0]
radio input "true"
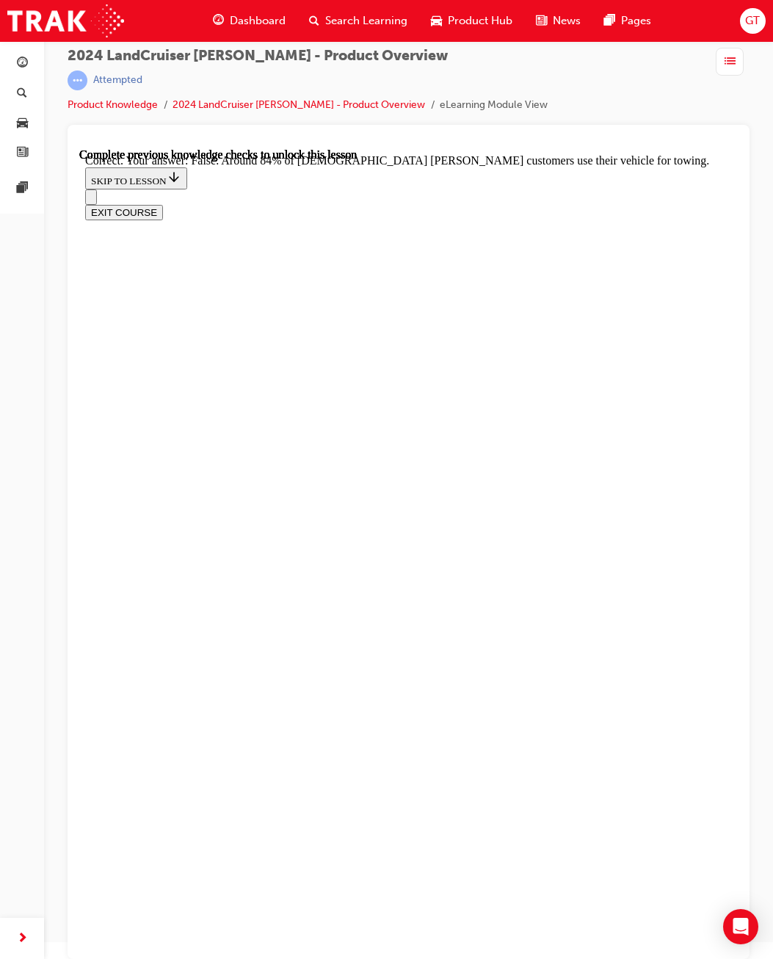
scroll to position [2787, 0]
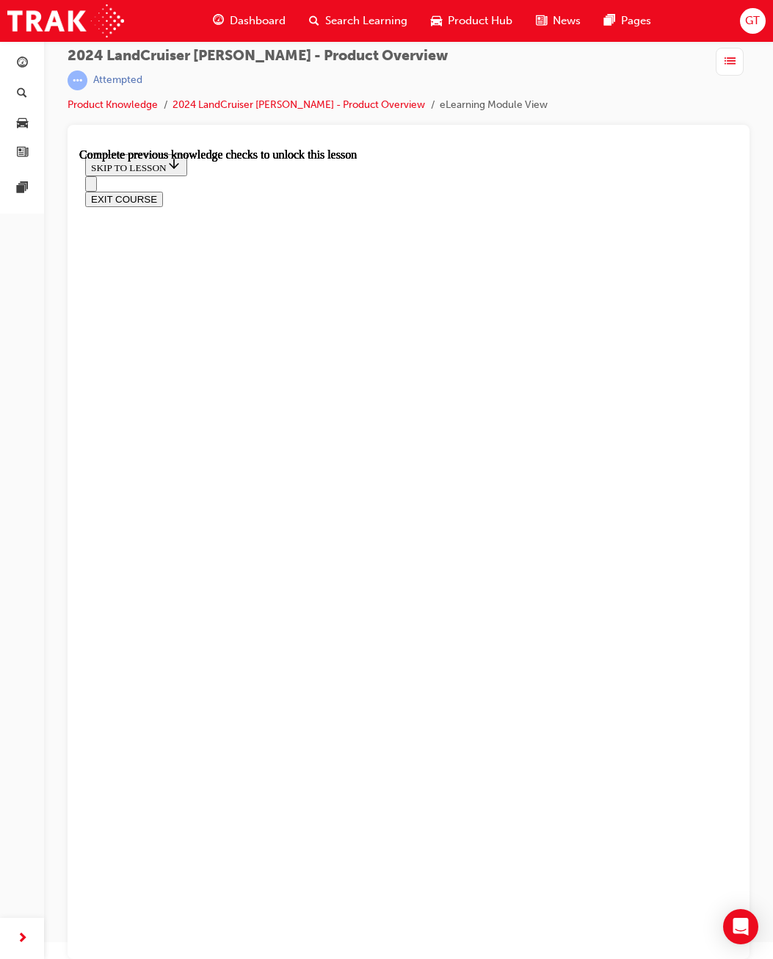
scroll to position [1816, 0]
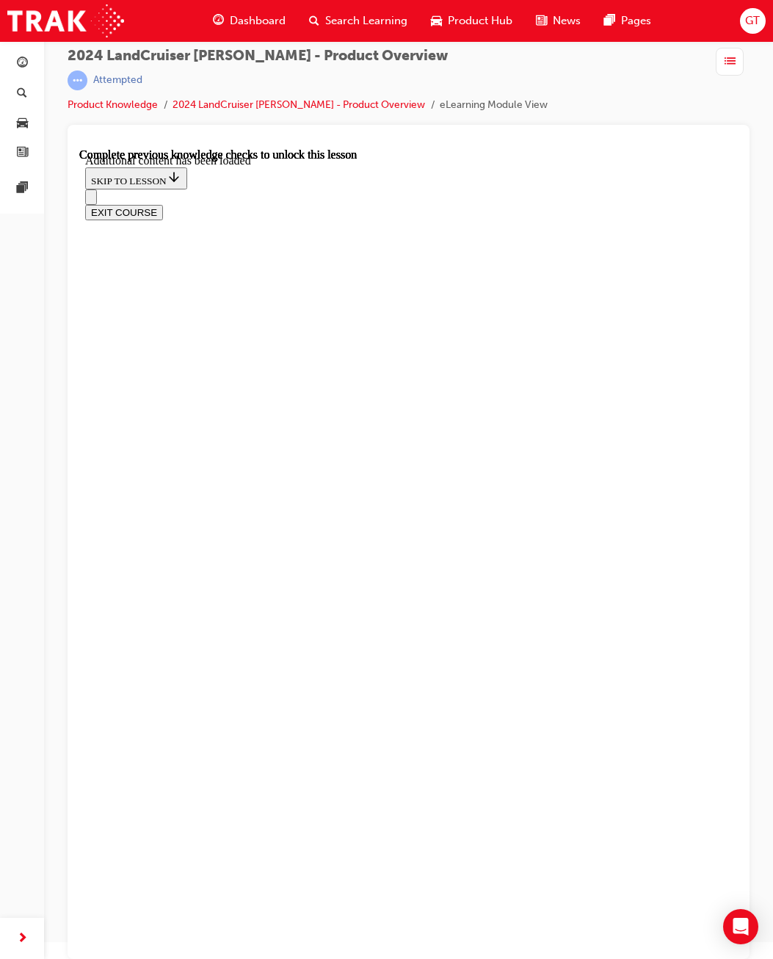
radio input "true"
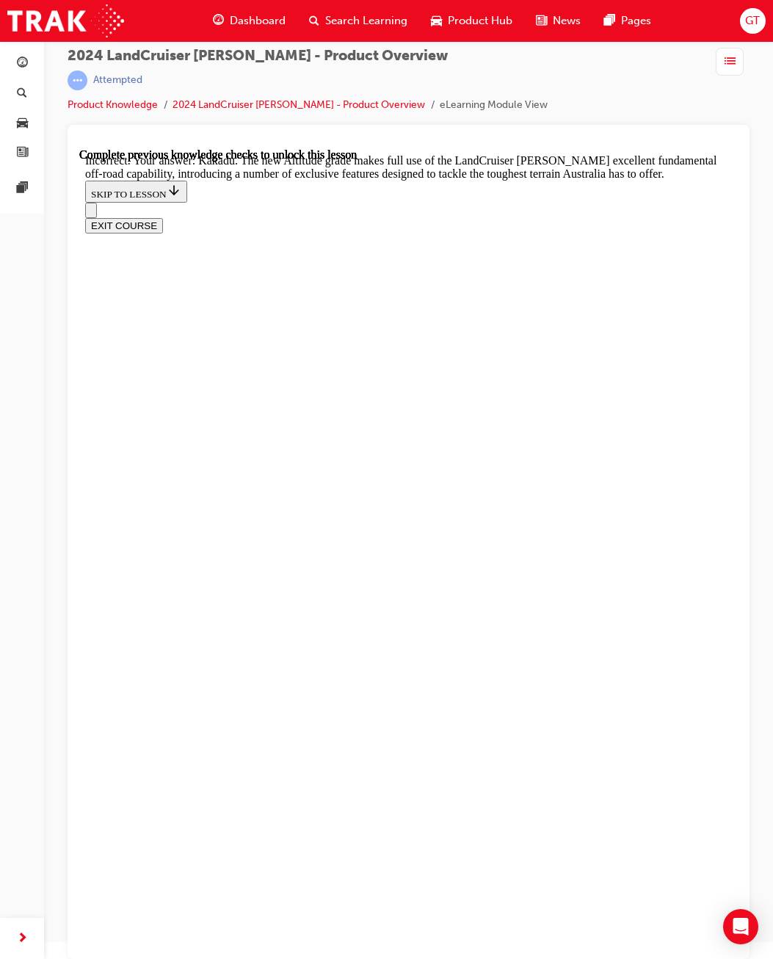
scroll to position [2506, 0]
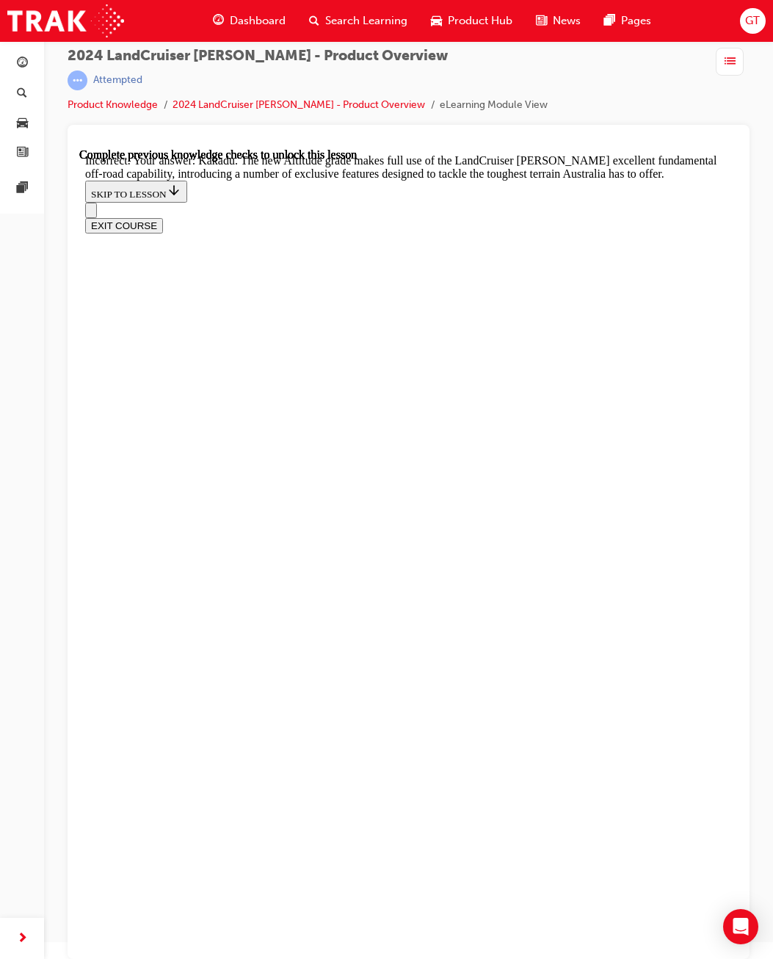
radio input "true"
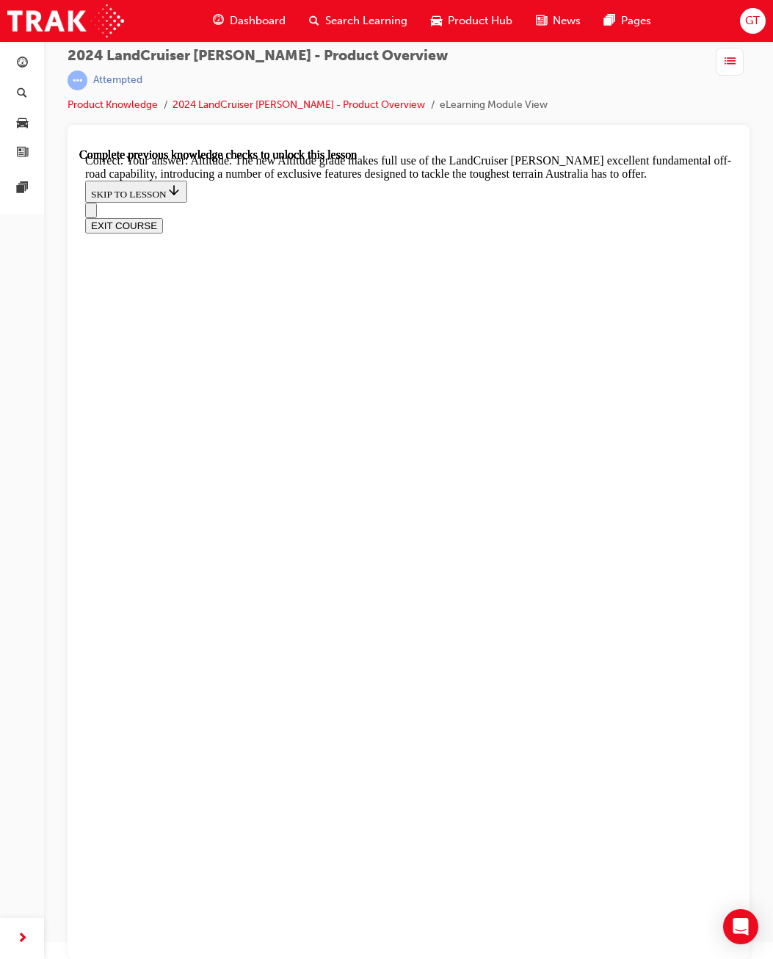
checkbox input "true"
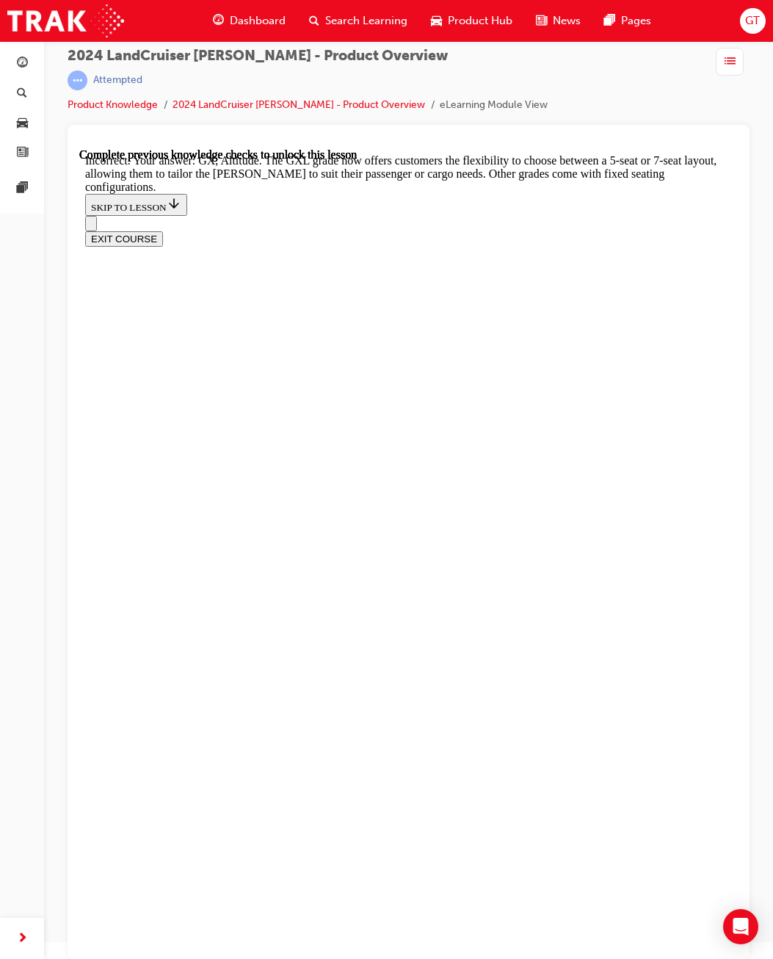
scroll to position [3186, 0]
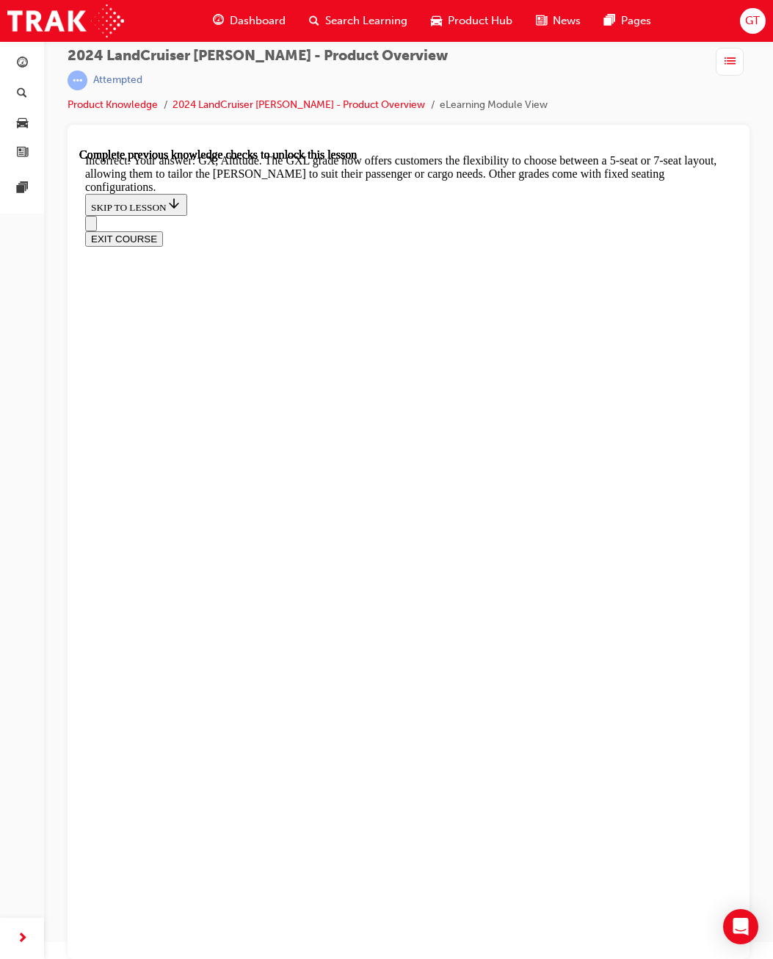
checkbox input "false"
drag, startPoint x: 276, startPoint y: 560, endPoint x: 278, endPoint y: 598, distance: 38.2
checkbox input "true"
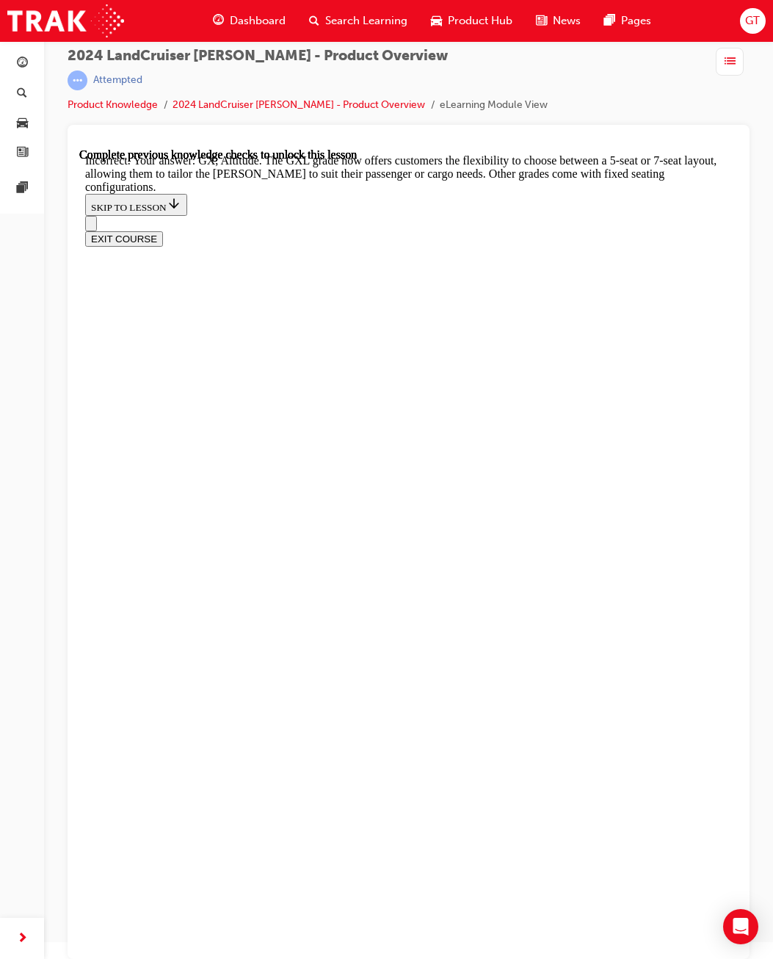
checkbox input "false"
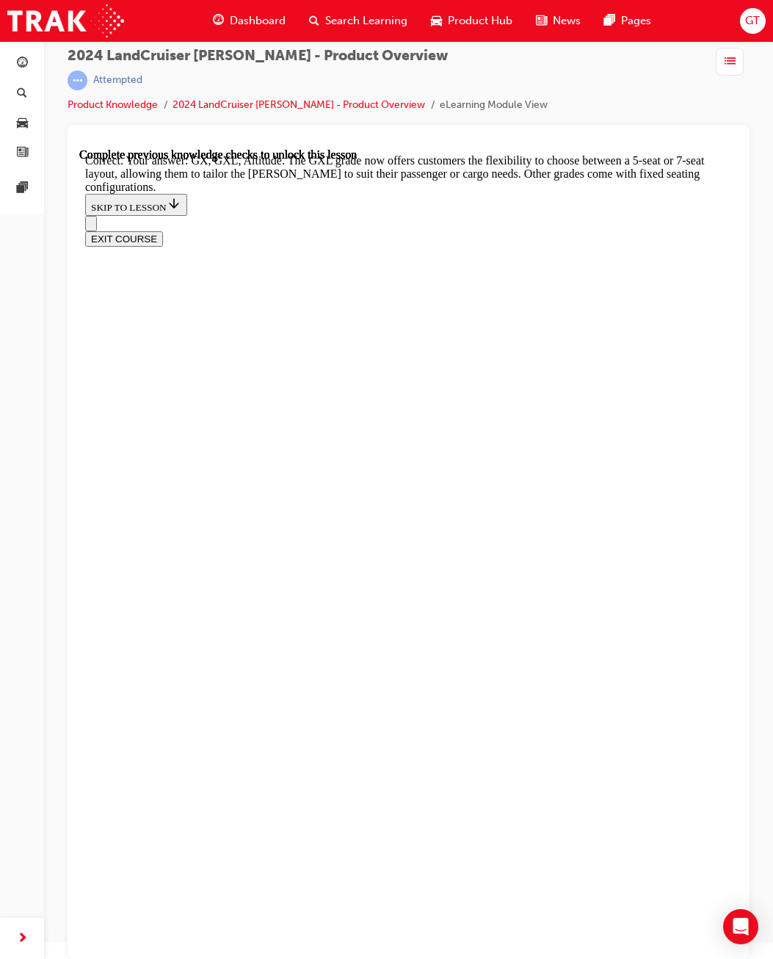
scroll to position [3249, 0]
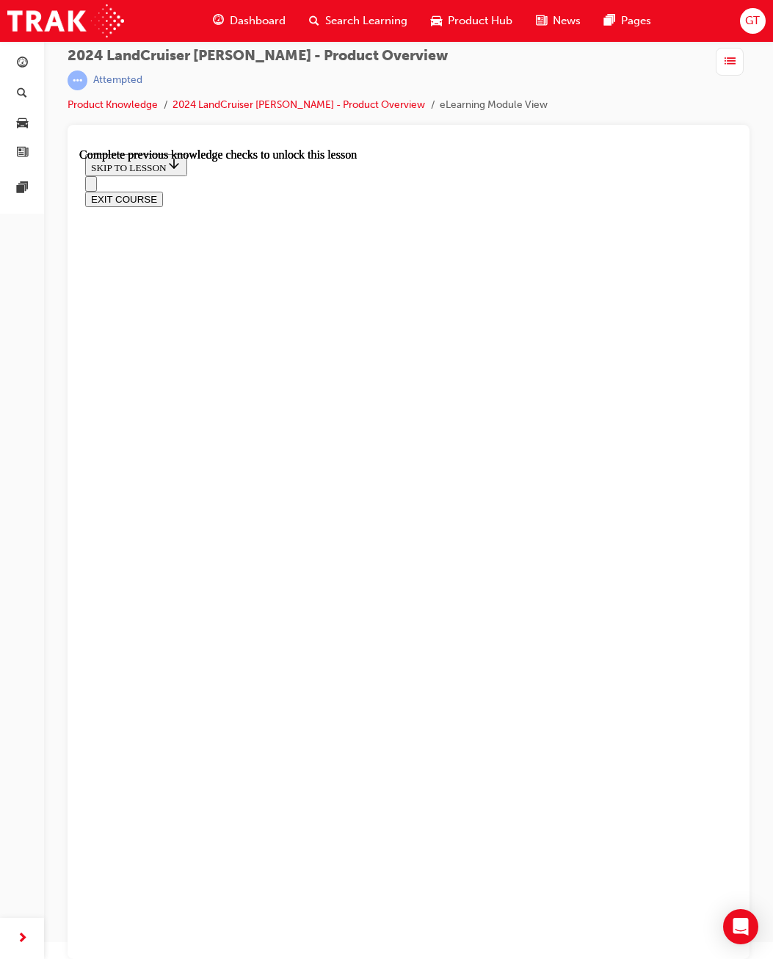
scroll to position [809, 0]
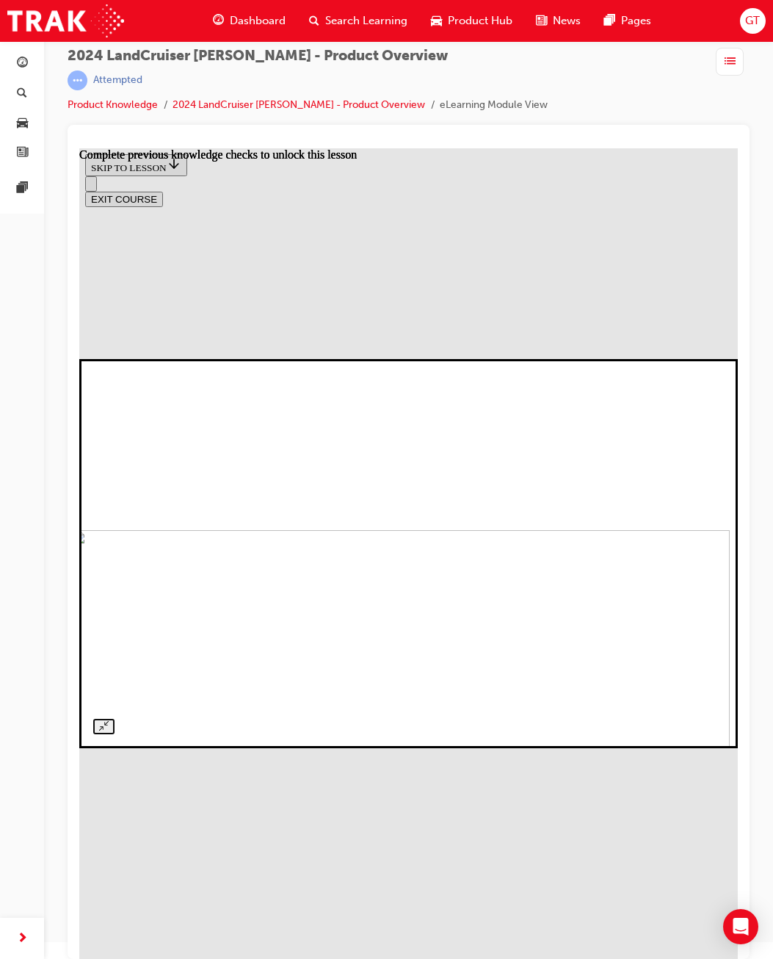
click at [551, 373] on div at bounding box center [408, 553] width 631 height 361
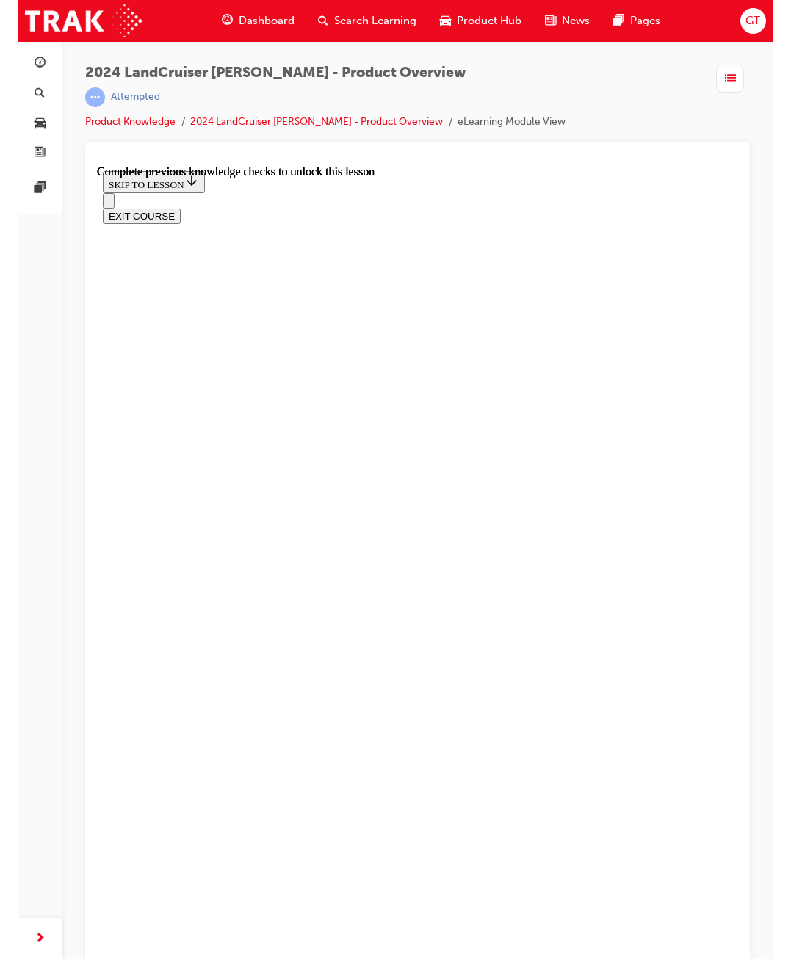
scroll to position [0, 0]
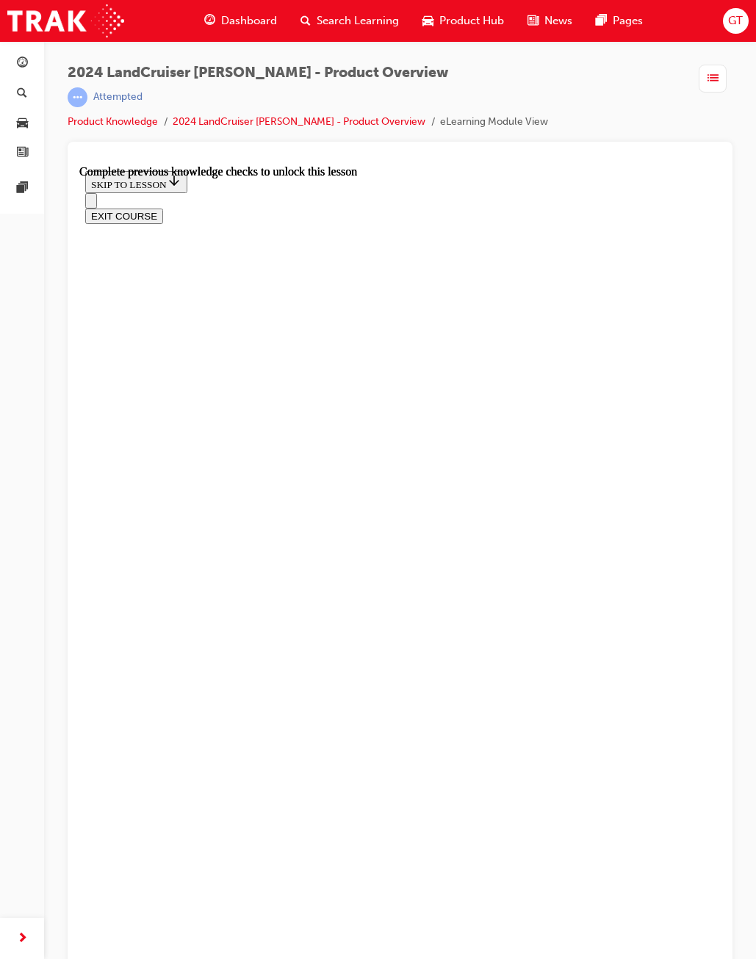
click at [735, 544] on div "2024 LandCruiser [PERSON_NAME] - Product Overview | Attempted Product Knowledge…" at bounding box center [400, 481] width 712 height 881
